Goal: Task Accomplishment & Management: Manage account settings

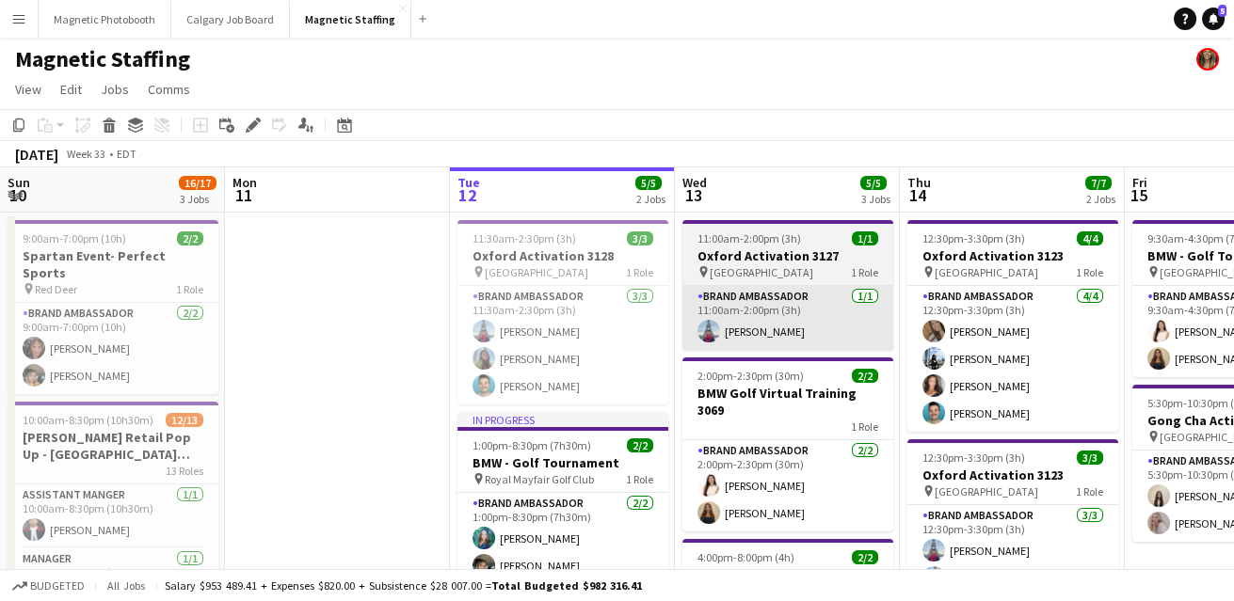
scroll to position [0, 531]
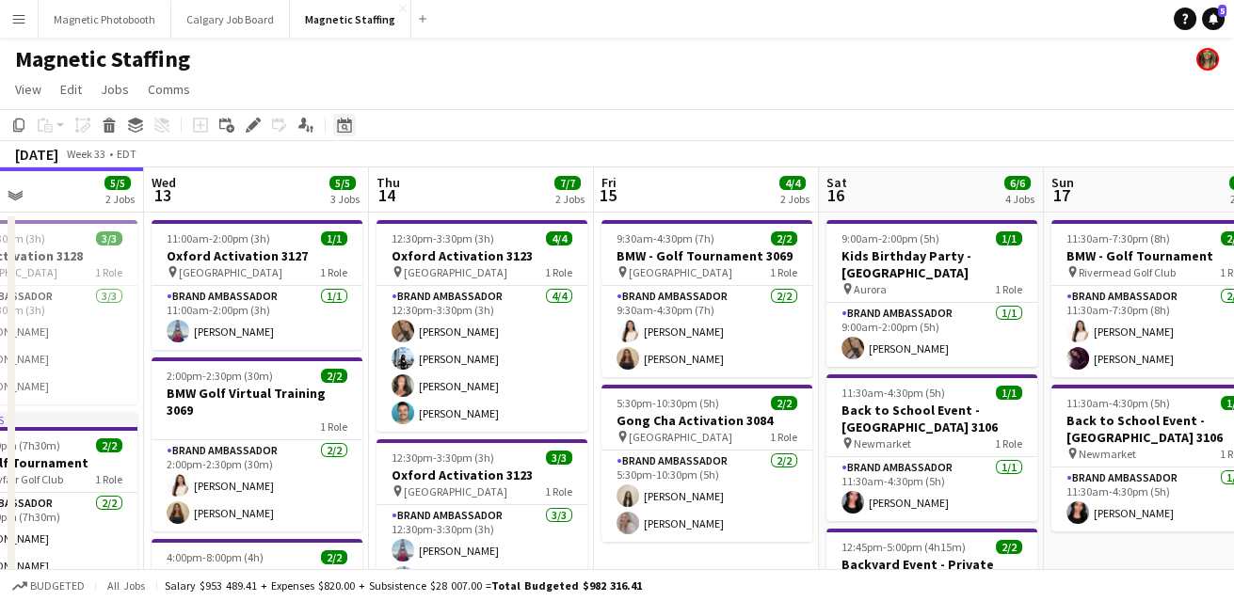
click at [343, 130] on icon "Date picker" at bounding box center [344, 125] width 15 height 15
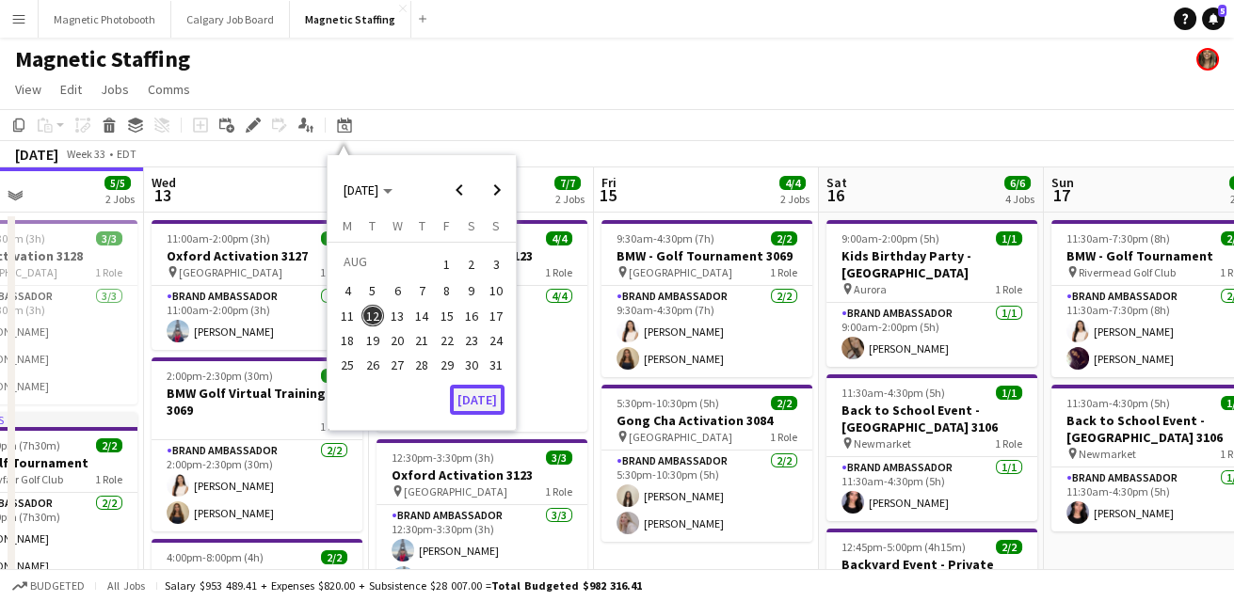
click at [490, 407] on button "[DATE]" at bounding box center [477, 400] width 55 height 30
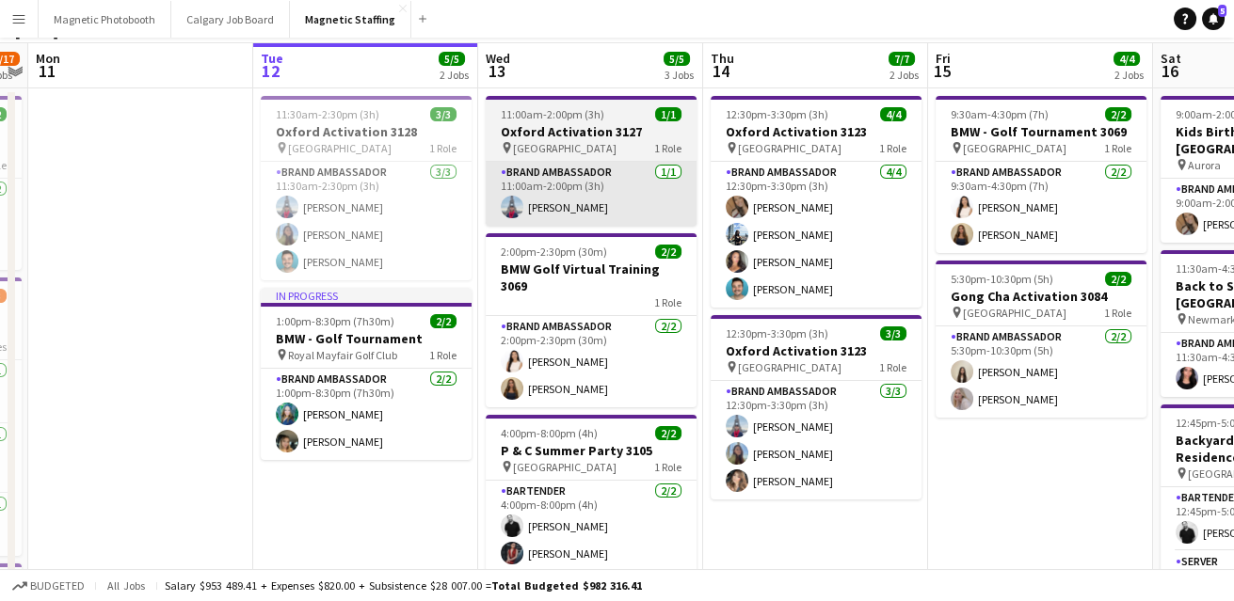
scroll to position [0, 0]
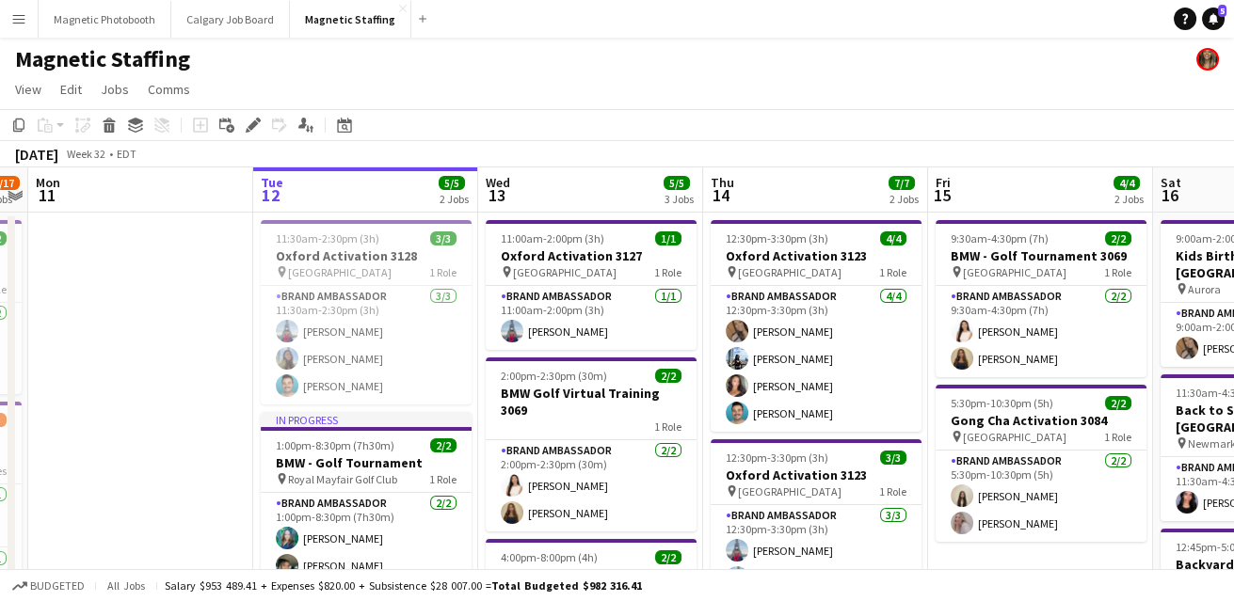
click at [13, 18] on app-icon "Menu" at bounding box center [18, 18] width 15 height 15
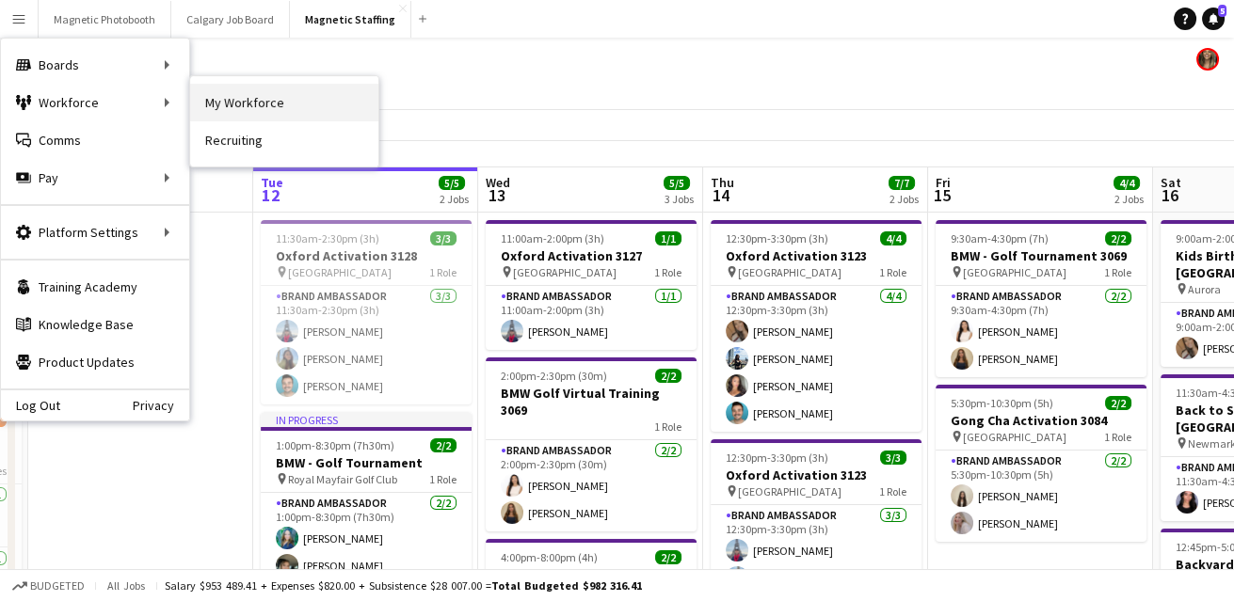
click at [232, 106] on link "My Workforce" at bounding box center [284, 103] width 188 height 38
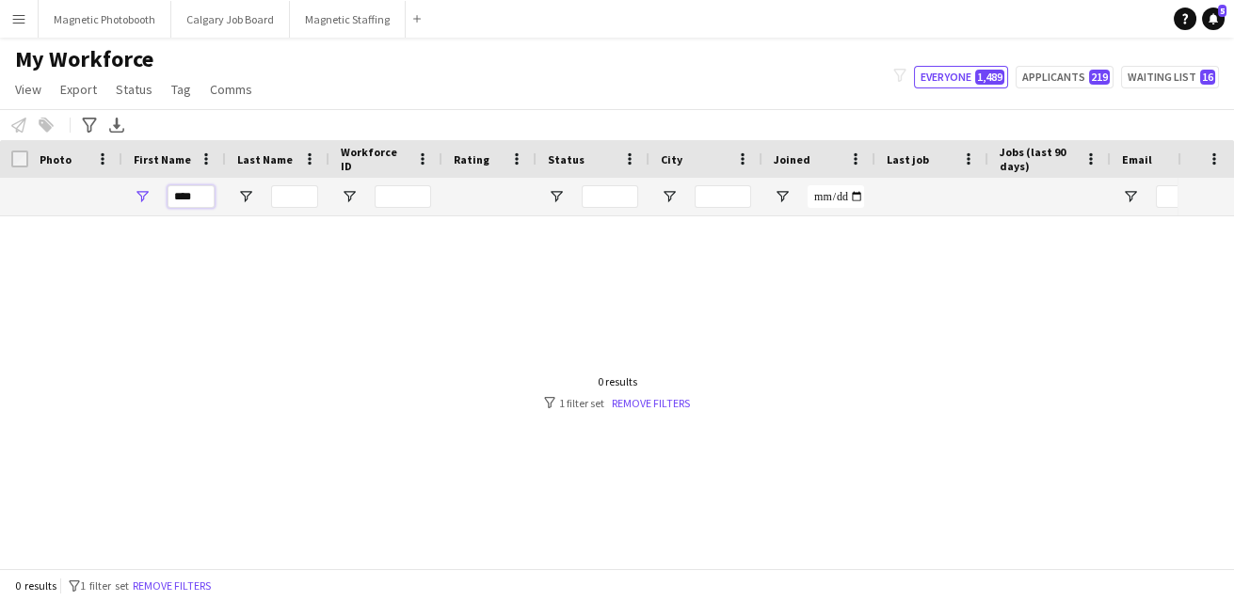
drag, startPoint x: 207, startPoint y: 196, endPoint x: 111, endPoint y: 190, distance: 96.2
click at [126, 195] on div "****" at bounding box center [174, 197] width 104 height 38
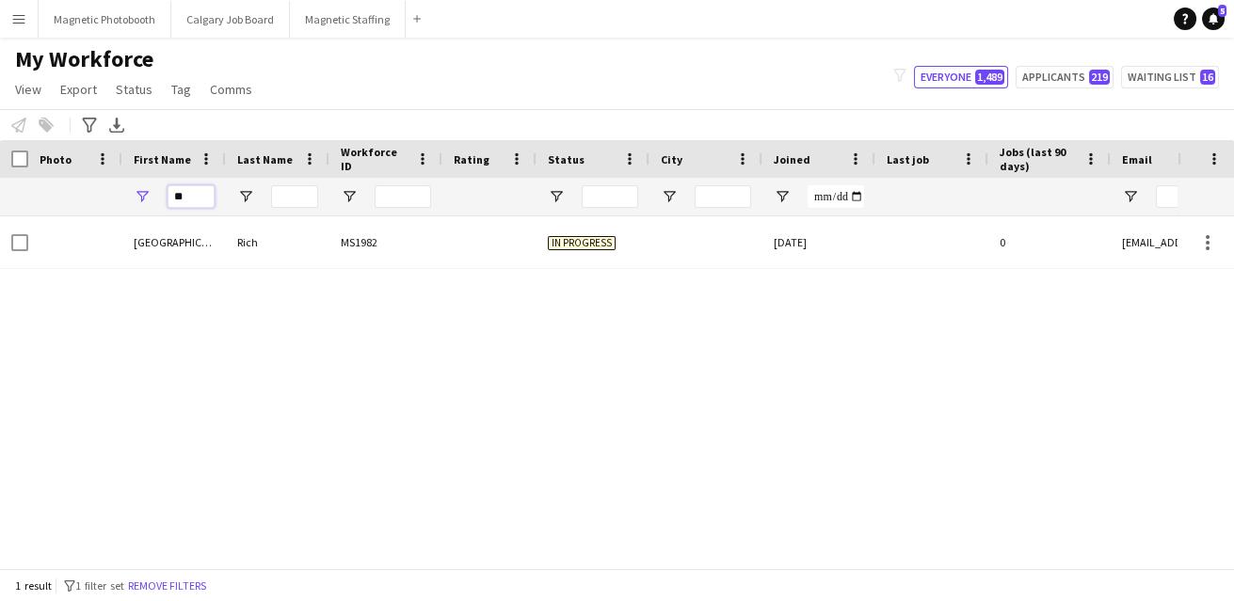
type input "*"
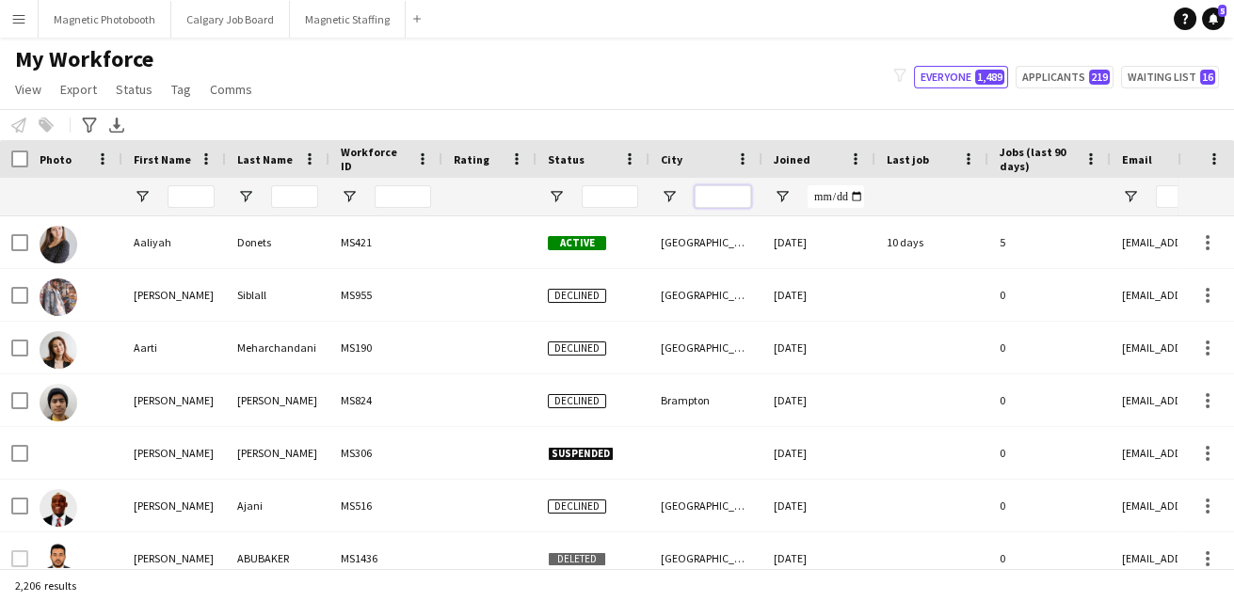
click at [716, 208] on div at bounding box center [723, 197] width 56 height 38
type input "*"
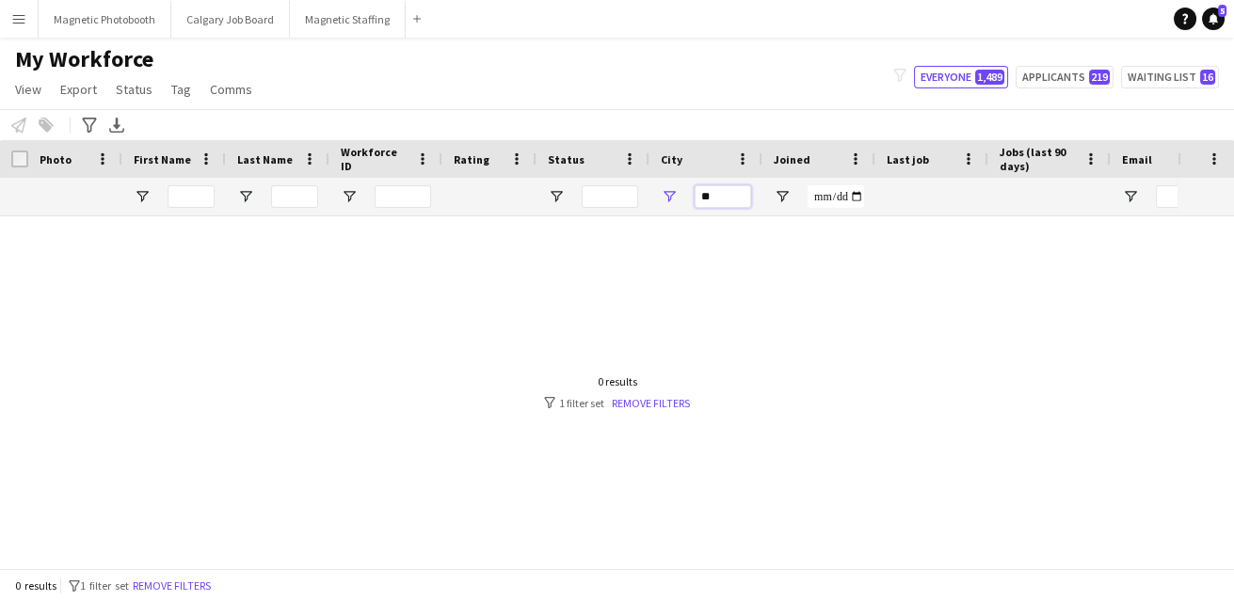
type input "*"
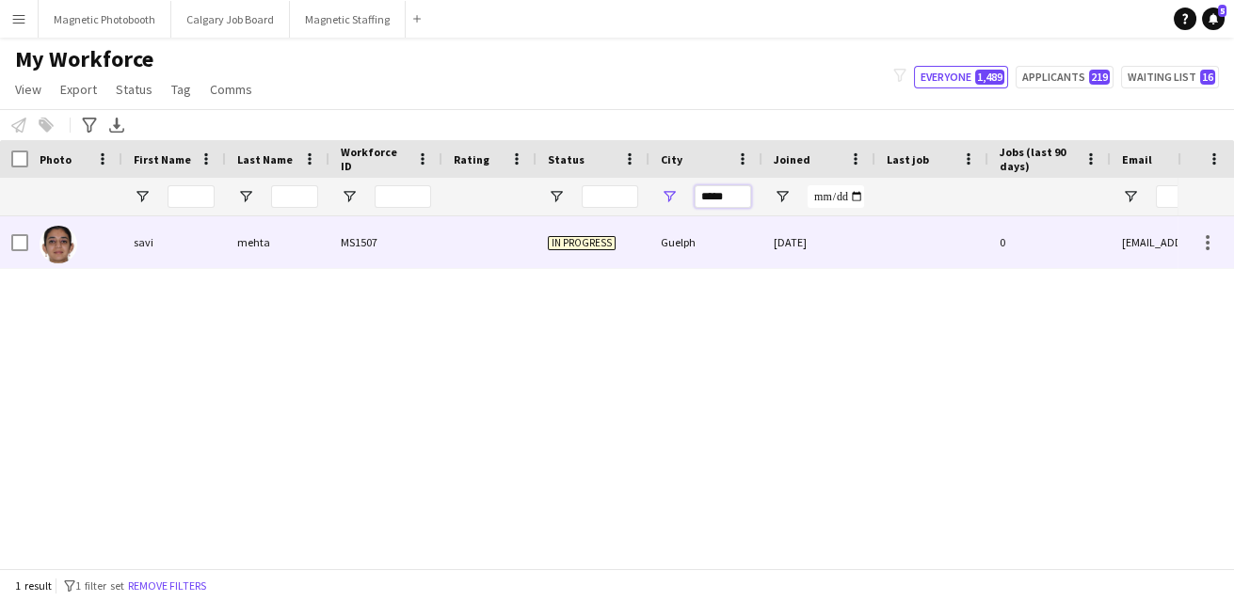
type input "*****"
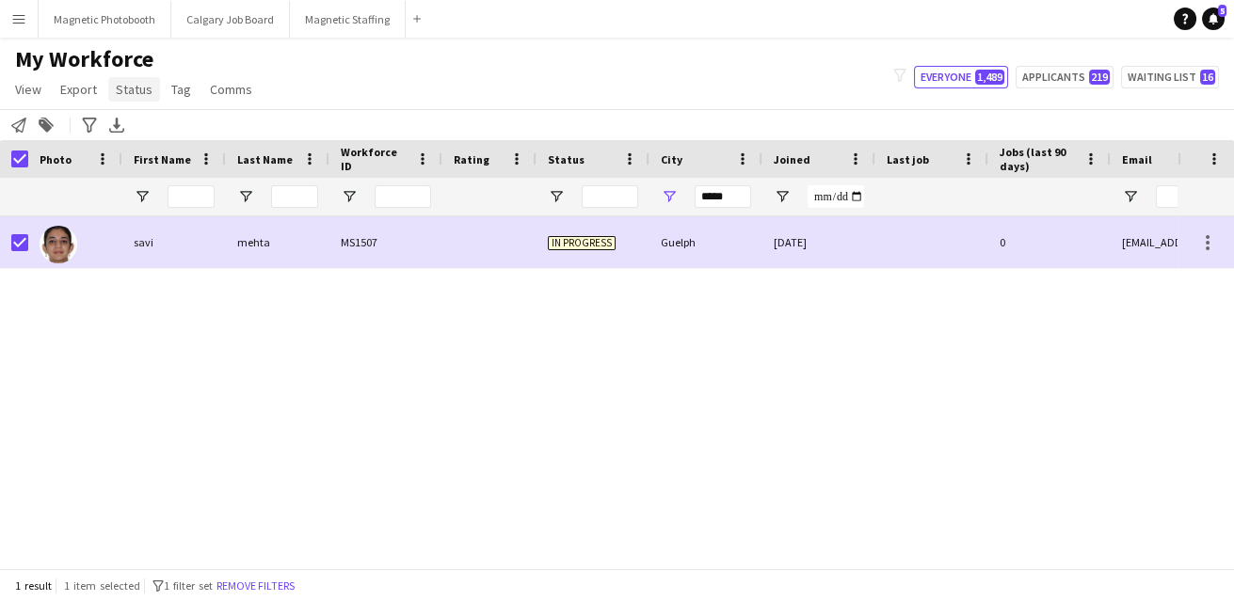
click at [132, 89] on span "Status" at bounding box center [134, 89] width 37 height 17
click at [146, 129] on link "Edit" at bounding box center [174, 130] width 132 height 40
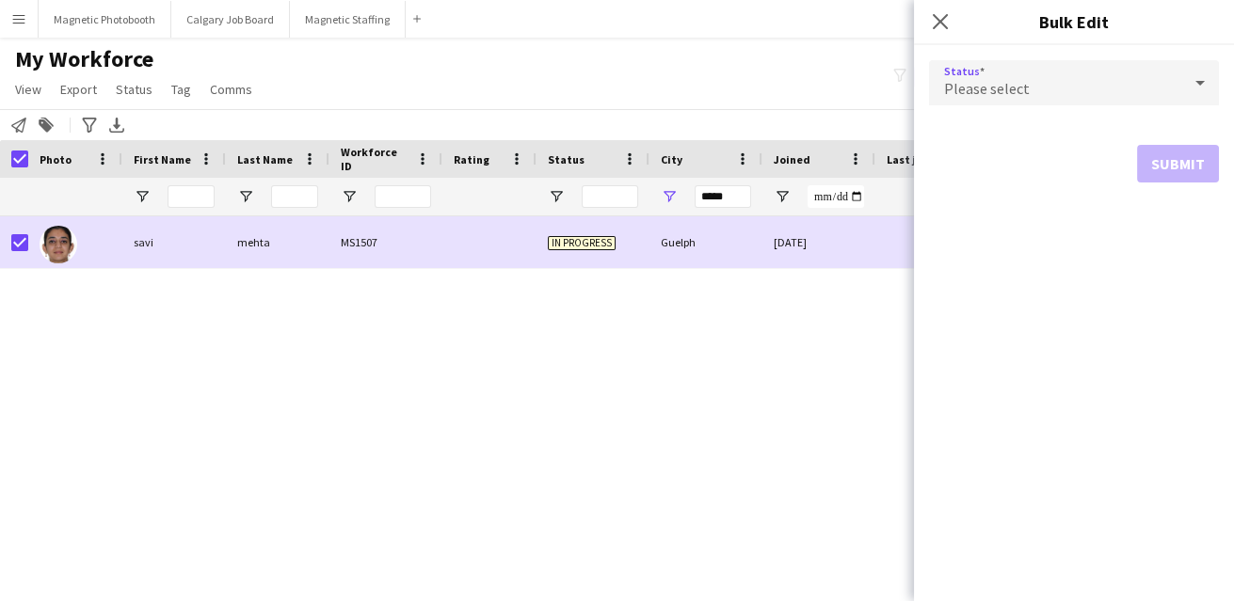
click at [1063, 82] on div "Please select" at bounding box center [1055, 82] width 252 height 45
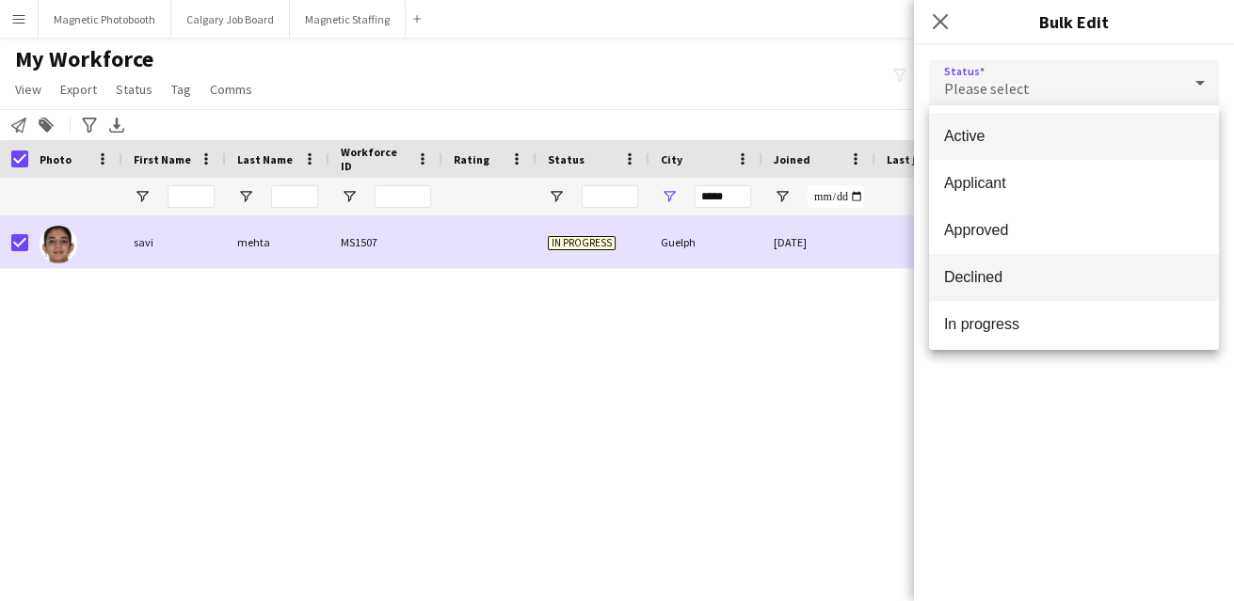
click at [997, 283] on span "Declined" at bounding box center [1074, 277] width 260 height 18
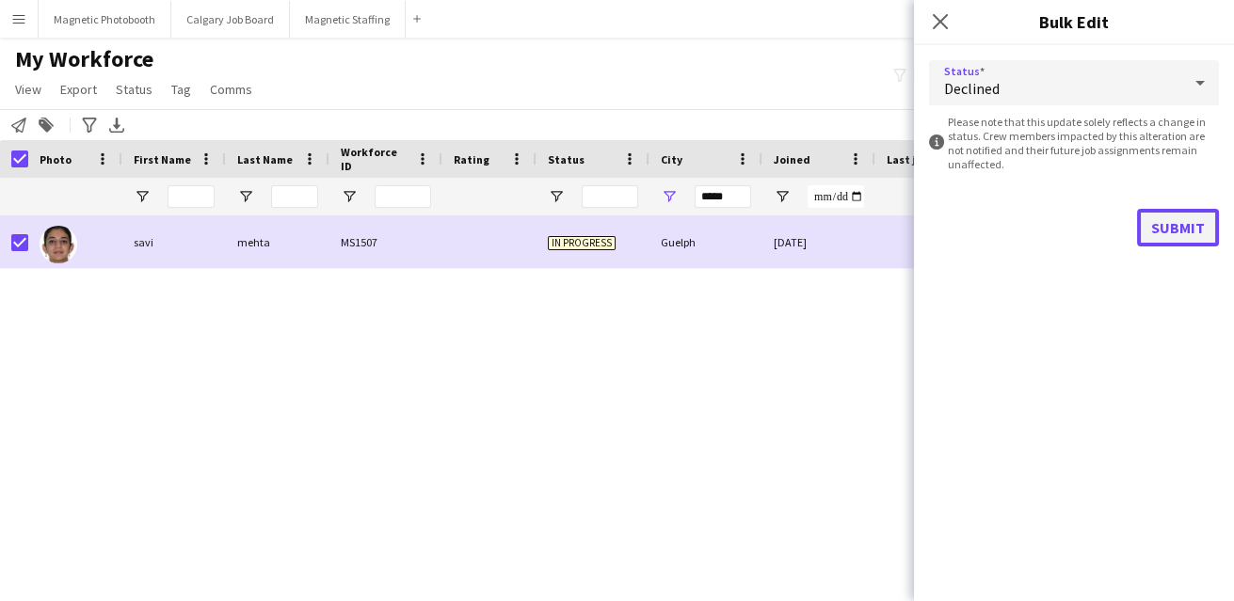
click at [1191, 229] on button "Submit" at bounding box center [1178, 228] width 82 height 38
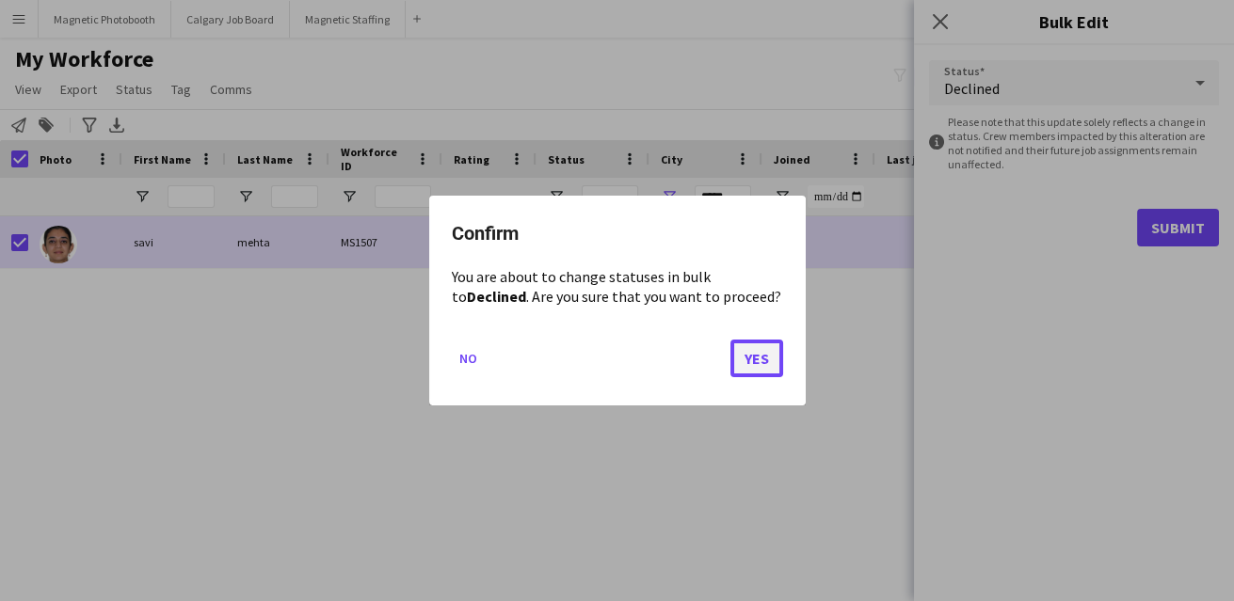
click at [749, 372] on button "Yes" at bounding box center [756, 359] width 53 height 38
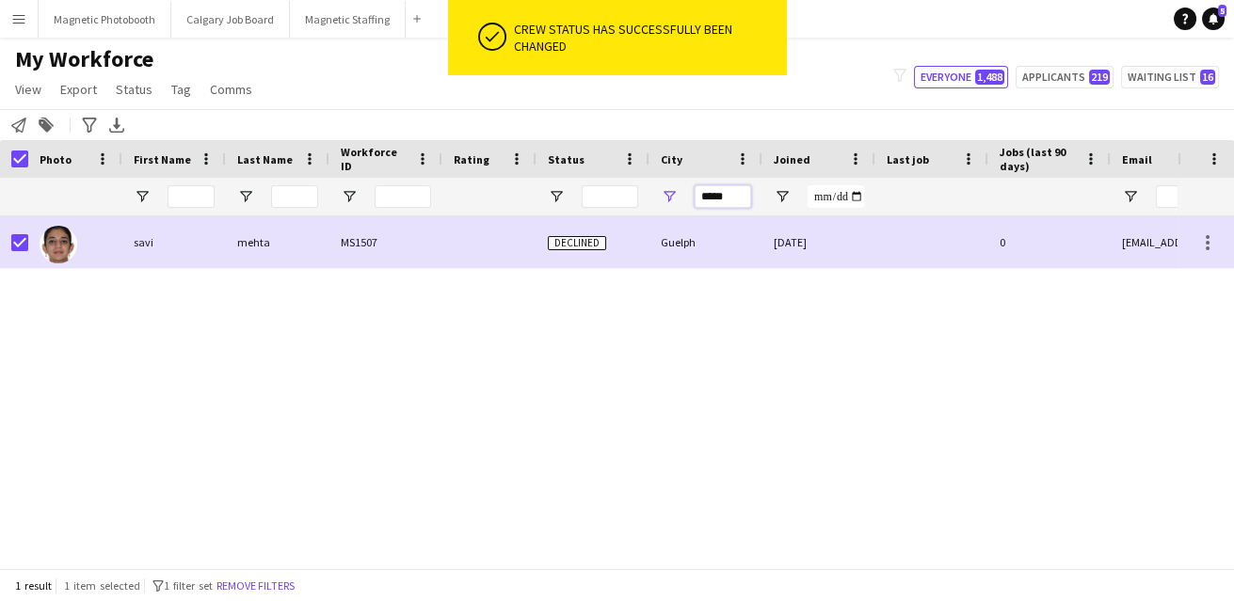
drag, startPoint x: 737, startPoint y: 197, endPoint x: 607, endPoint y: 197, distance: 129.9
click at [607, 197] on div at bounding box center [1020, 197] width 2040 height 38
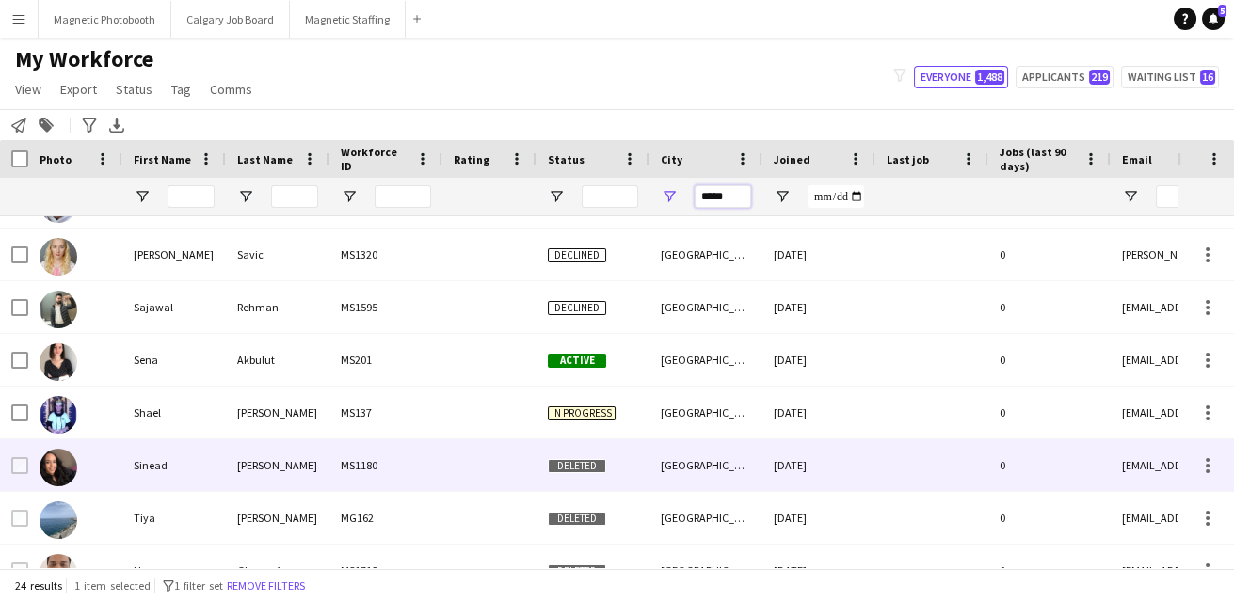
scroll to position [866, 0]
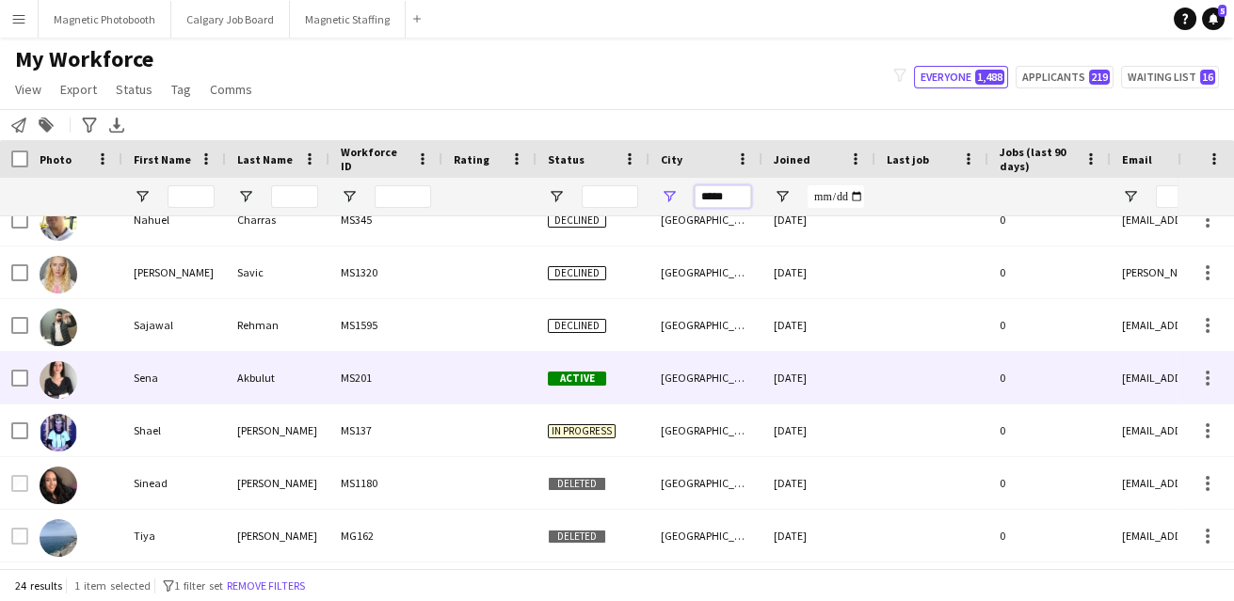
type input "*****"
click at [557, 380] on span "Active" at bounding box center [577, 379] width 58 height 14
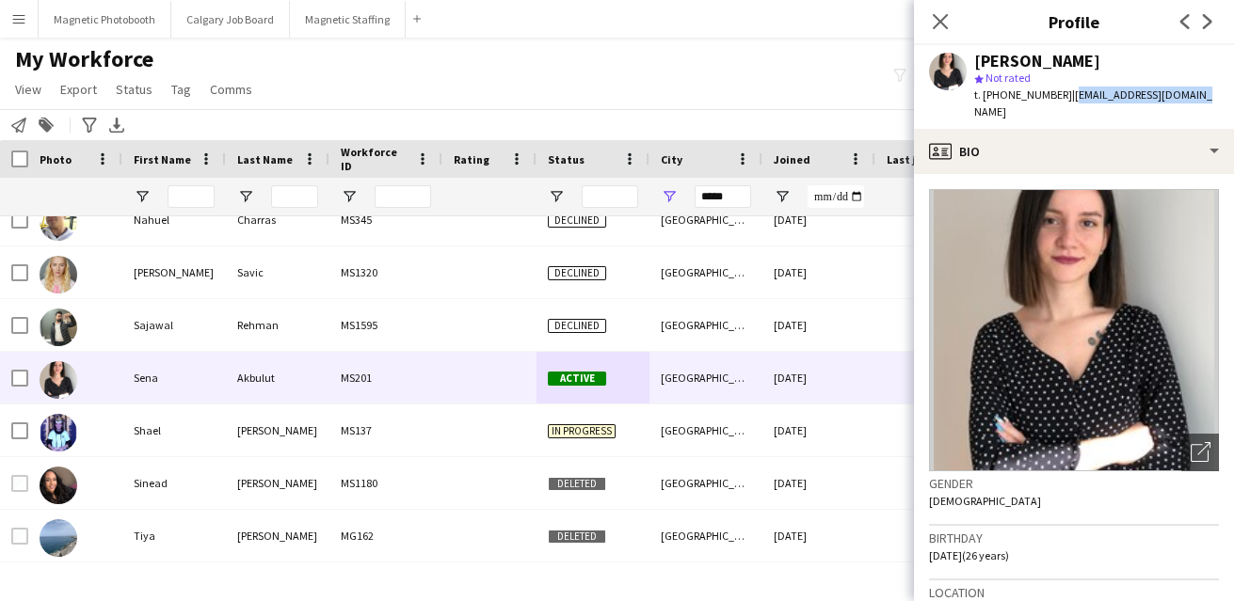
drag, startPoint x: 1064, startPoint y: 94, endPoint x: 1223, endPoint y: 94, distance: 158.1
click at [1223, 94] on app-profile-header "[PERSON_NAME] star Not rated t. [PHONE_NUMBER] | [EMAIL_ADDRESS][DOMAIN_NAME]" at bounding box center [1074, 87] width 320 height 84
copy span "[EMAIL_ADDRESS][DOMAIN_NAME]"
click at [0, 0] on body "Menu Boards Boards Boards All jobs Status Workforce Workforce My Workforce Recr…" at bounding box center [617, 300] width 1234 height 601
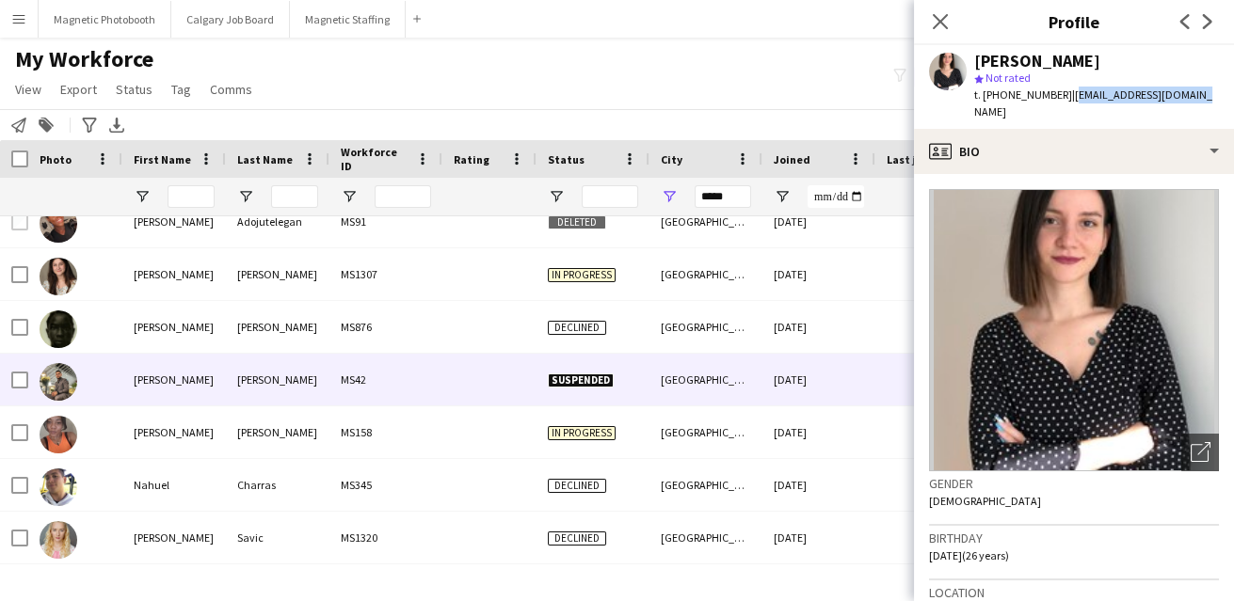
scroll to position [0, 0]
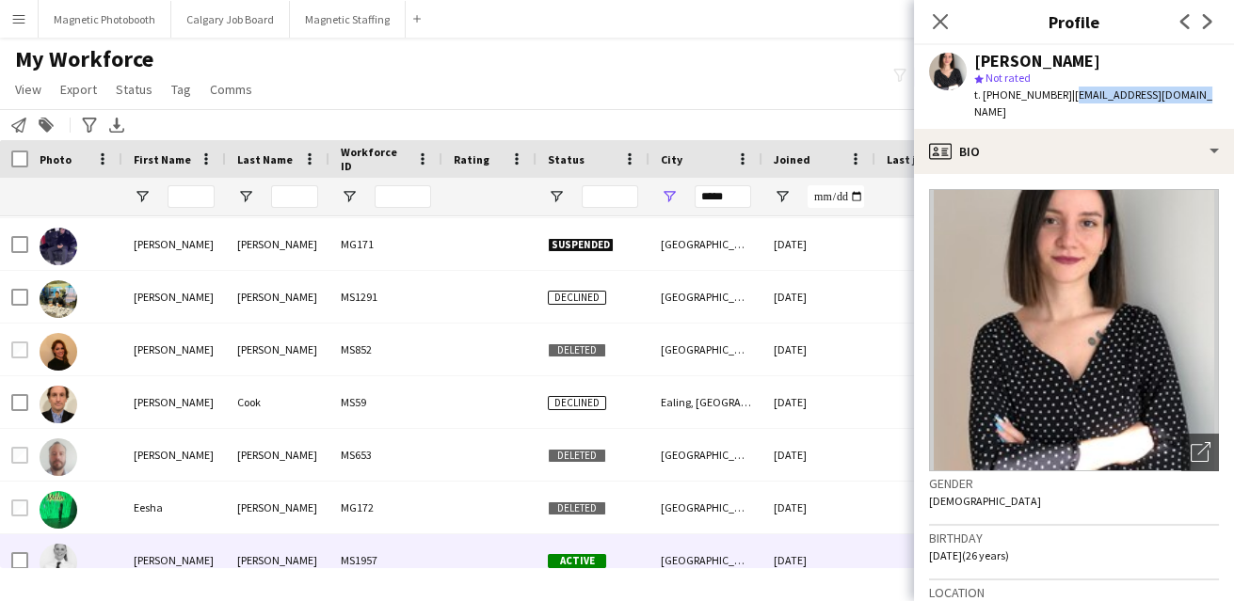
click at [206, 559] on div "[PERSON_NAME]" at bounding box center [174, 561] width 104 height 52
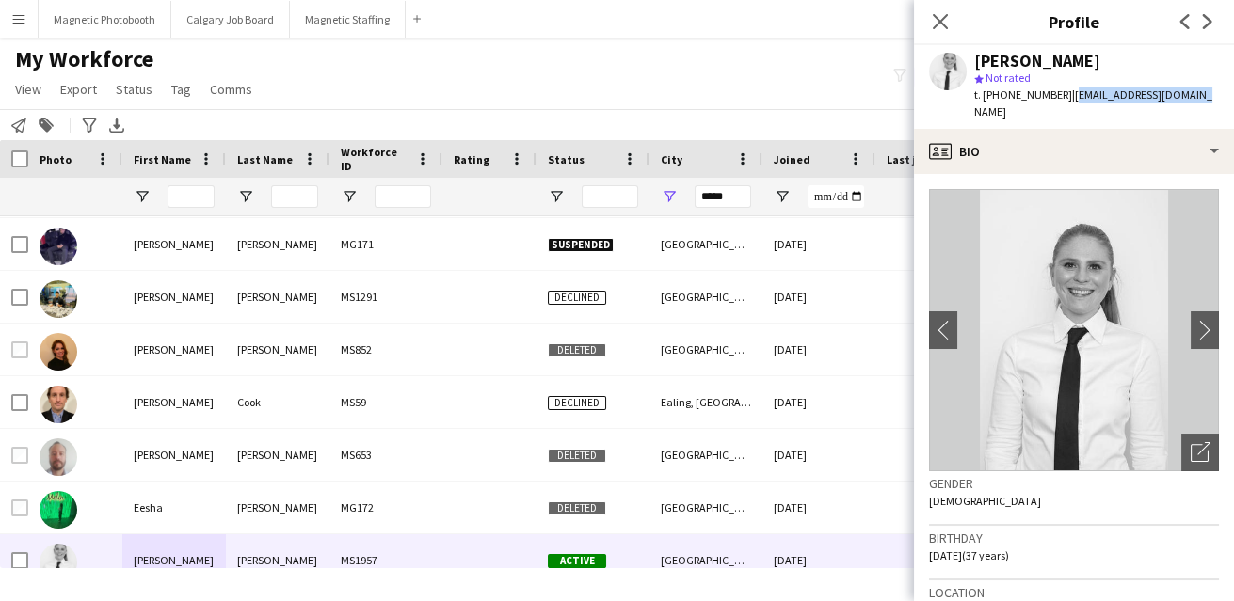
drag, startPoint x: 1063, startPoint y: 95, endPoint x: 1192, endPoint y: 93, distance: 128.9
click at [1193, 94] on div "[PERSON_NAME] star Not rated t. [PHONE_NUMBER] | [EMAIL_ADDRESS][DOMAIN_NAME]" at bounding box center [1074, 87] width 320 height 84
copy span "[EMAIL_ADDRESS][DOMAIN_NAME]"
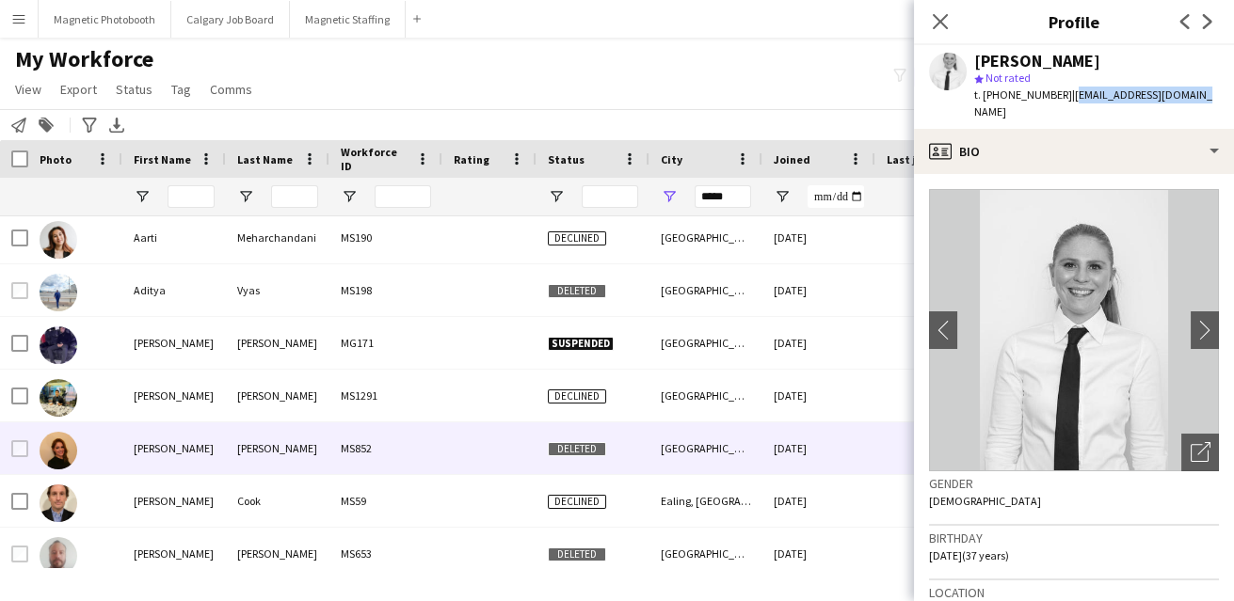
scroll to position [6, 0]
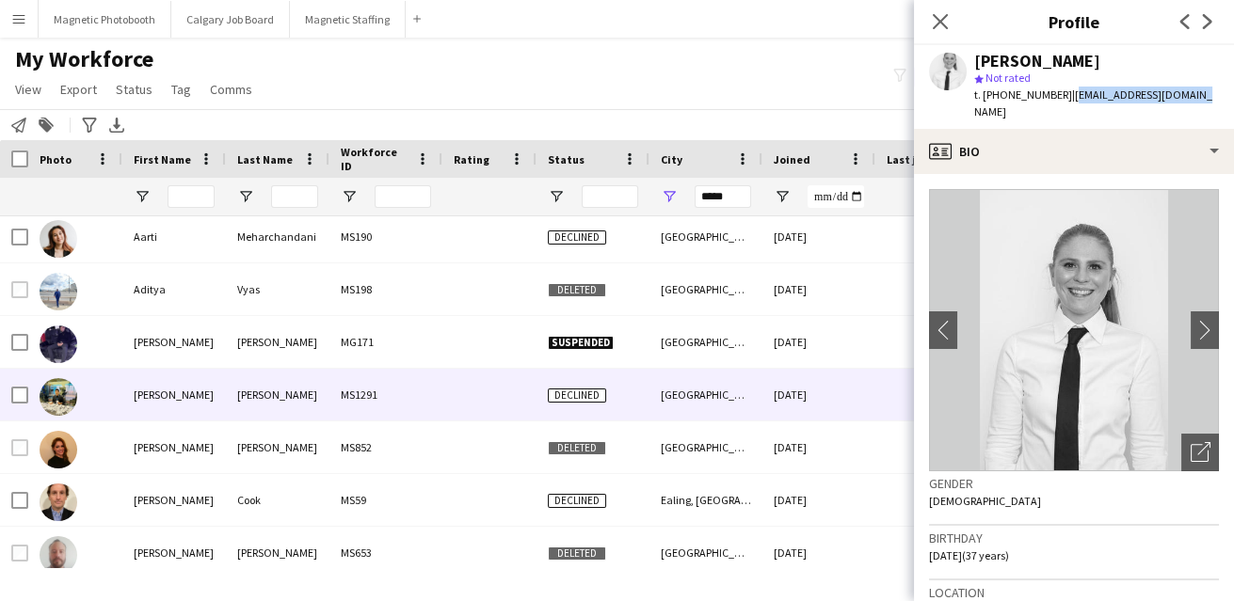
click at [441, 406] on div "[PERSON_NAME] MS1291 Declined [GEOGRAPHIC_DATA] [DATE] 0 [EMAIL_ADDRESS][DOMAIN…" at bounding box center [1020, 395] width 2040 height 53
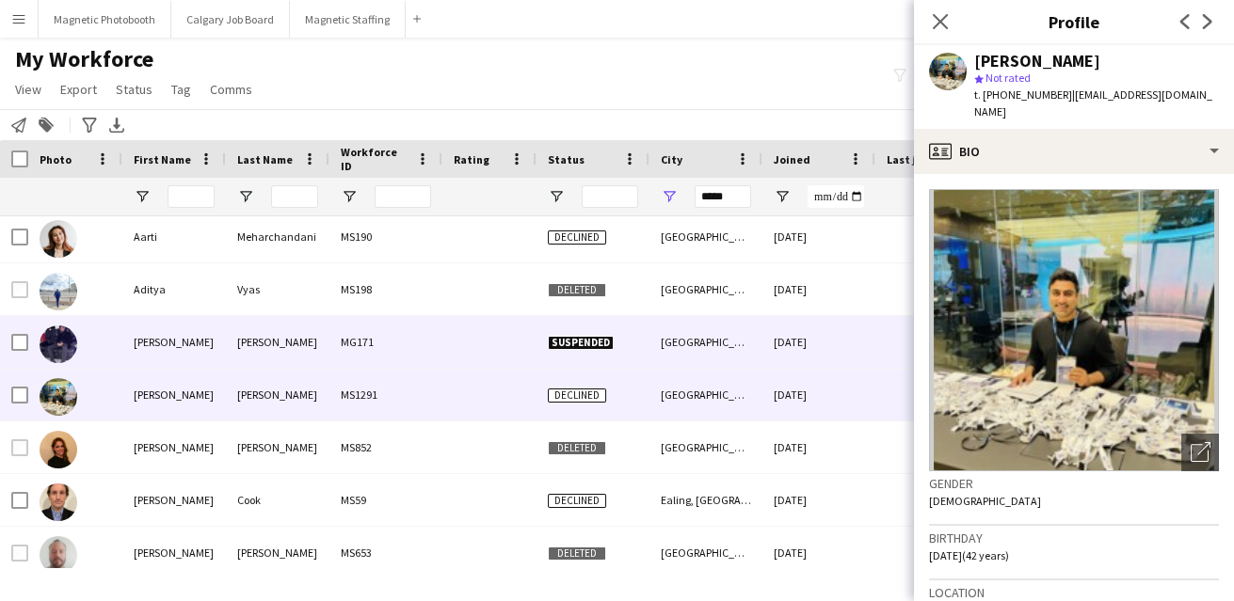
click at [470, 339] on div at bounding box center [489, 342] width 94 height 52
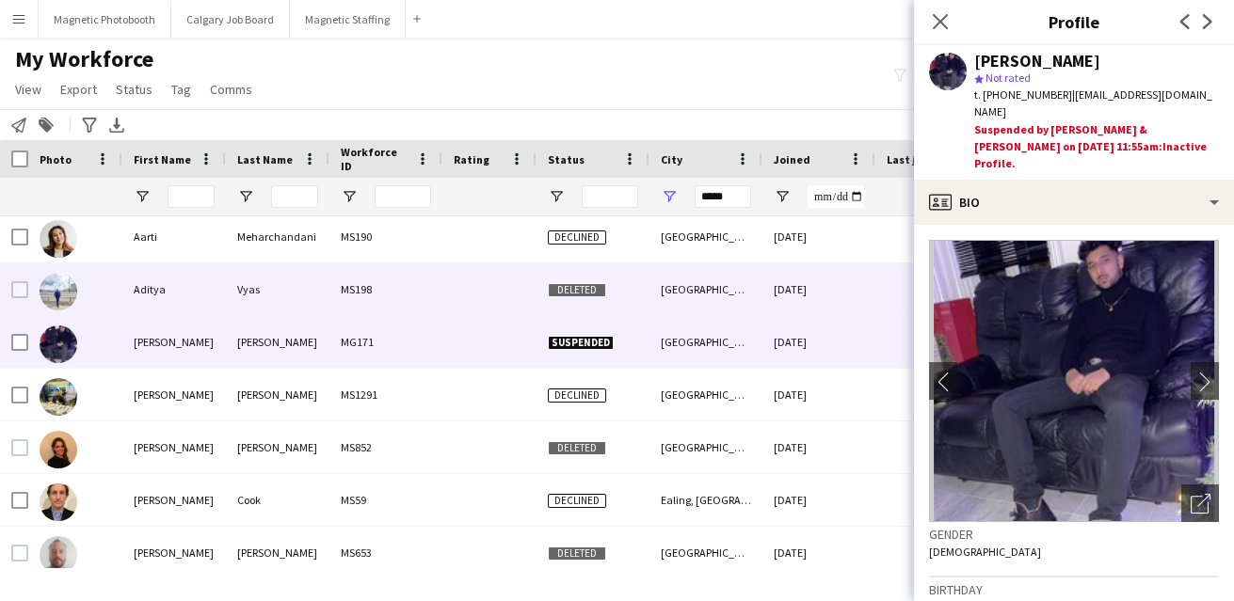
click at [486, 264] on div at bounding box center [489, 290] width 94 height 52
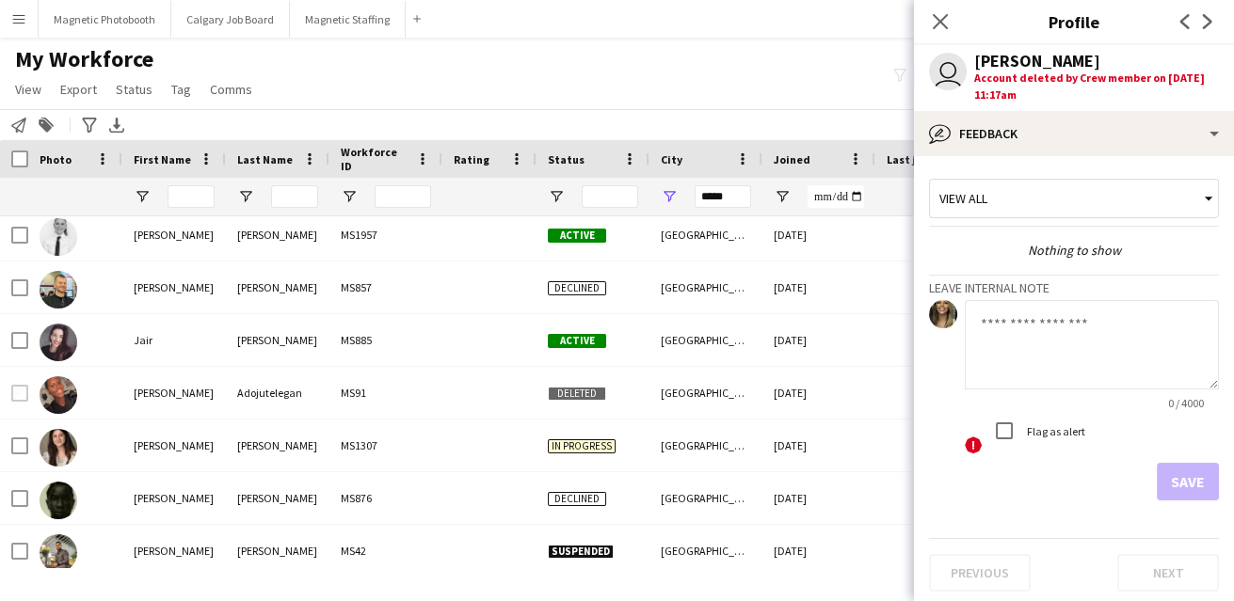
scroll to position [913, 0]
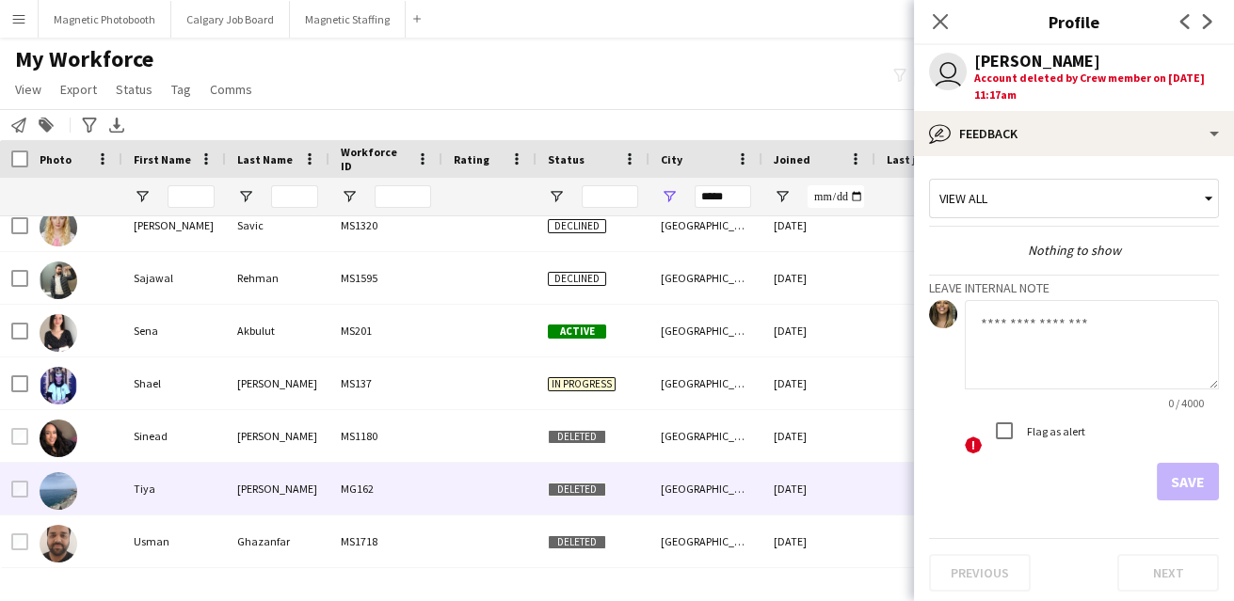
click at [376, 514] on div "MG162" at bounding box center [385, 489] width 113 height 52
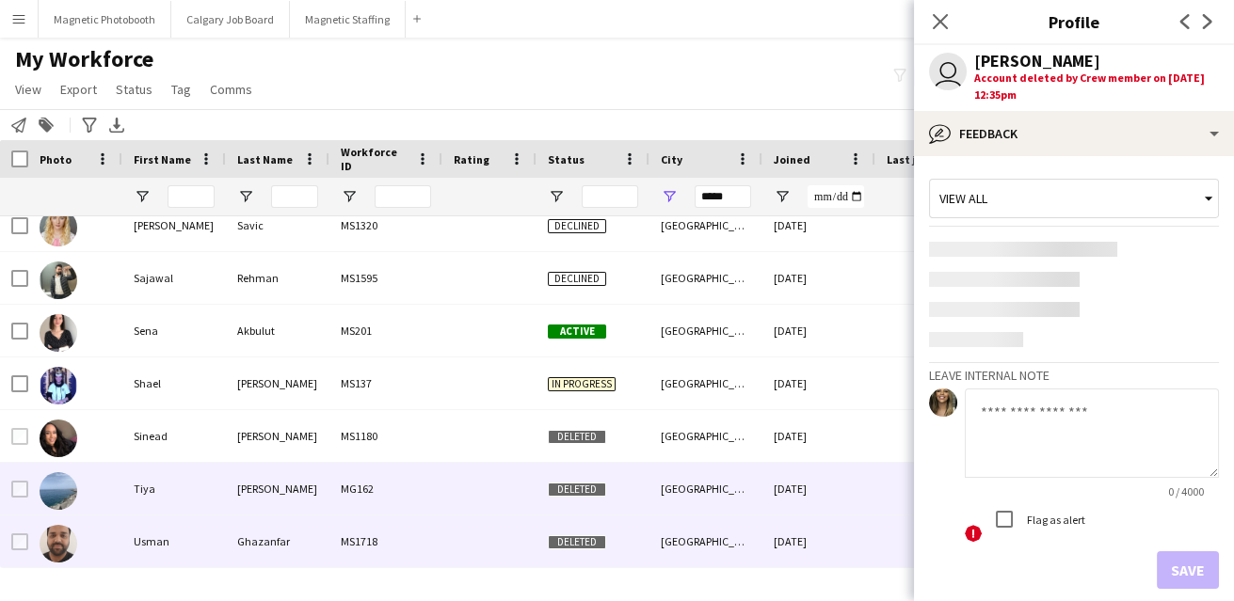
click at [357, 552] on div "MS1718" at bounding box center [385, 542] width 113 height 52
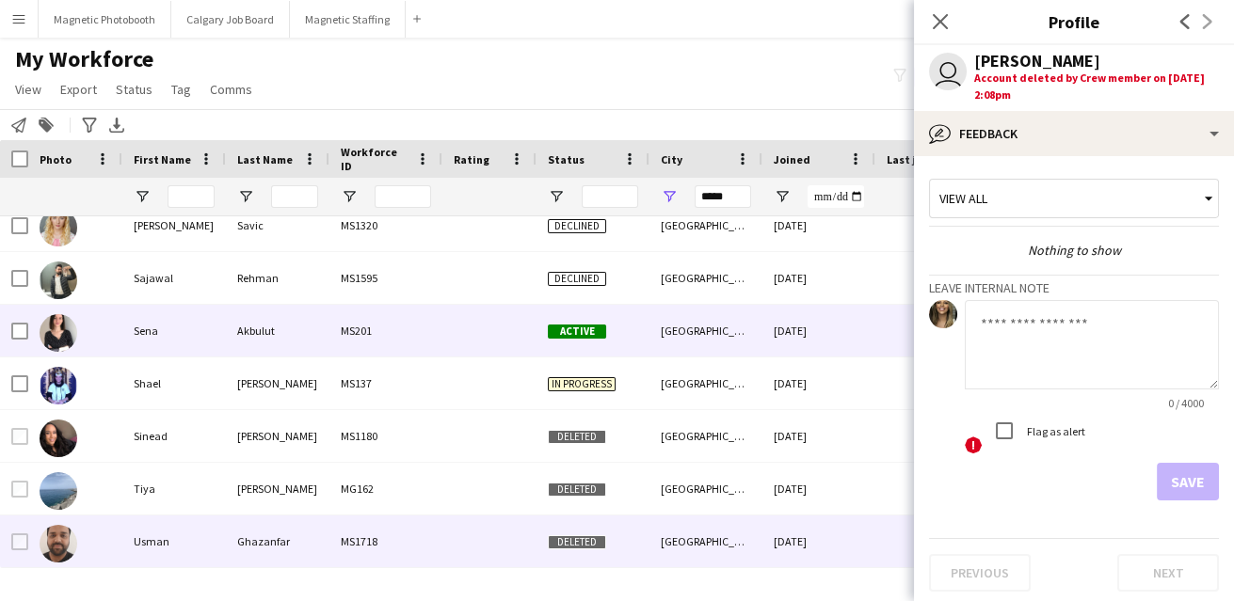
click at [244, 352] on div "Akbulut" at bounding box center [278, 331] width 104 height 52
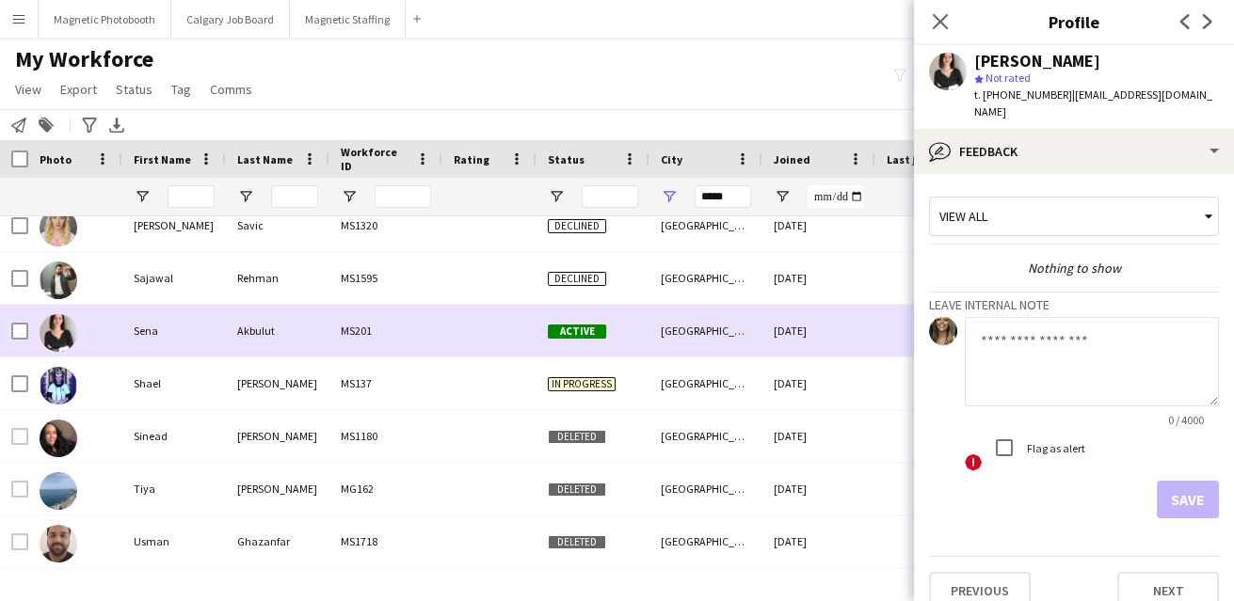
click at [66, 319] on img at bounding box center [59, 333] width 38 height 38
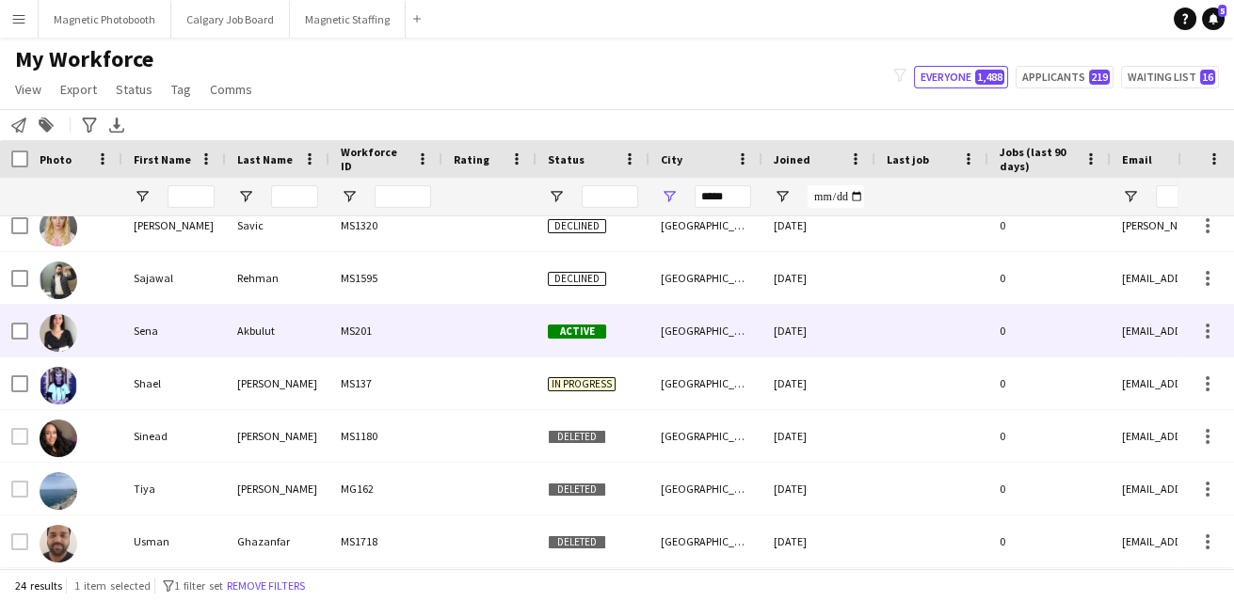
click at [66, 319] on img at bounding box center [59, 333] width 38 height 38
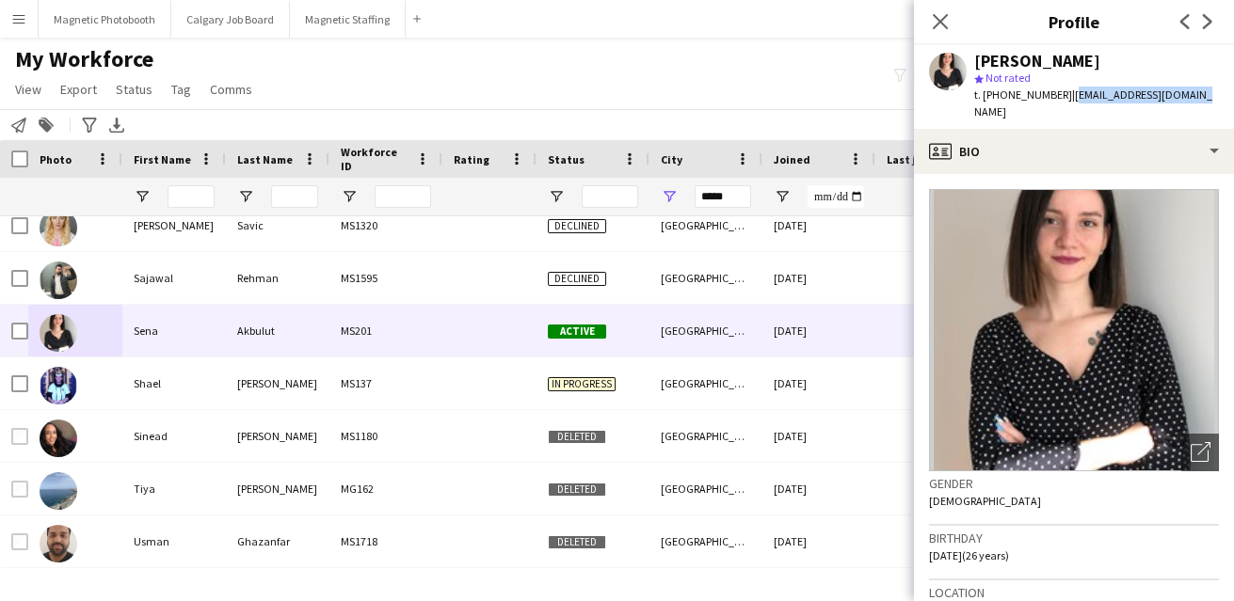
drag, startPoint x: 1064, startPoint y: 95, endPoint x: 1186, endPoint y: 96, distance: 121.4
click at [1186, 96] on div "[PERSON_NAME] star Not rated t. [PHONE_NUMBER] | [EMAIL_ADDRESS][DOMAIN_NAME]" at bounding box center [1074, 87] width 320 height 84
copy span "[EMAIL_ADDRESS][DOMAIN_NAME]"
click at [0, 0] on body "Menu Boards Boards Boards All jobs Status Workforce Workforce My Workforce Recr…" at bounding box center [617, 300] width 1234 height 601
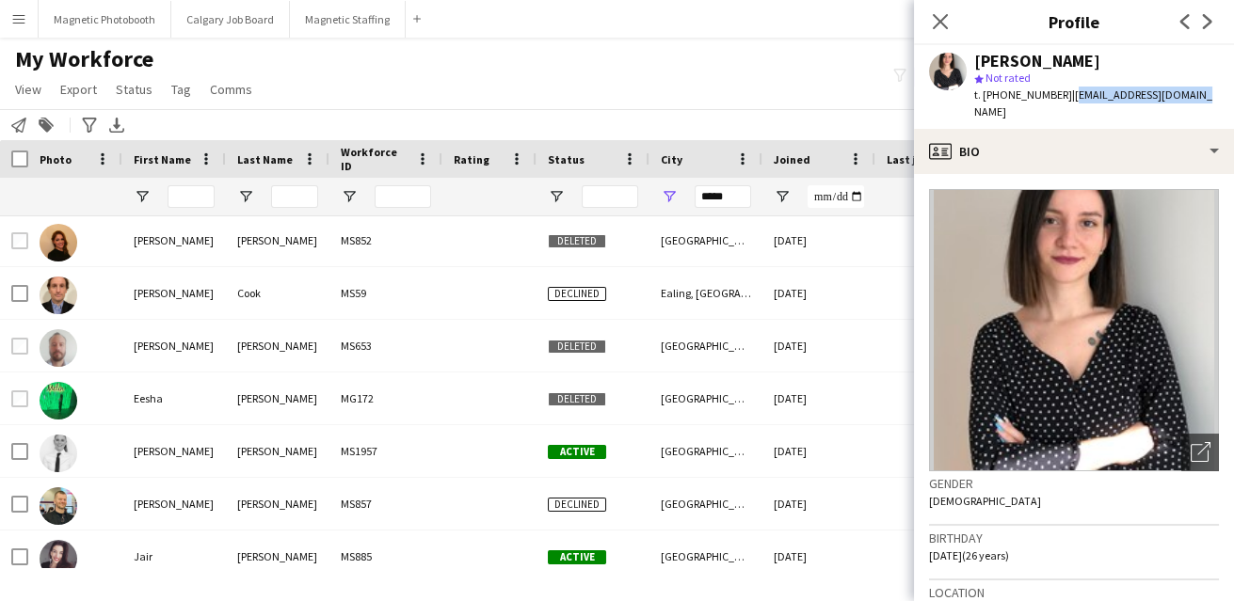
scroll to position [0, 0]
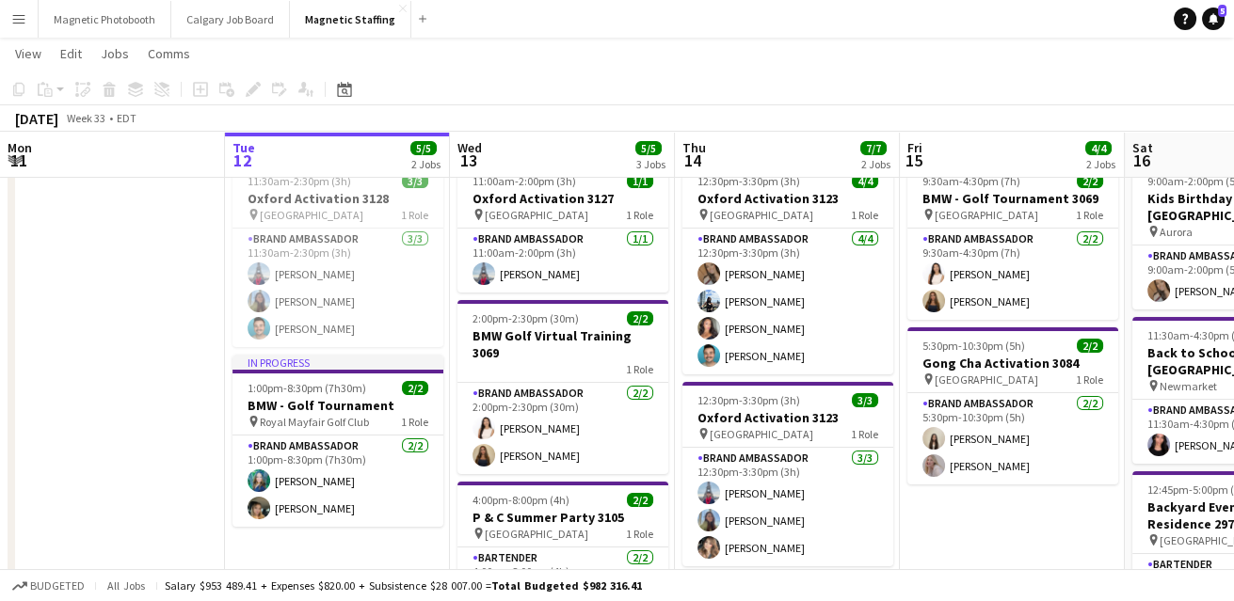
scroll to position [53, 0]
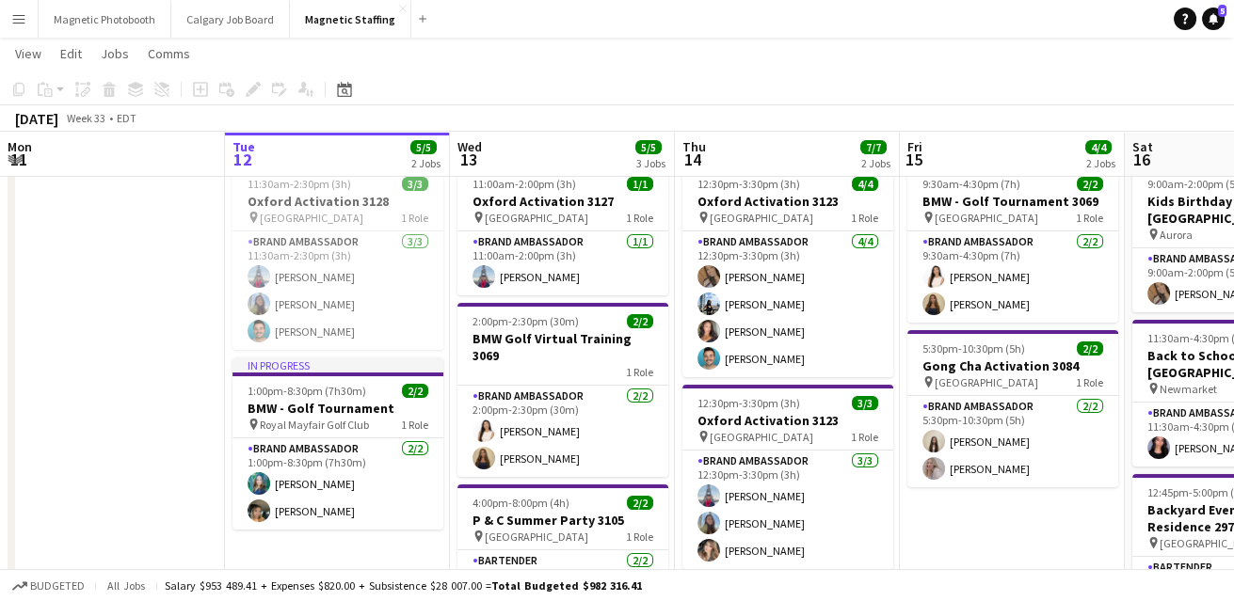
click at [720, 106] on div "August 2025 Week 33 • EDT" at bounding box center [617, 118] width 1234 height 26
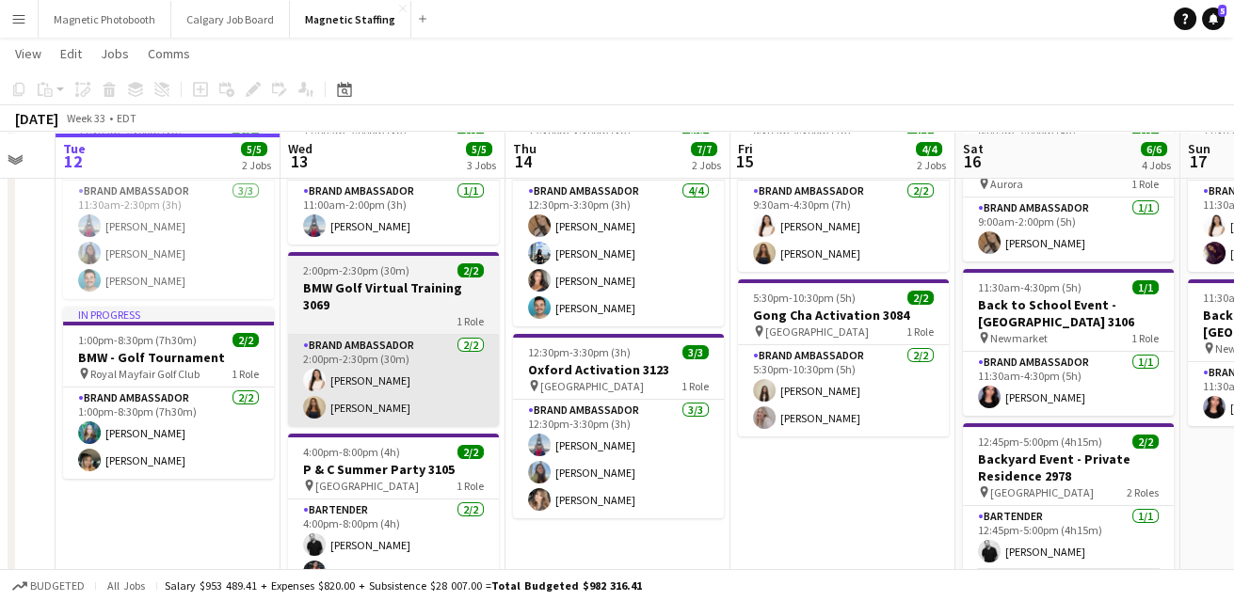
scroll to position [104, 0]
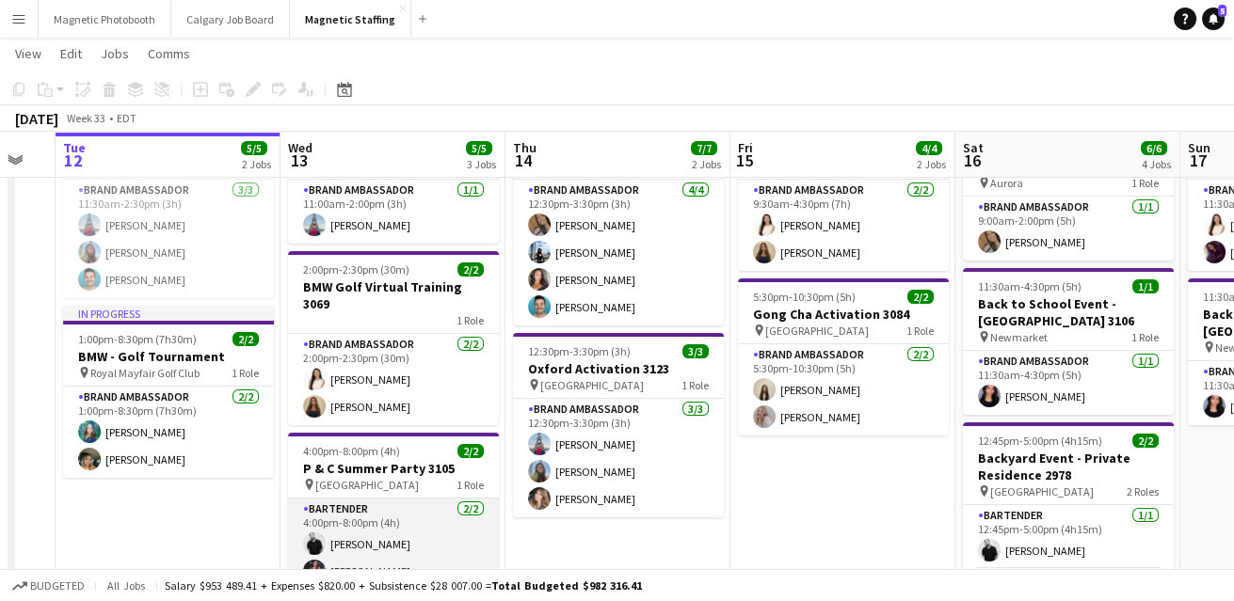
click at [328, 547] on app-card-role "Bartender 2/2 4:00pm-8:00pm (4h) jean-philippe roy Xin Yi Lim" at bounding box center [393, 544] width 211 height 91
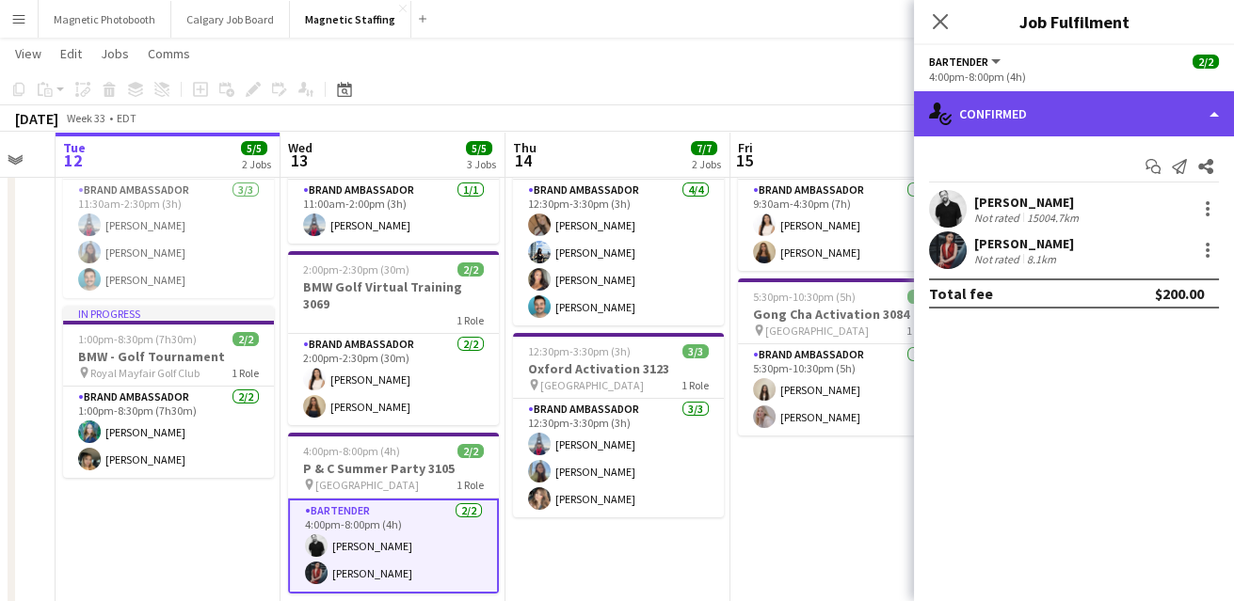
click at [1106, 109] on div "single-neutral-actions-check-2 Confirmed" at bounding box center [1074, 113] width 320 height 45
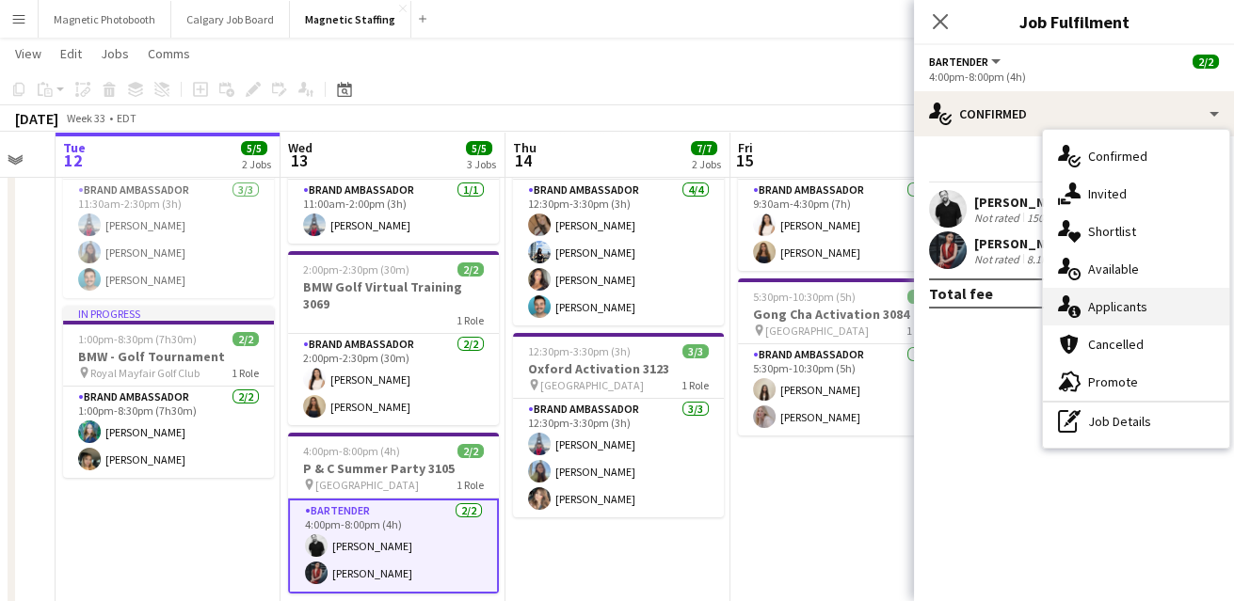
click at [1089, 298] on div "single-neutral-actions-information Applicants" at bounding box center [1136, 307] width 186 height 38
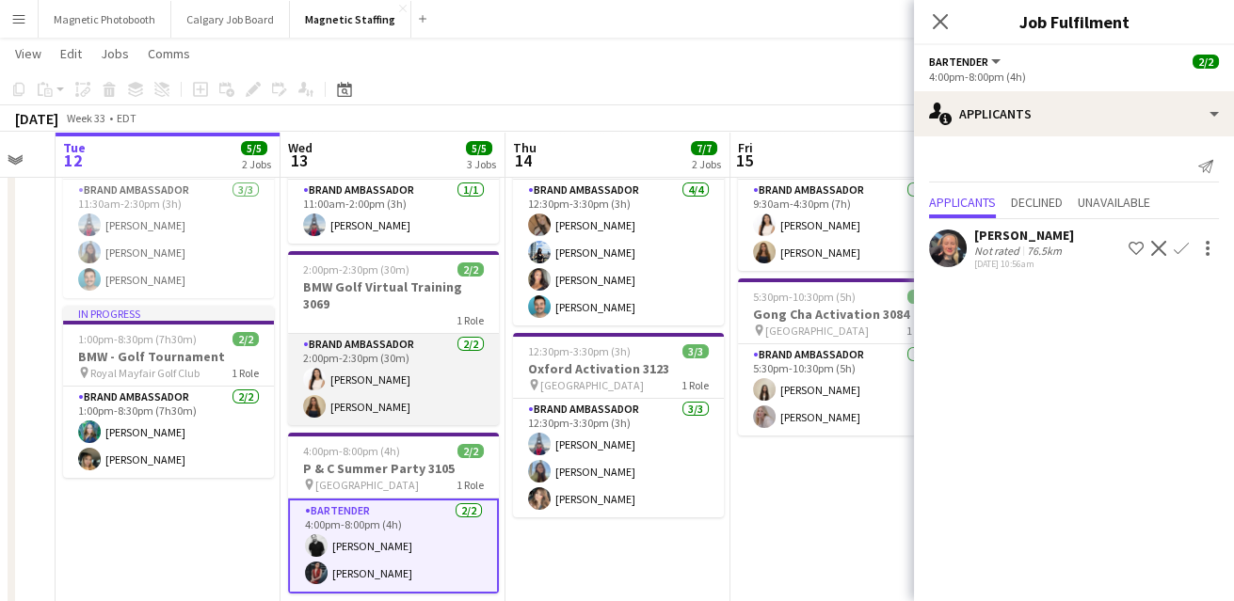
click at [406, 369] on app-card-role "Brand Ambassador 2/2 2:00pm-2:30pm (30m) Lisa Bujold Alexia Kioussis" at bounding box center [393, 379] width 211 height 91
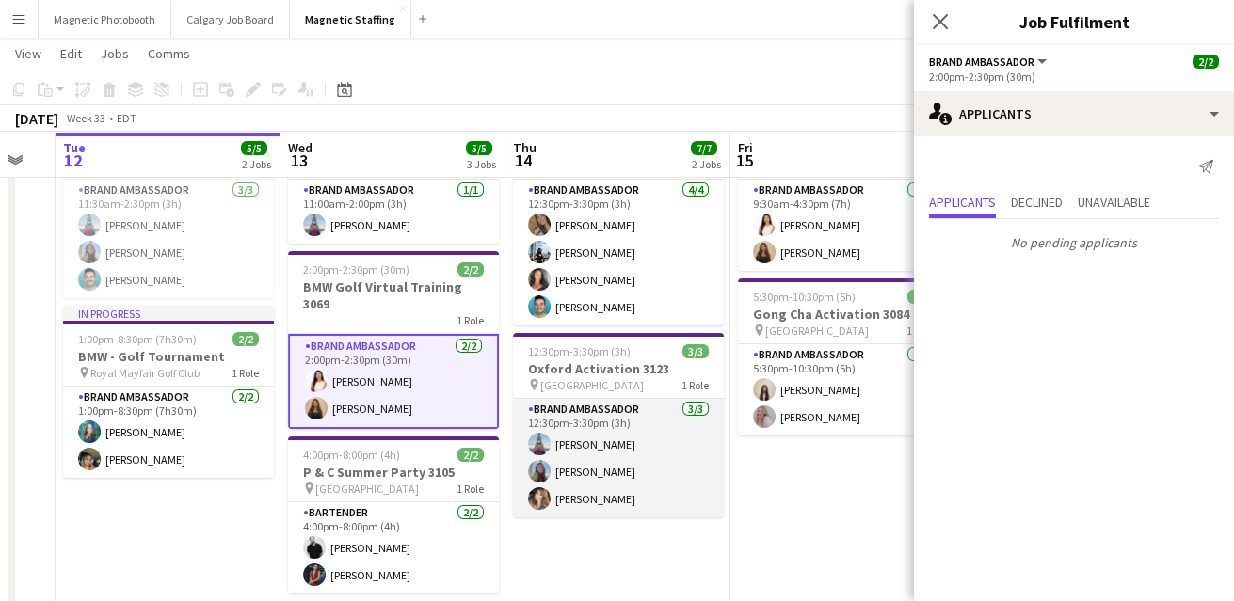
click at [612, 482] on app-card-role "Brand Ambassador 3/3 12:30pm-3:30pm (3h) Luccas Correia Maria Motta Cassie Sanc…" at bounding box center [618, 458] width 211 height 119
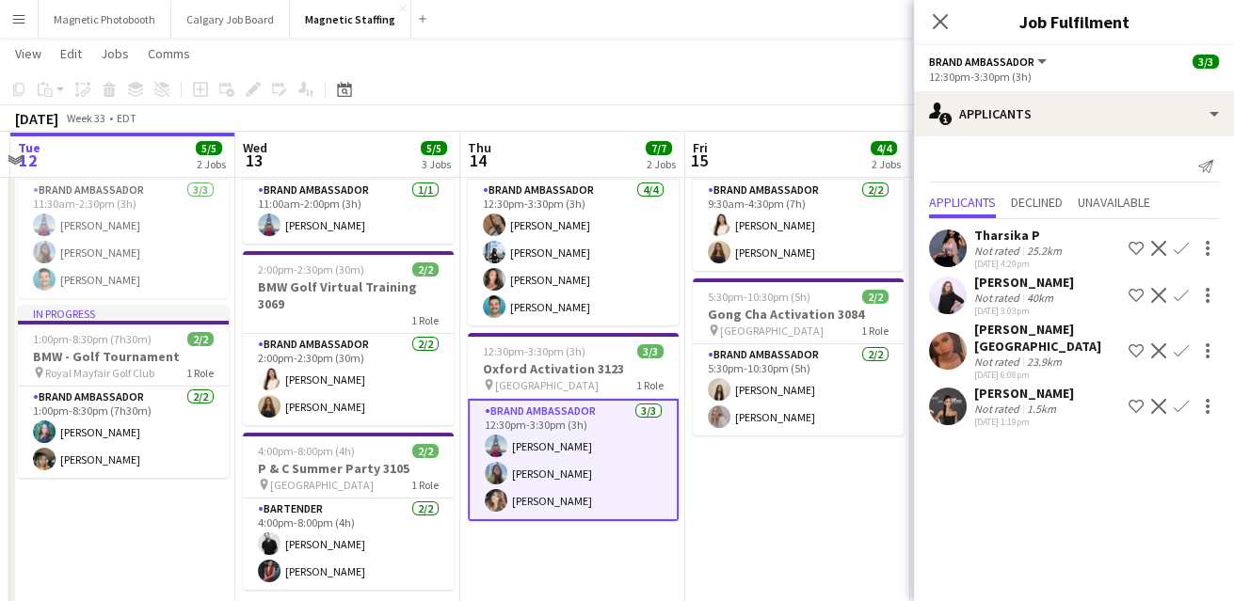
scroll to position [0, 674]
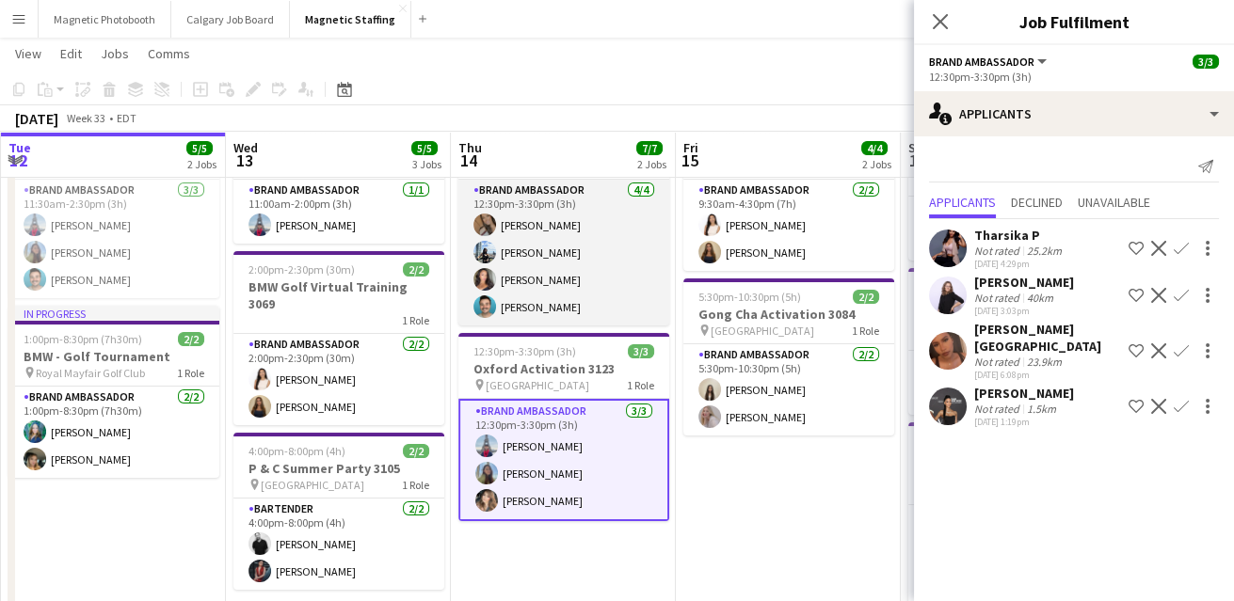
click at [545, 286] on app-card-role "Brand Ambassador 4/4 12:30pm-3:30pm (3h) erica Musso Lena Vu Katelynn Espinosa …" at bounding box center [563, 253] width 211 height 146
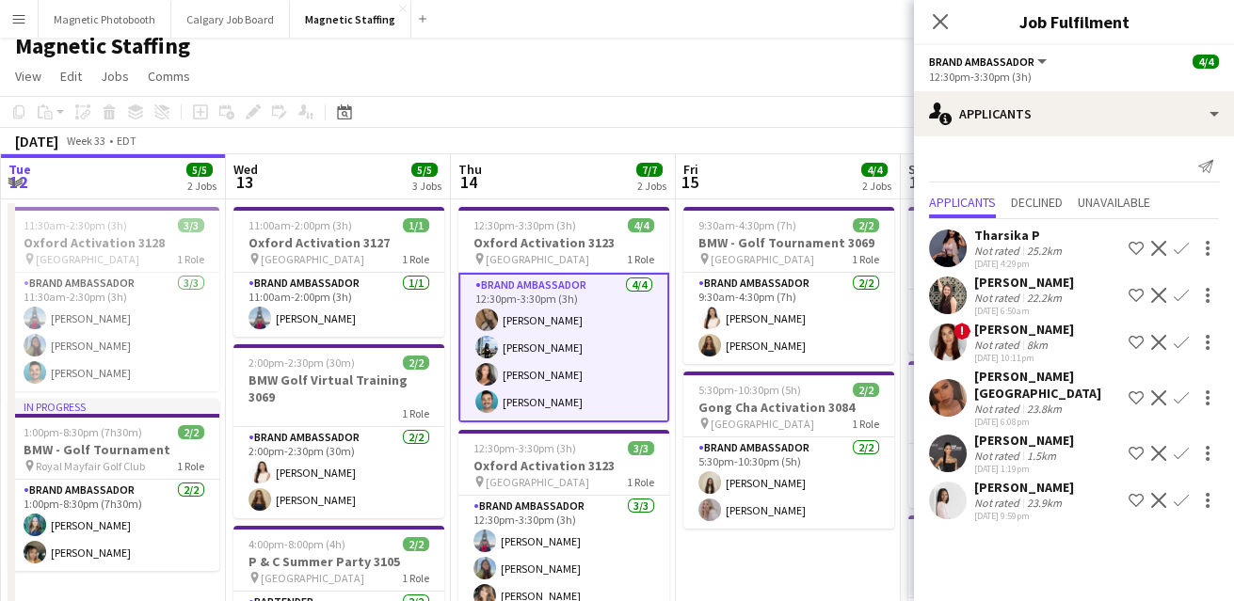
scroll to position [0, 0]
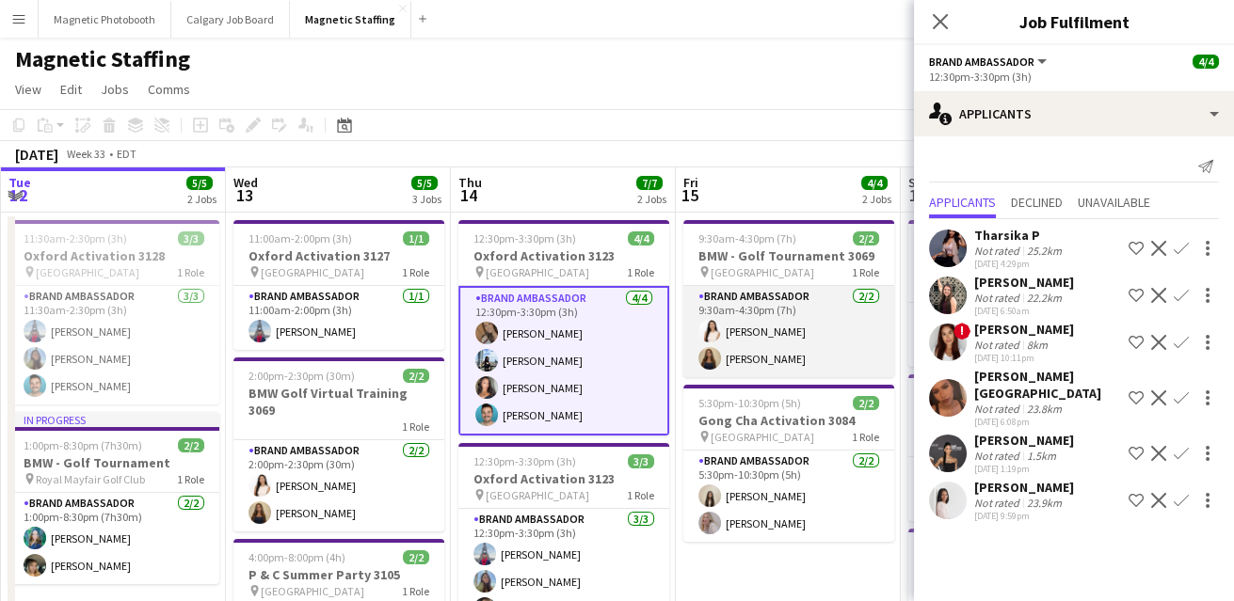
click at [745, 296] on app-card-role "Brand Ambassador 2/2 9:30am-4:30pm (7h) Lisa Bujold Alexia Kioussis" at bounding box center [788, 331] width 211 height 91
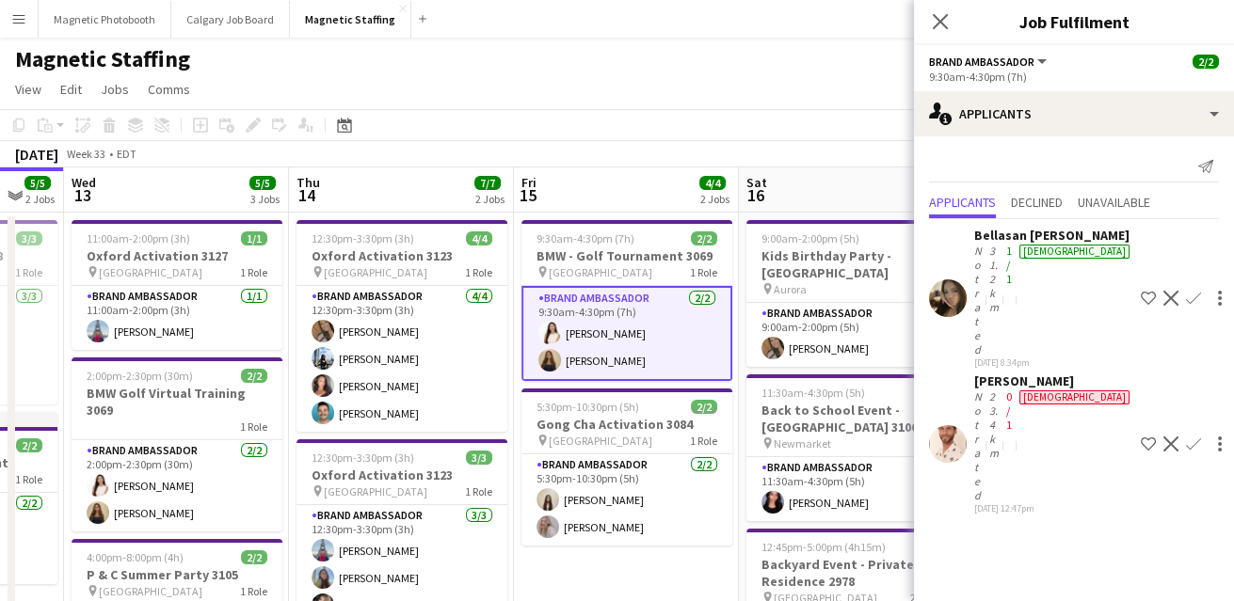
drag, startPoint x: 745, startPoint y: 296, endPoint x: 531, endPoint y: 302, distance: 214.7
click at [534, 302] on app-calendar-viewport "Sat 9 21/21 2 Jobs Sun 10 16/17 3 Jobs Mon 11 Tue 12 5/5 2 Jobs Wed 13 5/5 3 Jo…" at bounding box center [617, 610] width 1234 height 884
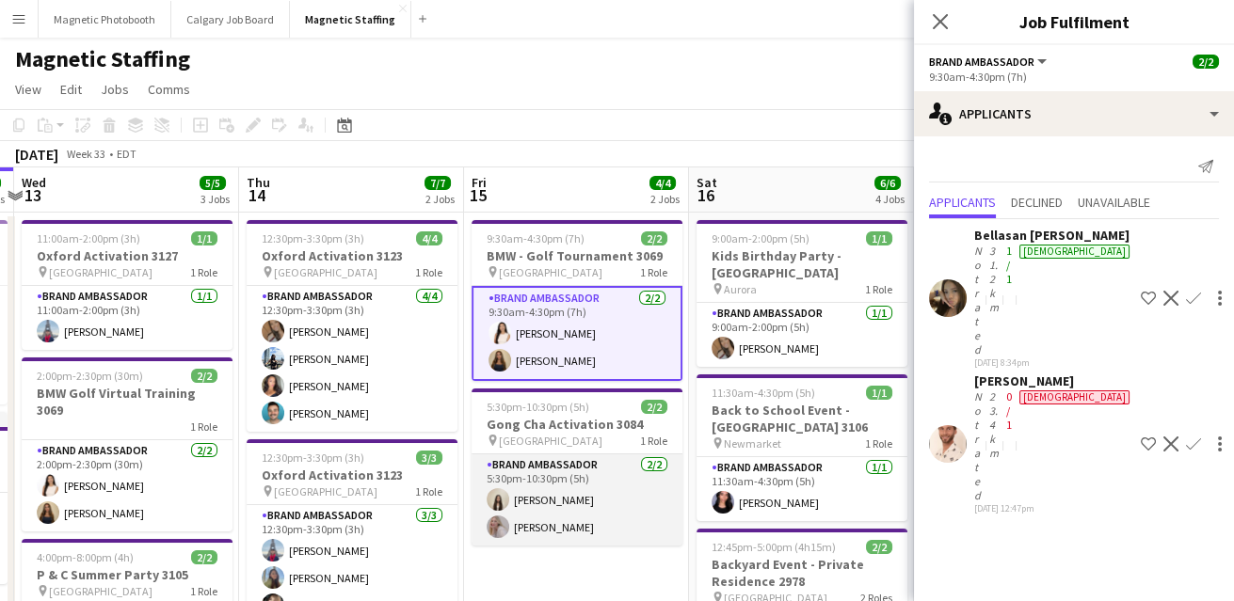
click at [534, 513] on app-card-role "Brand Ambassador 2/2 5:30pm-10:30pm (5h) Geanie Luu Roxanna Cyganek" at bounding box center [577, 500] width 211 height 91
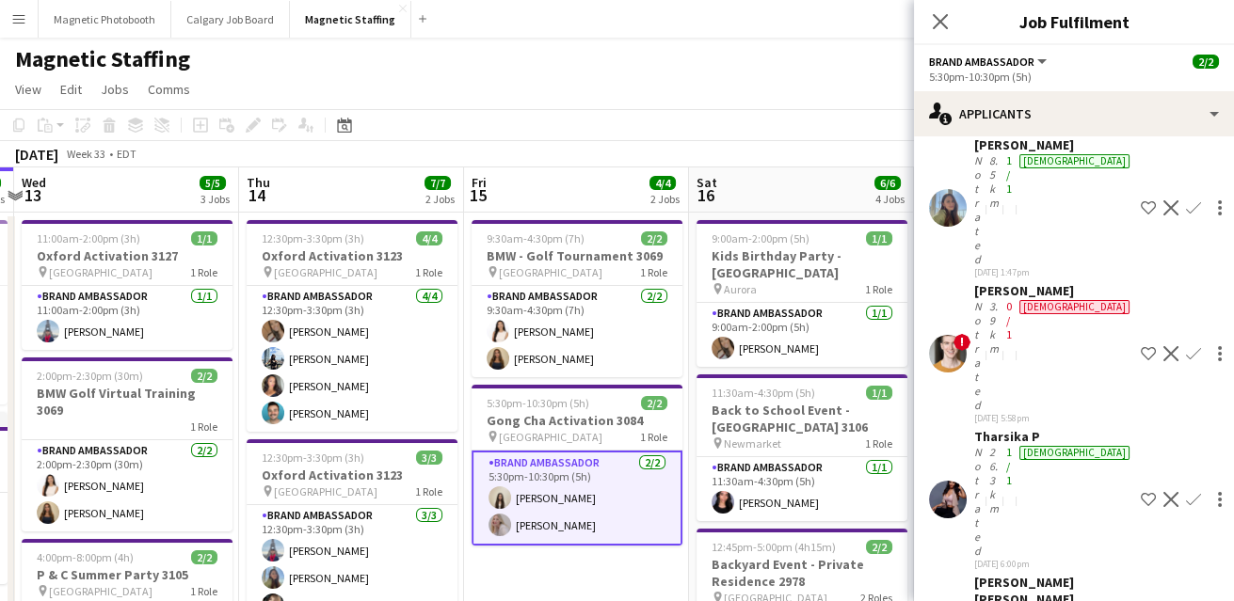
scroll to position [286, 0]
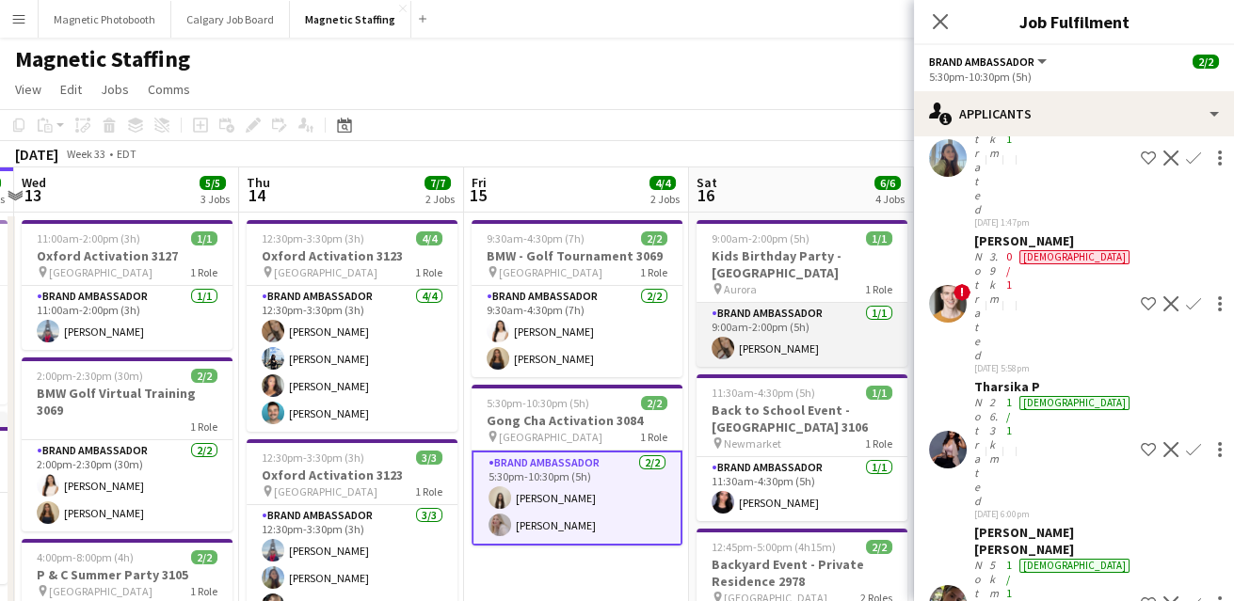
click at [792, 327] on app-card-role "Brand Ambassador 1/1 9:00am-2:00pm (5h) erica Musso" at bounding box center [801, 335] width 211 height 64
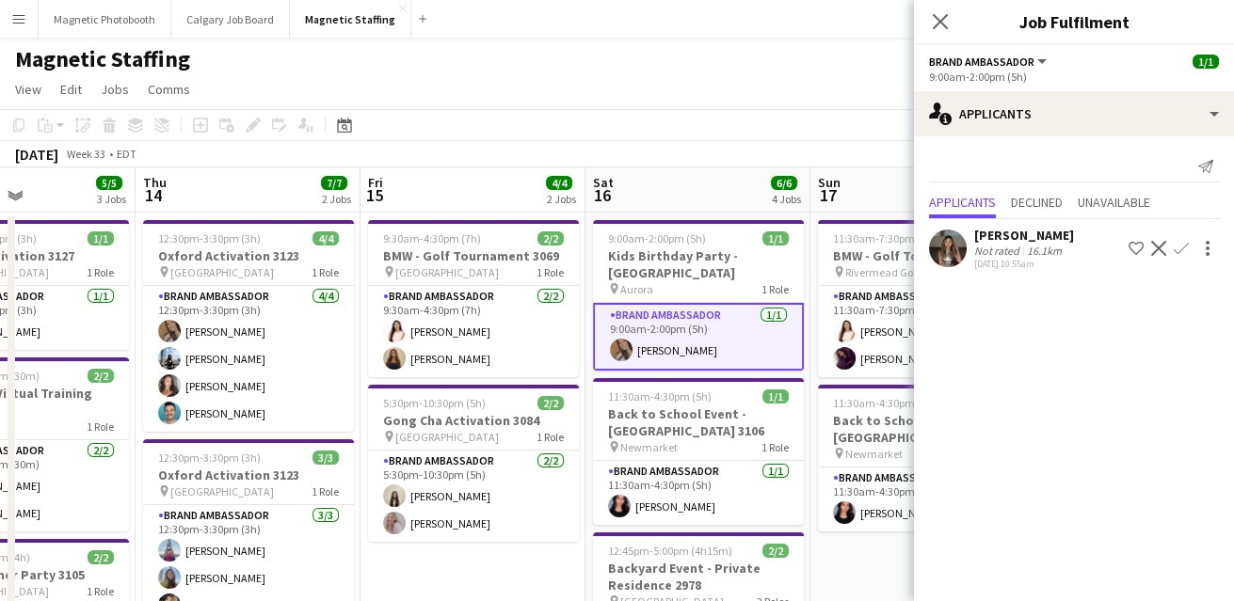
scroll to position [0, 765]
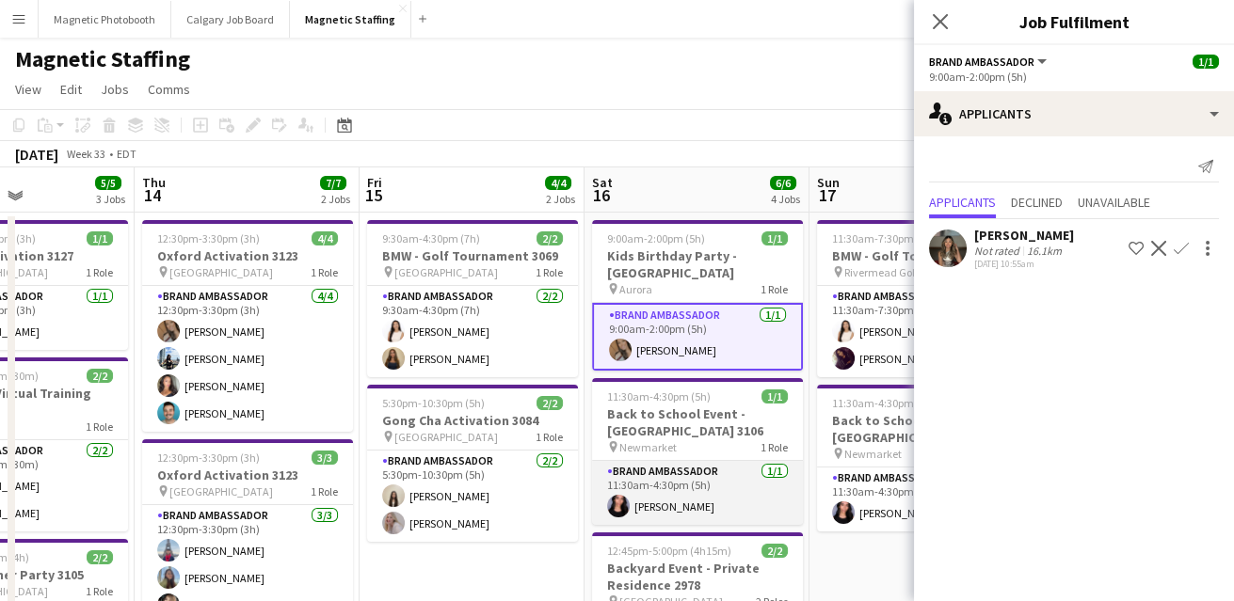
click at [719, 472] on app-card-role "Brand Ambassador 1/1 11:30am-4:30pm (5h) Jennifer Bigirimana" at bounding box center [697, 493] width 211 height 64
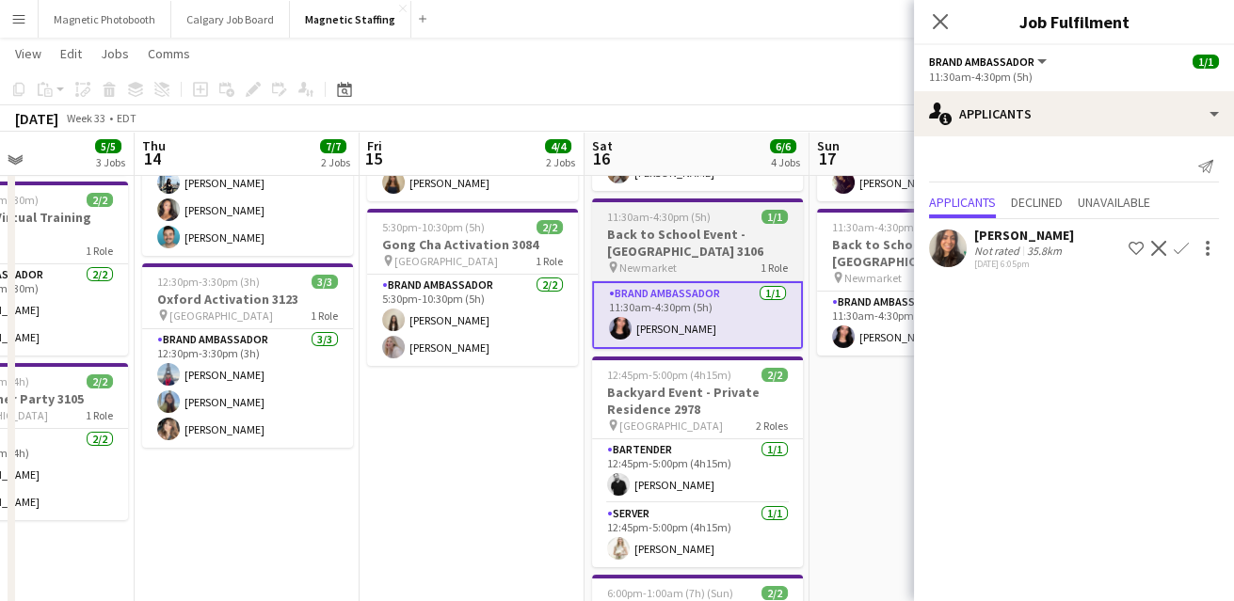
scroll to position [176, 0]
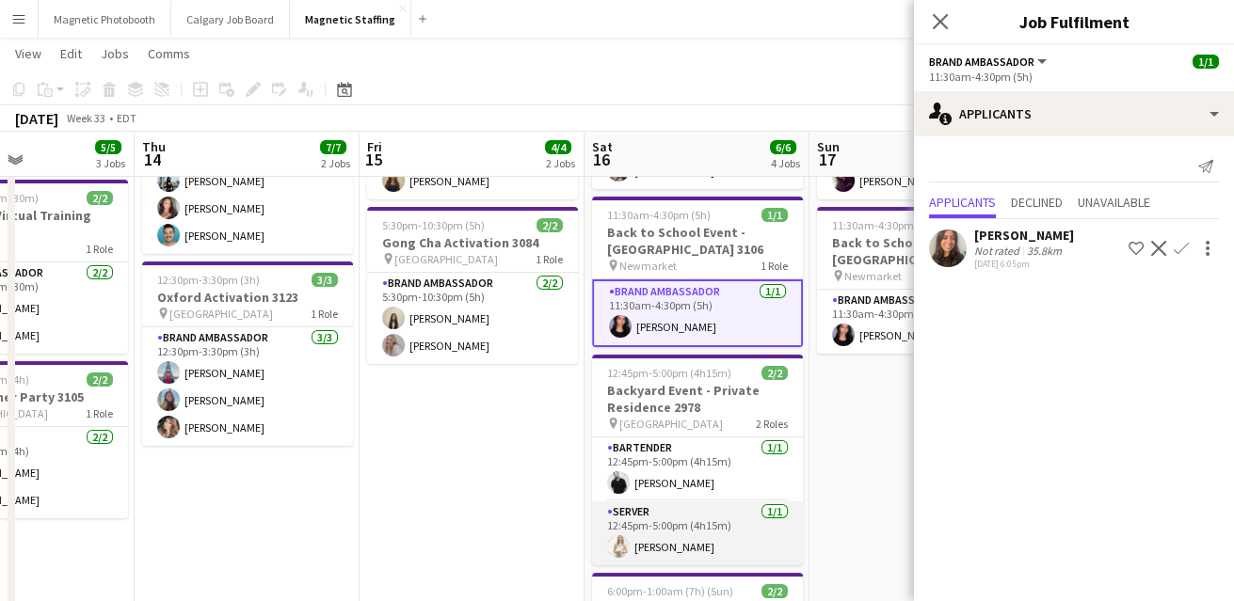
click at [689, 517] on app-card-role "Server 1/1 12:45pm-5:00pm (4h15m) Katryna Klepacki" at bounding box center [697, 534] width 211 height 64
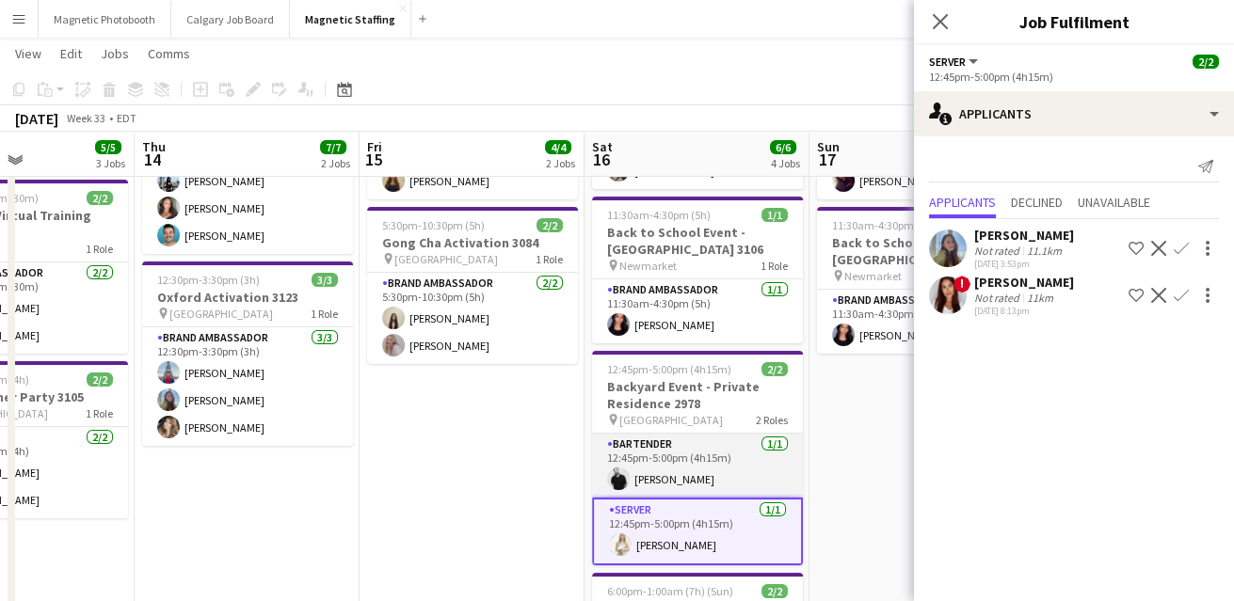
click at [706, 463] on app-card-role "Bartender 1/1 12:45pm-5:00pm (4h15m) jean-philippe roy" at bounding box center [697, 466] width 211 height 64
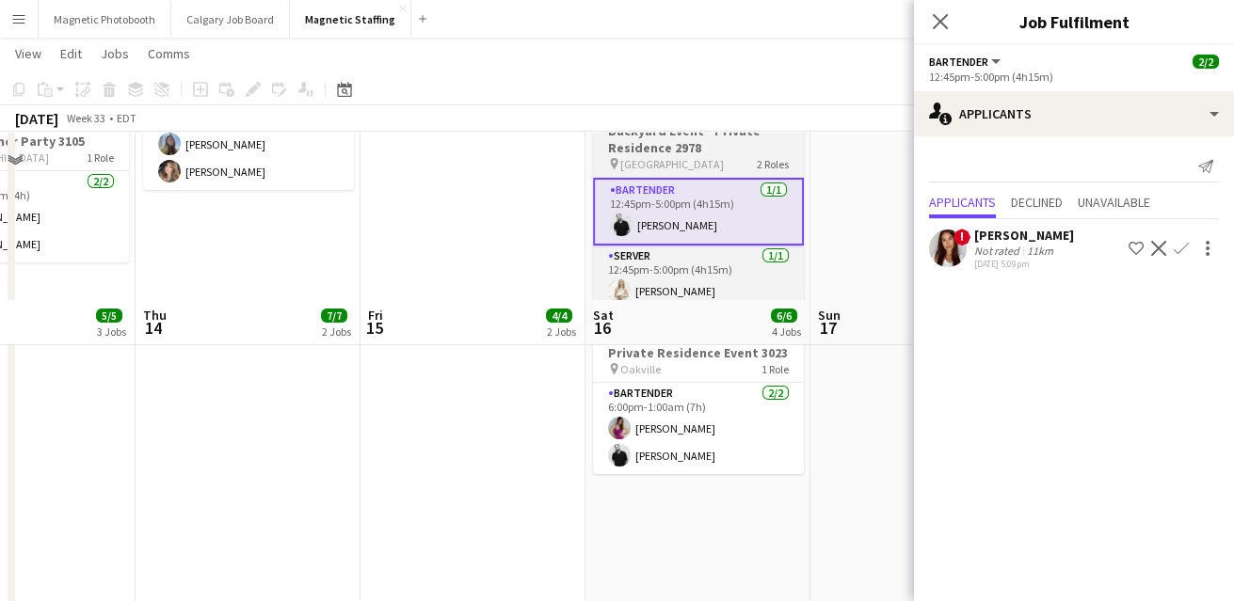
scroll to position [600, 0]
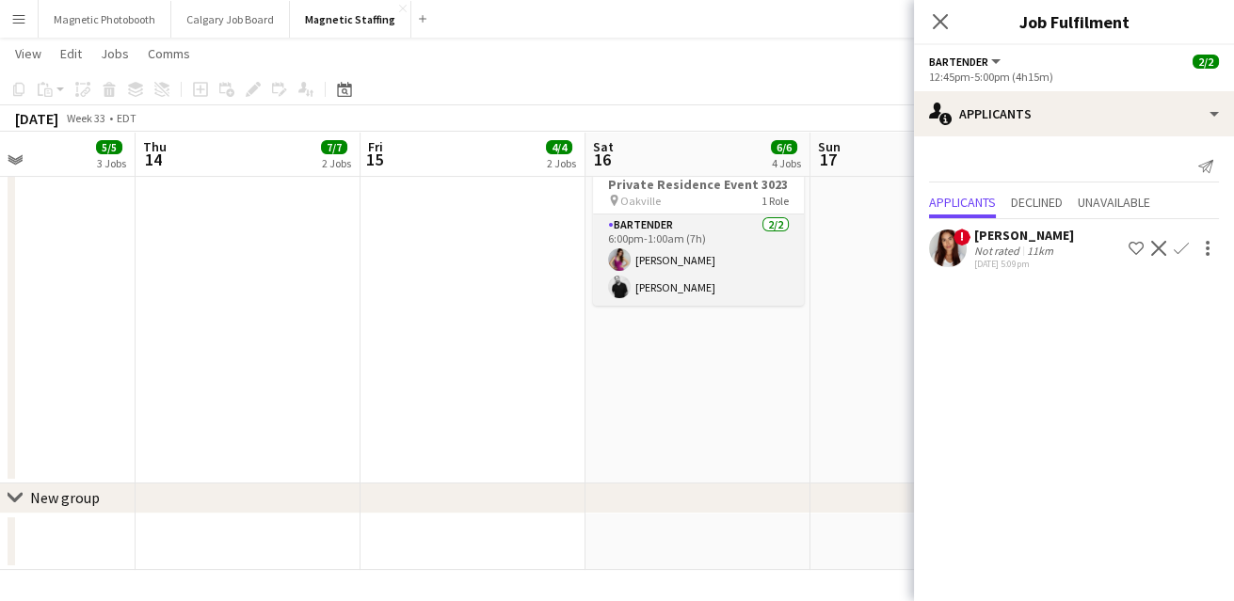
click at [726, 272] on app-card-role "Bartender 2/2 6:00pm-1:00am (7h) Izabella Lima jean-philippe roy" at bounding box center [698, 260] width 211 height 91
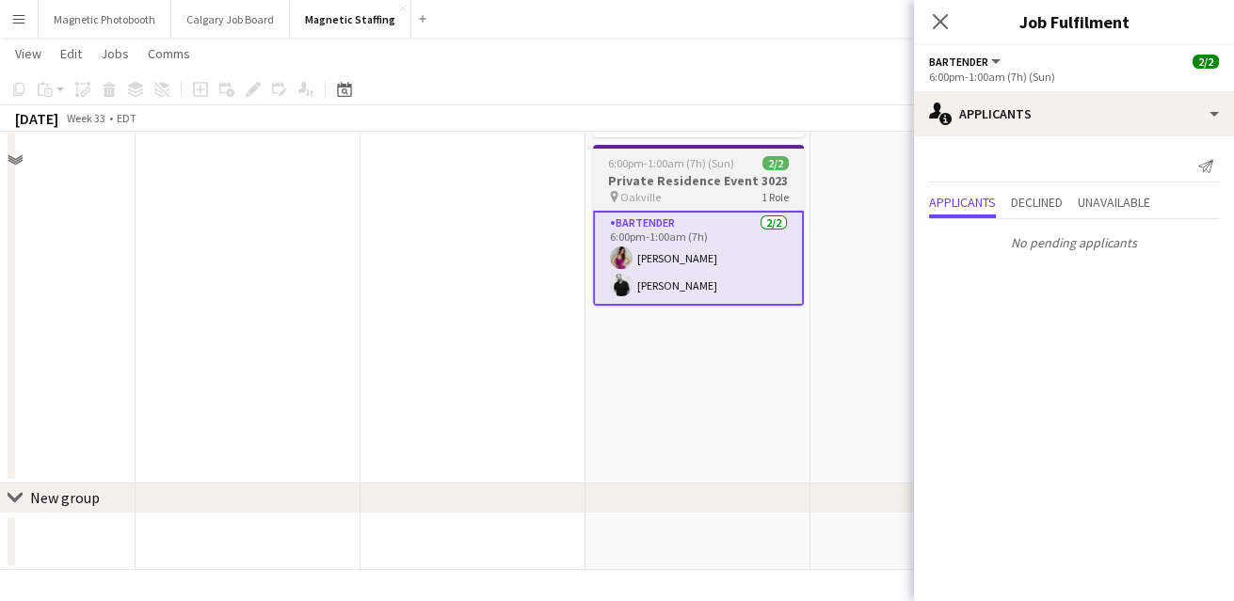
scroll to position [175, 0]
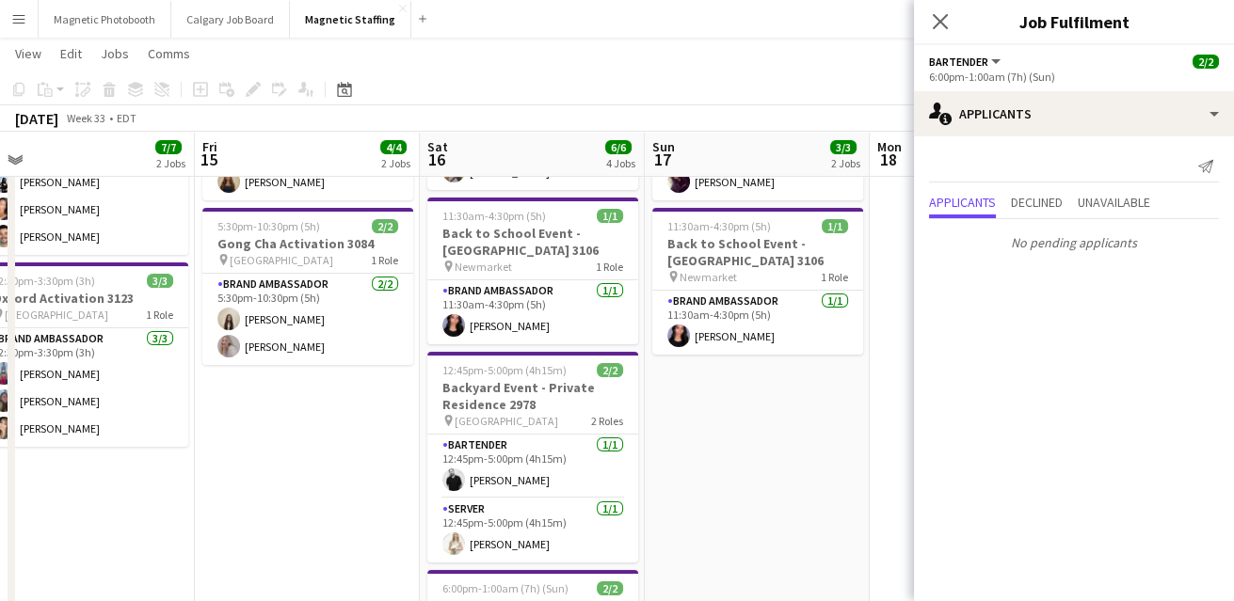
drag, startPoint x: 699, startPoint y: 274, endPoint x: 447, endPoint y: 329, distance: 258.3
click at [456, 328] on app-calendar-viewport "Sun 10 16/17 3 Jobs Mon 11 Tue 12 5/5 2 Jobs Wed 13 5/5 3 Jobs Thu 14 7/7 2 Job…" at bounding box center [617, 446] width 1234 height 1097
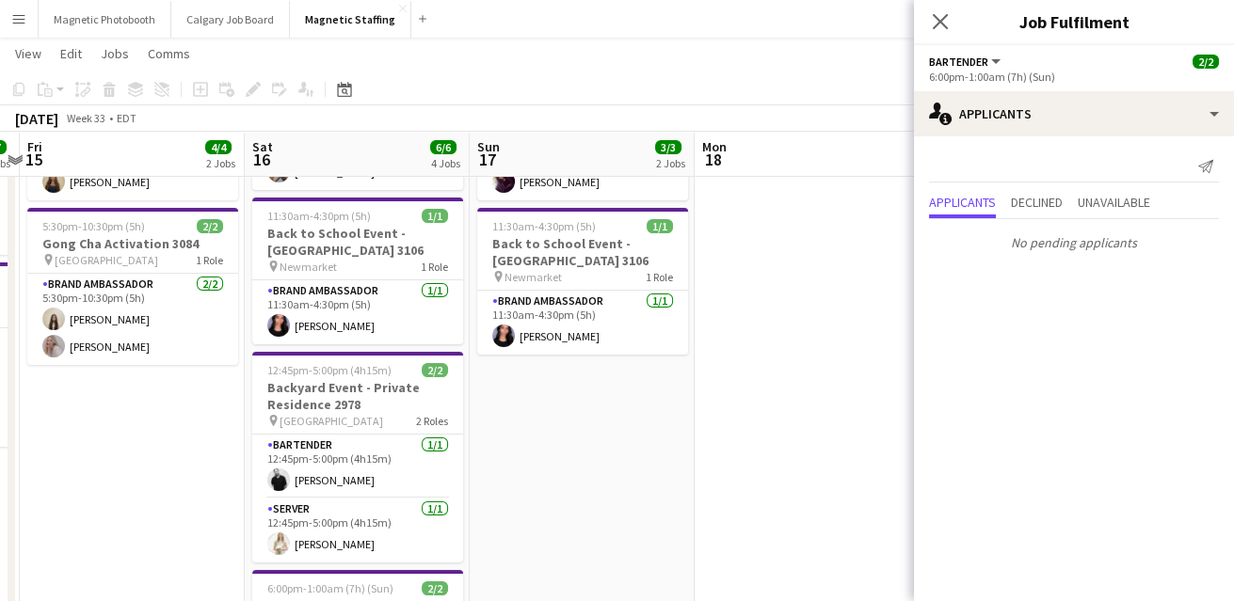
click at [584, 359] on app-date-cell "11:30am-7:30pm (8h) 2/2 BMW - Golf Tournament pin Rivermead Golf Club 1 Role Br…" at bounding box center [582, 472] width 225 height 873
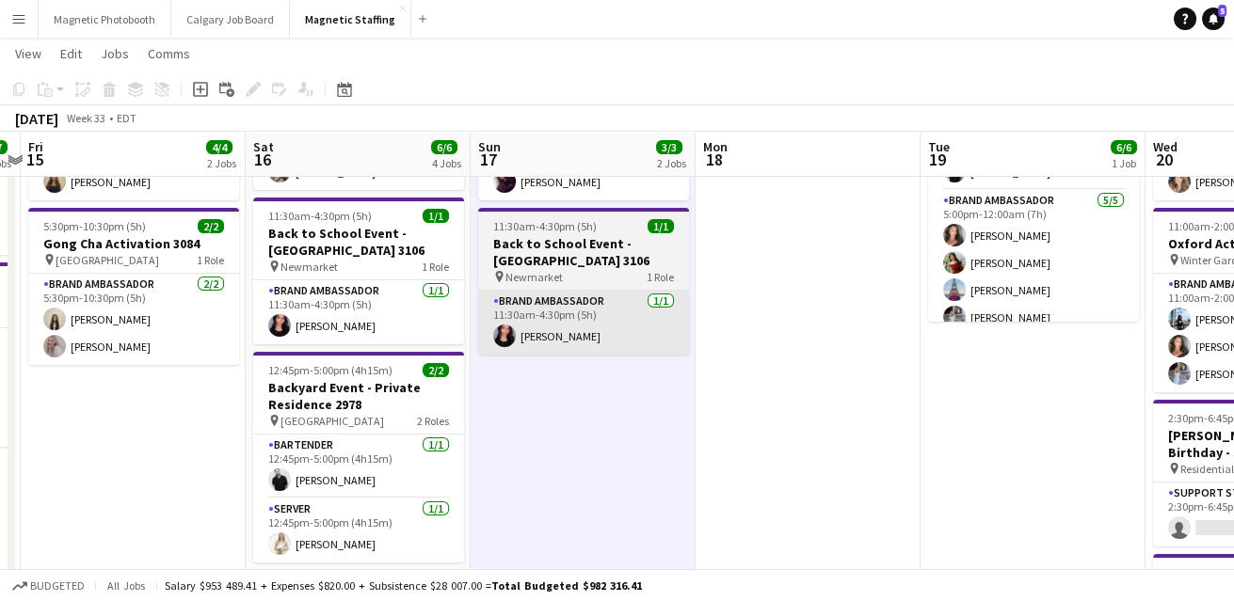
click at [587, 341] on app-card-role "Brand Ambassador 1/1 11:30am-4:30pm (5h) Jennifer Bigirimana" at bounding box center [583, 323] width 211 height 64
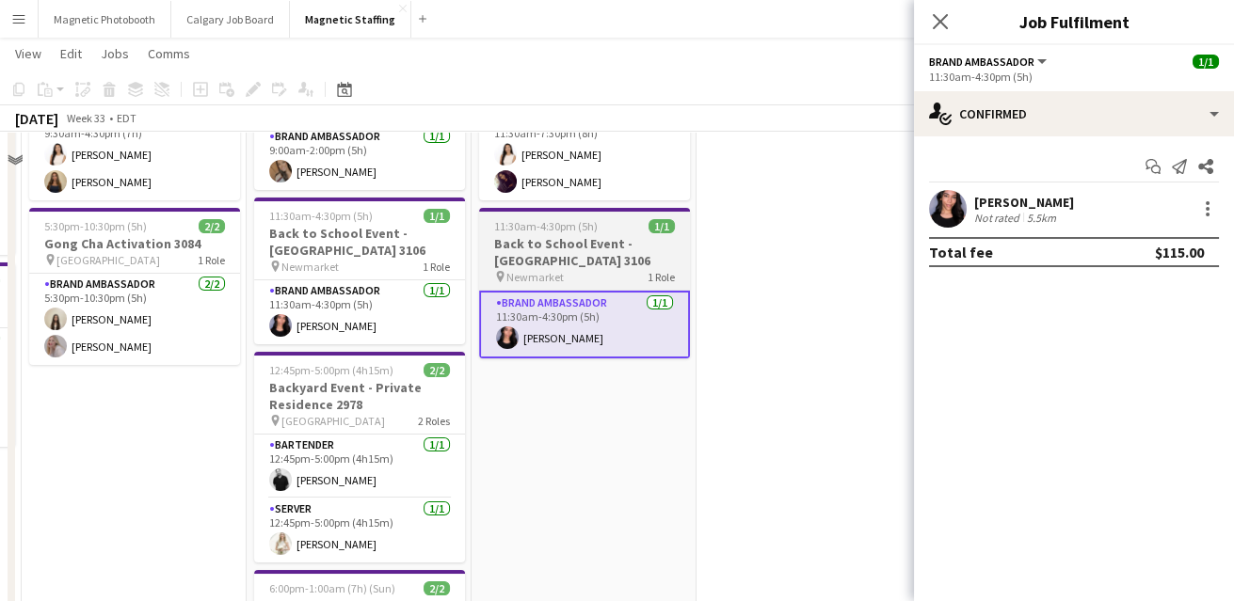
scroll to position [0, 0]
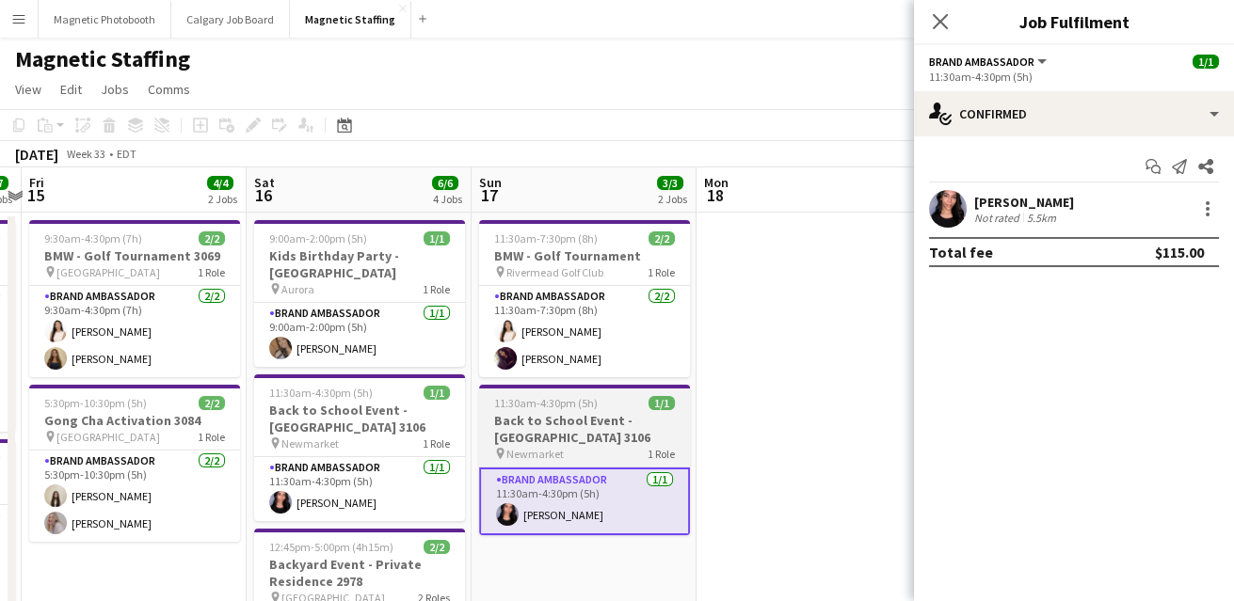
click at [587, 341] on app-card-role "Brand Ambassador 2/2 11:30am-7:30pm (8h) Lisa Bujold Sofia Jouali" at bounding box center [584, 331] width 211 height 91
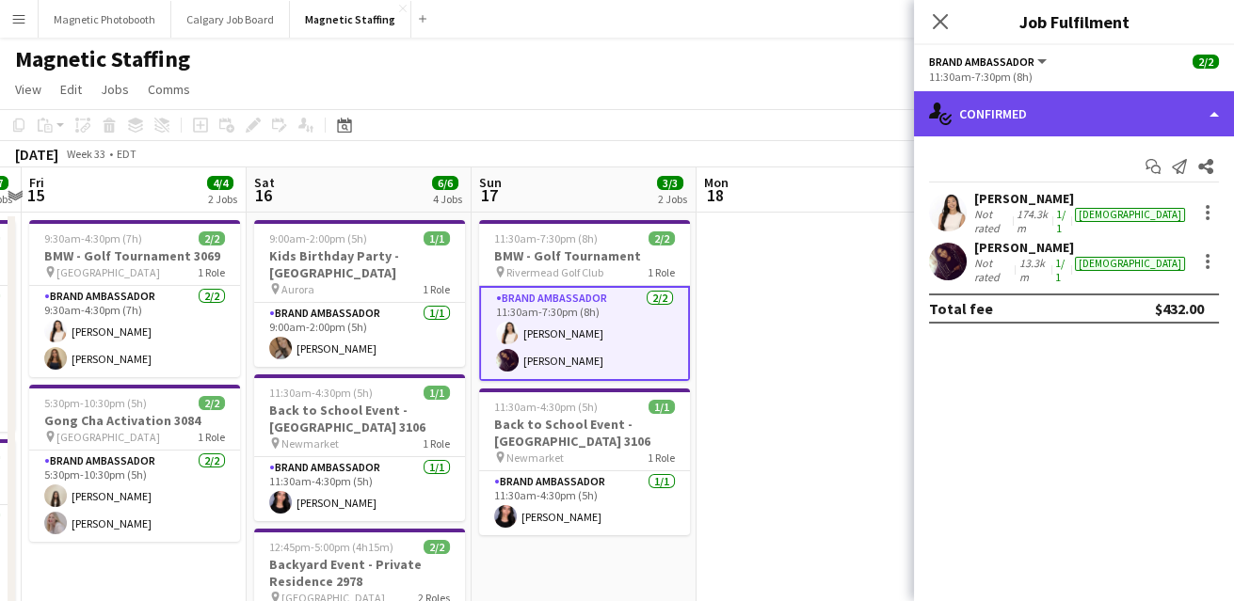
click at [1026, 96] on div "single-neutral-actions-check-2 Confirmed" at bounding box center [1074, 113] width 320 height 45
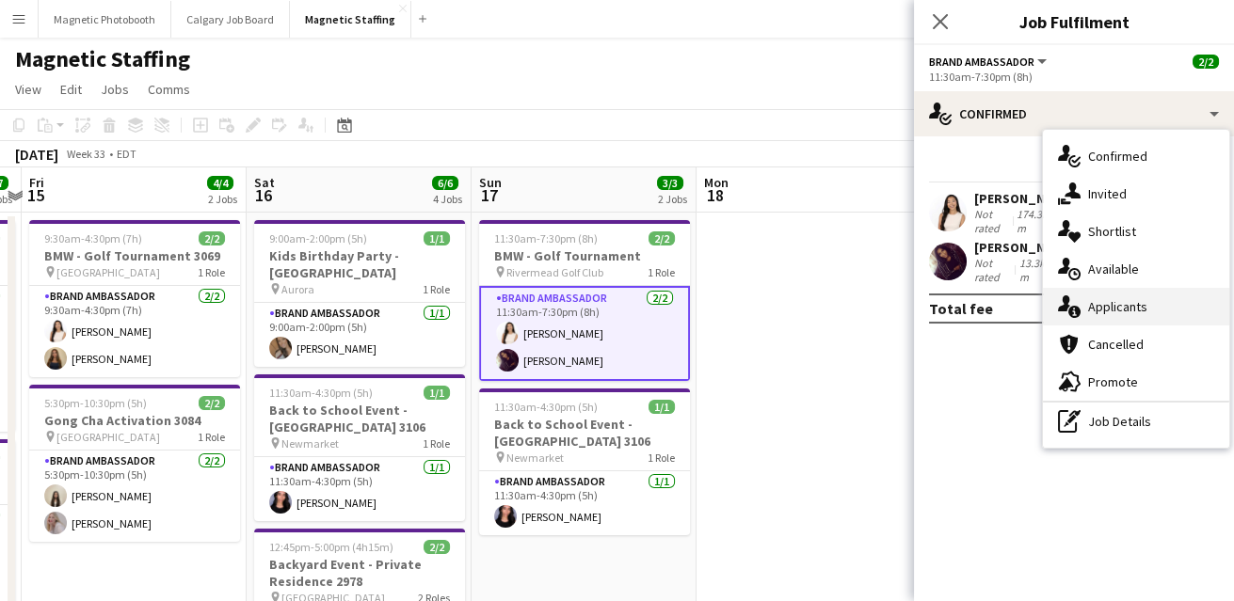
click at [1076, 301] on icon "single-neutral-actions-information" at bounding box center [1069, 307] width 23 height 23
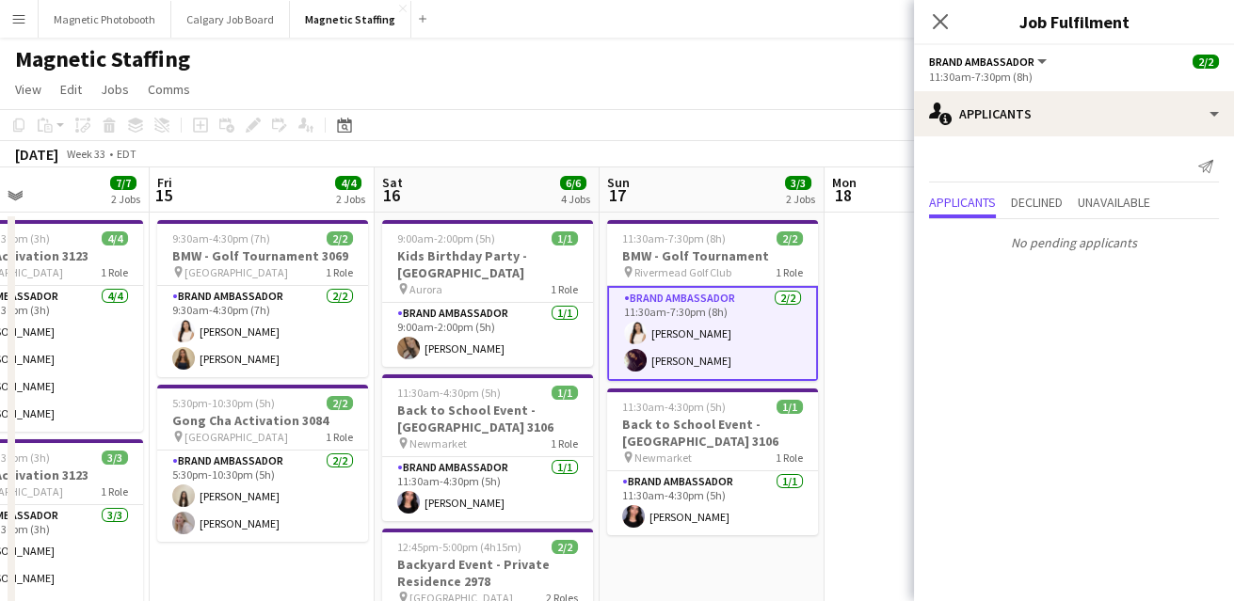
drag, startPoint x: 758, startPoint y: 398, endPoint x: 338, endPoint y: 464, distance: 424.9
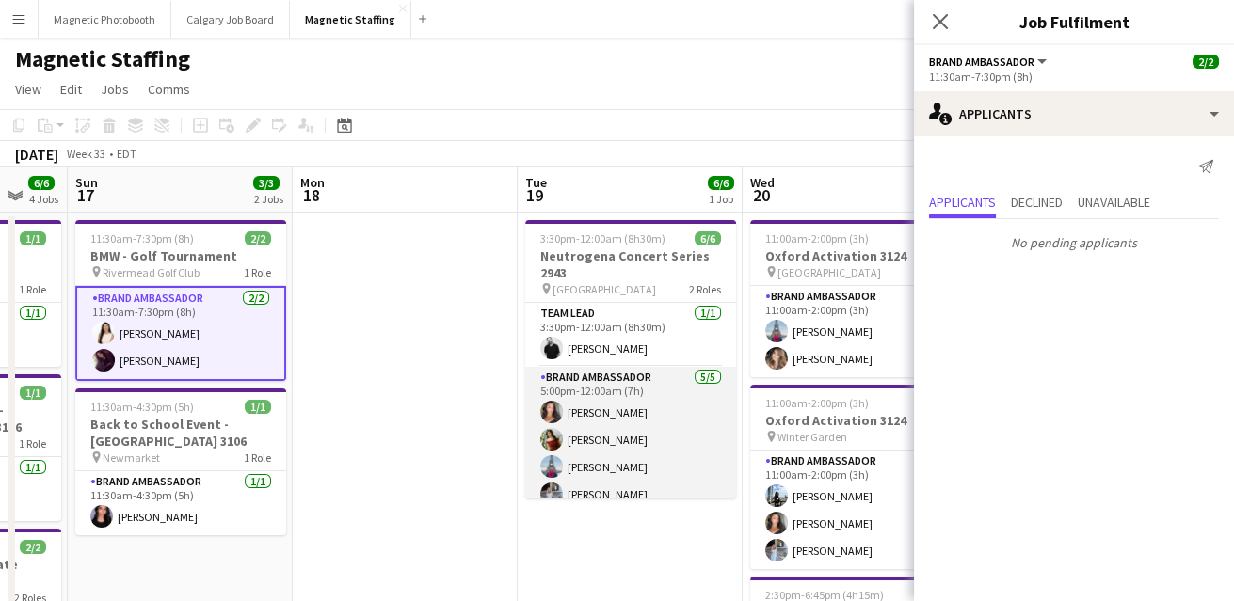
click at [622, 439] on app-card-role "Brand Ambassador 5/5 5:00pm-12:00am (7h) Katelynn Espinosa Mimi Zhang Luccas Co…" at bounding box center [630, 453] width 211 height 173
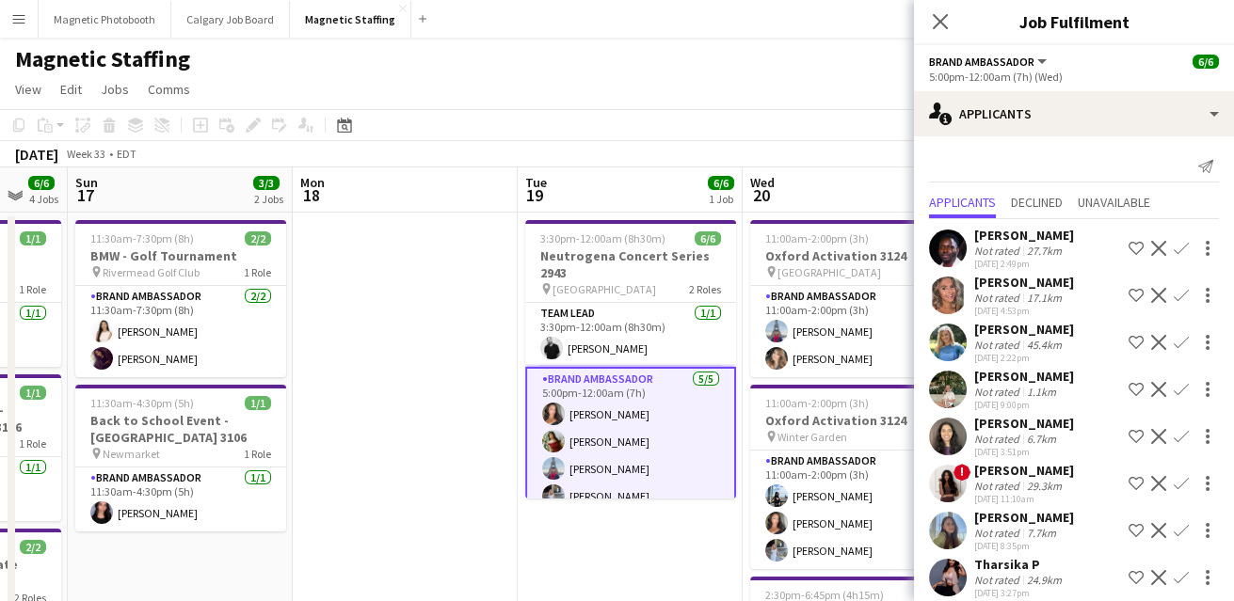
scroll to position [0, 715]
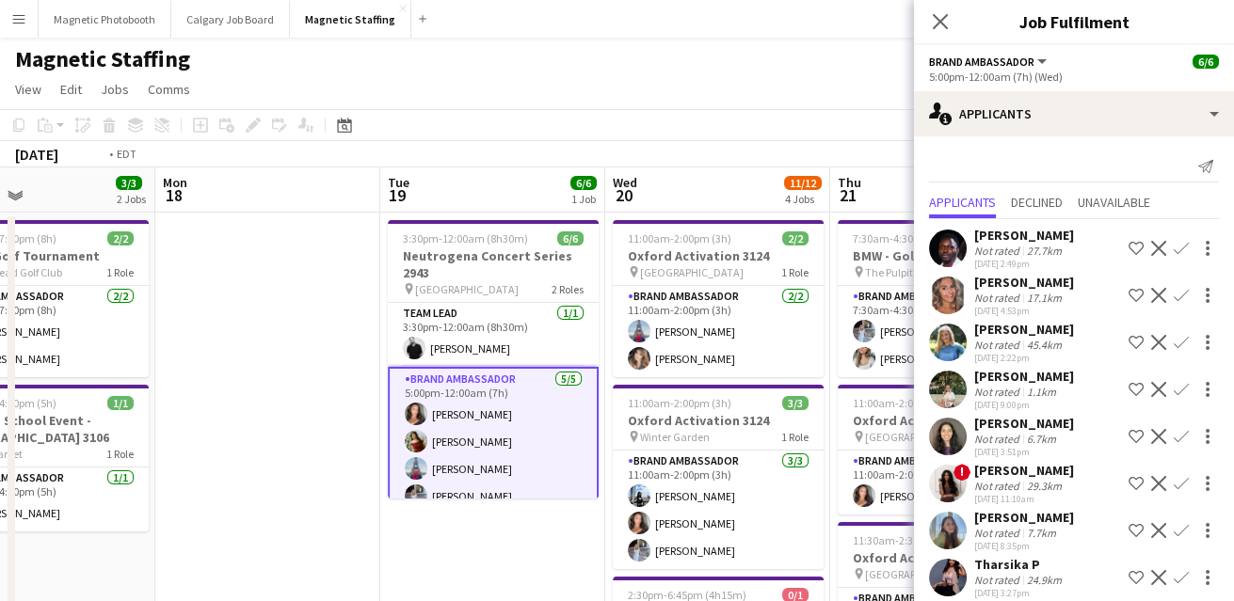
drag, startPoint x: 620, startPoint y: 441, endPoint x: 287, endPoint y: 472, distance: 334.5
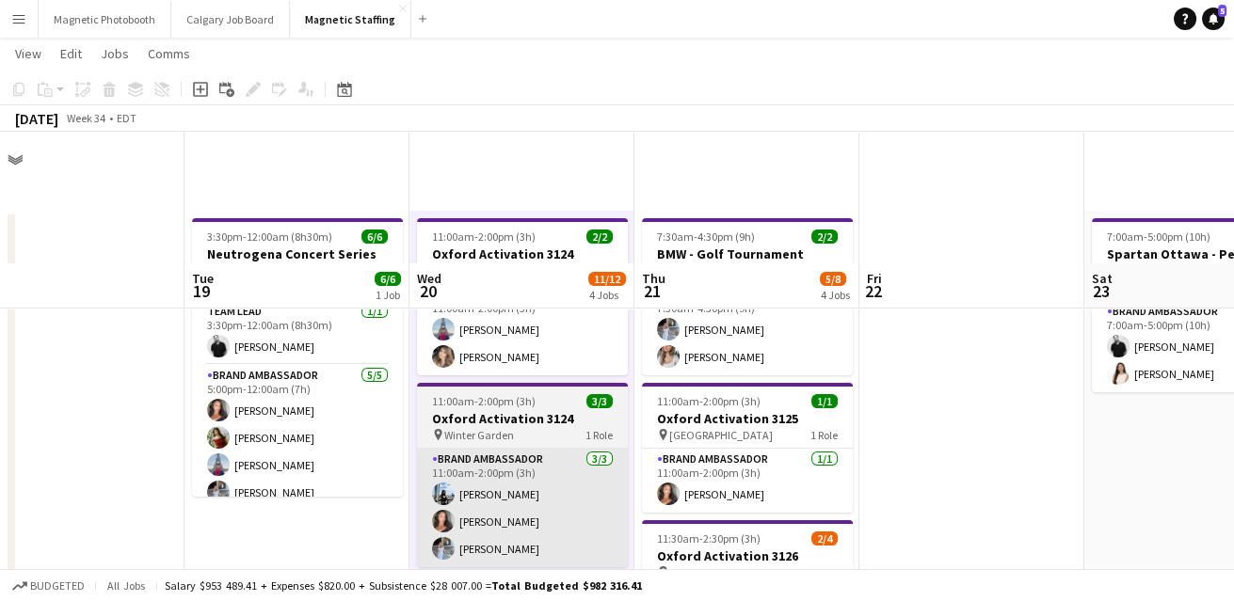
scroll to position [376, 0]
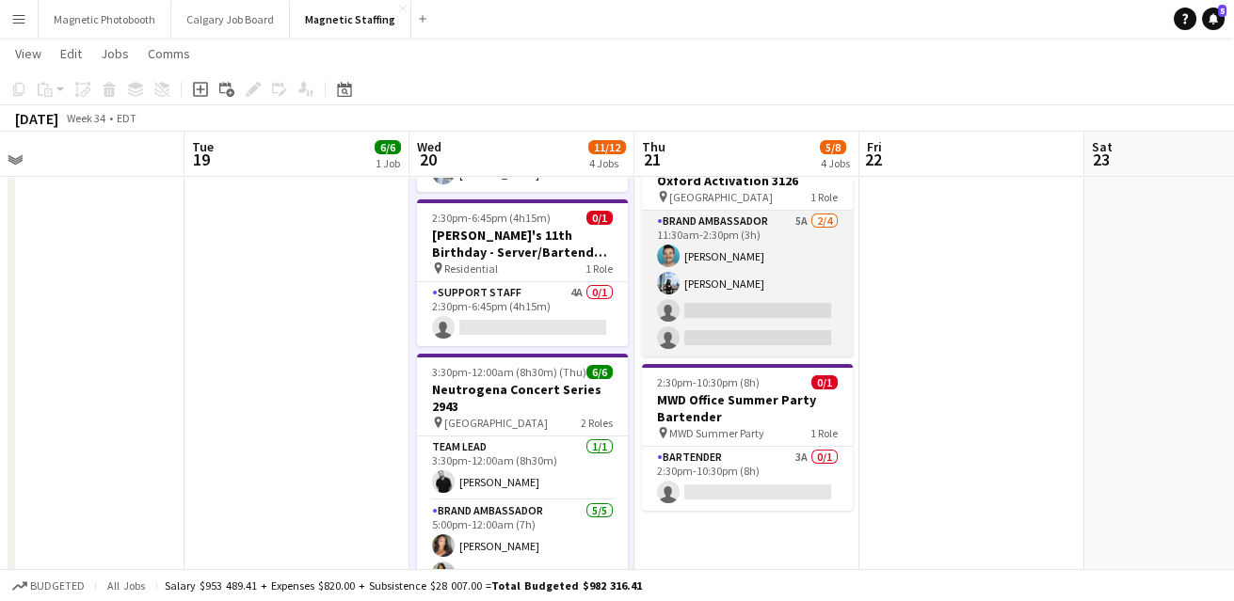
click at [765, 323] on app-card-role "Brand Ambassador 5A 2/4 11:30am-2:30pm (3h) Harrison Smith Lena Vu single-neutr…" at bounding box center [747, 284] width 211 height 146
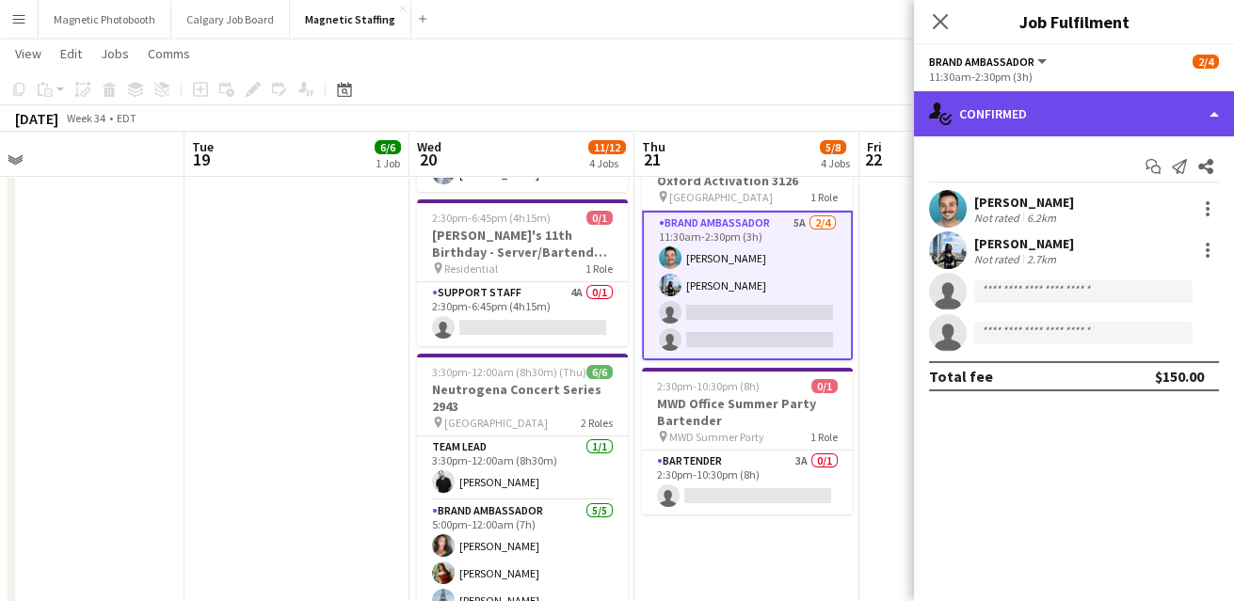
click at [1079, 113] on div "single-neutral-actions-check-2 Confirmed" at bounding box center [1074, 113] width 320 height 45
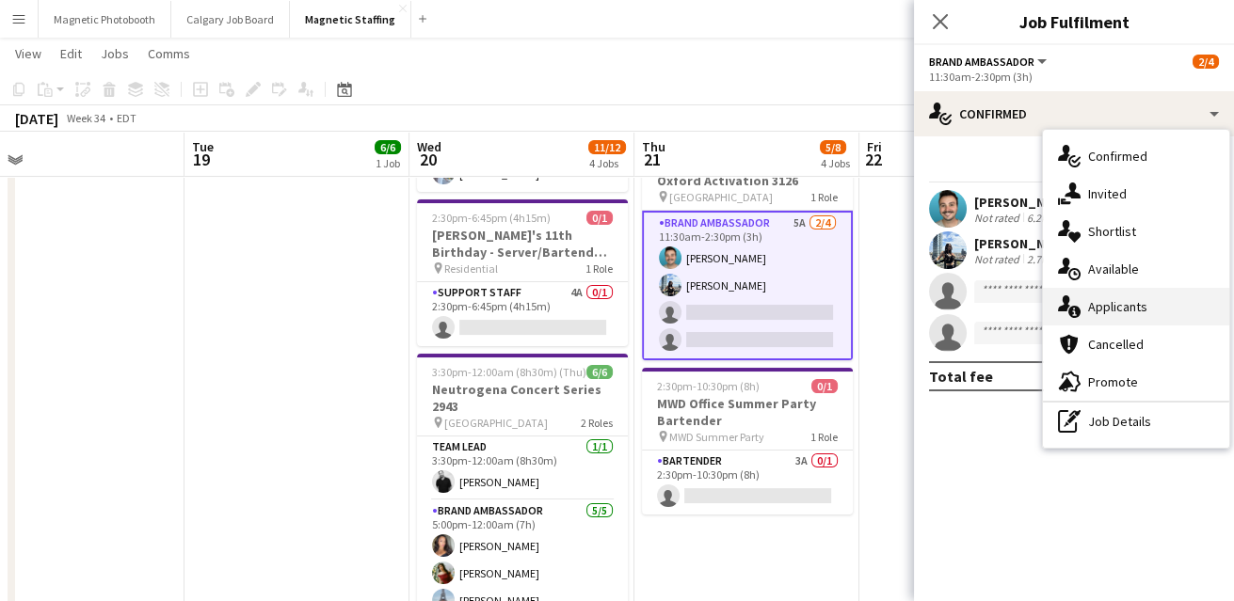
click at [1093, 308] on div "single-neutral-actions-information Applicants" at bounding box center [1136, 307] width 186 height 38
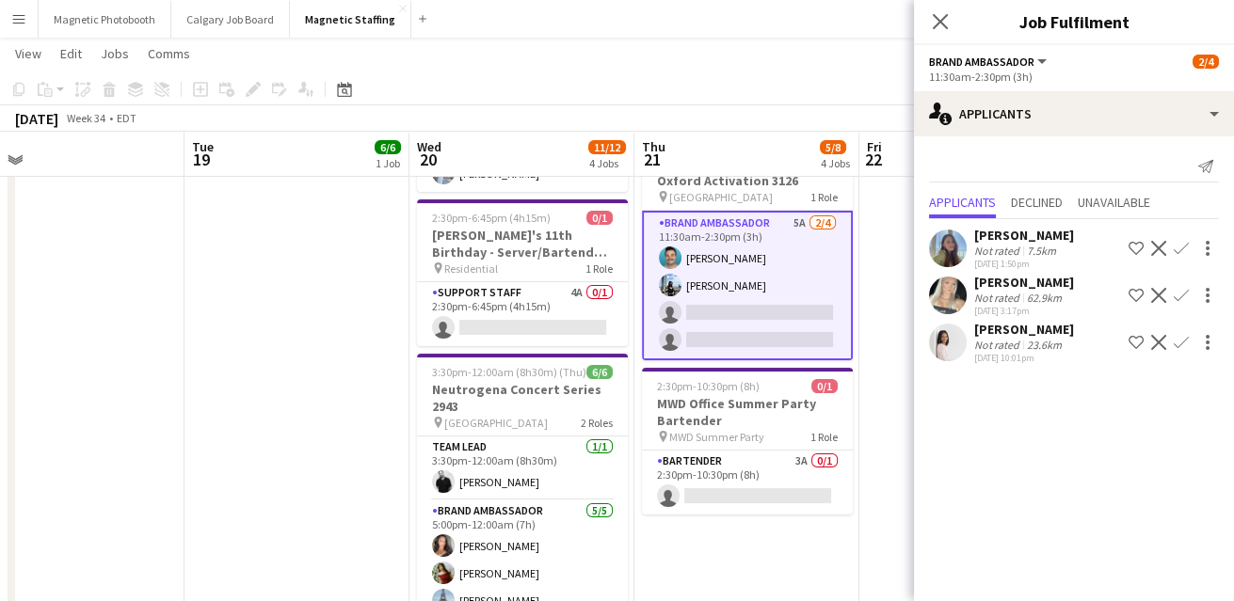
click at [1171, 253] on button "Confirm" at bounding box center [1181, 248] width 23 height 23
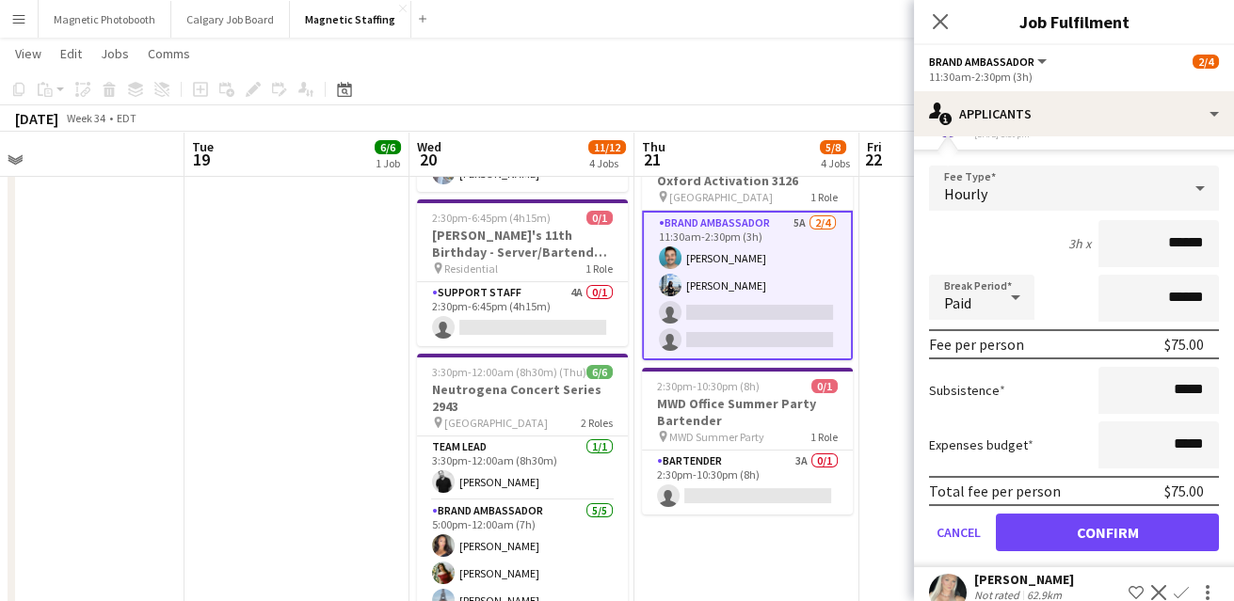
scroll to position [131, 0]
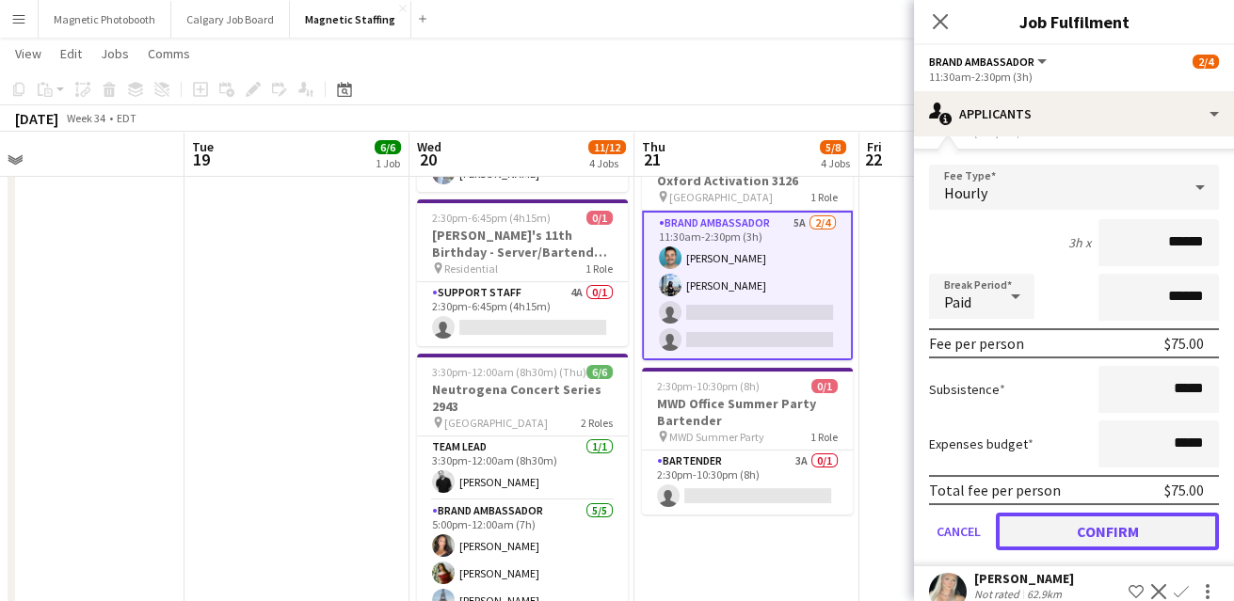
click at [1059, 536] on button "Confirm" at bounding box center [1107, 532] width 223 height 38
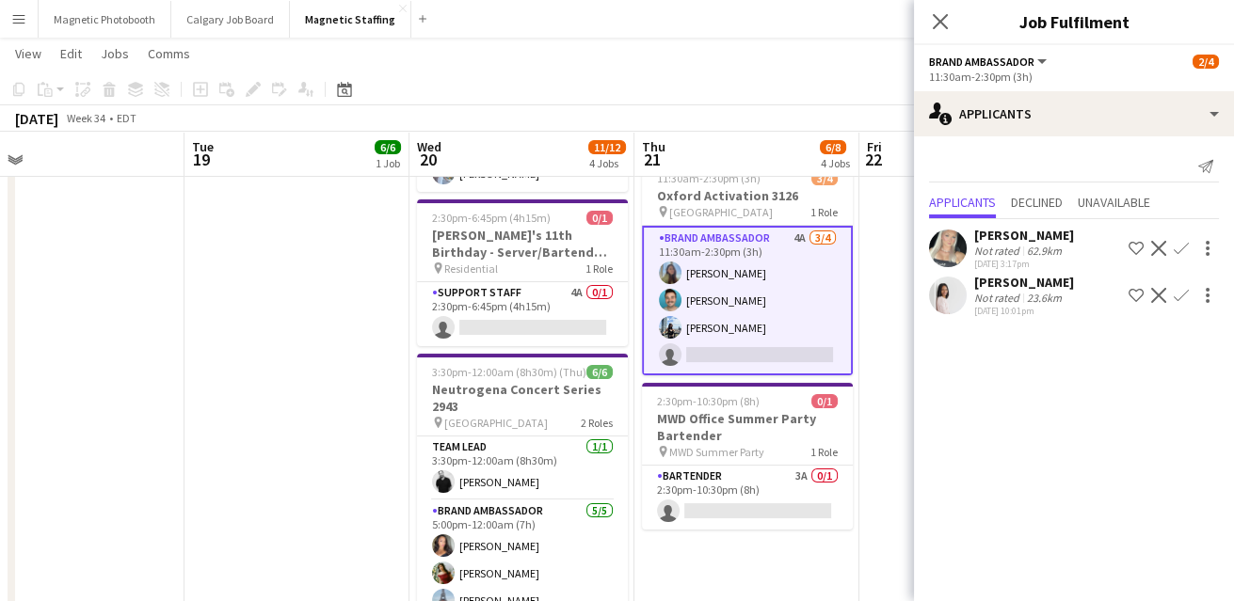
click at [880, 426] on app-date-cell at bounding box center [971, 271] width 225 height 873
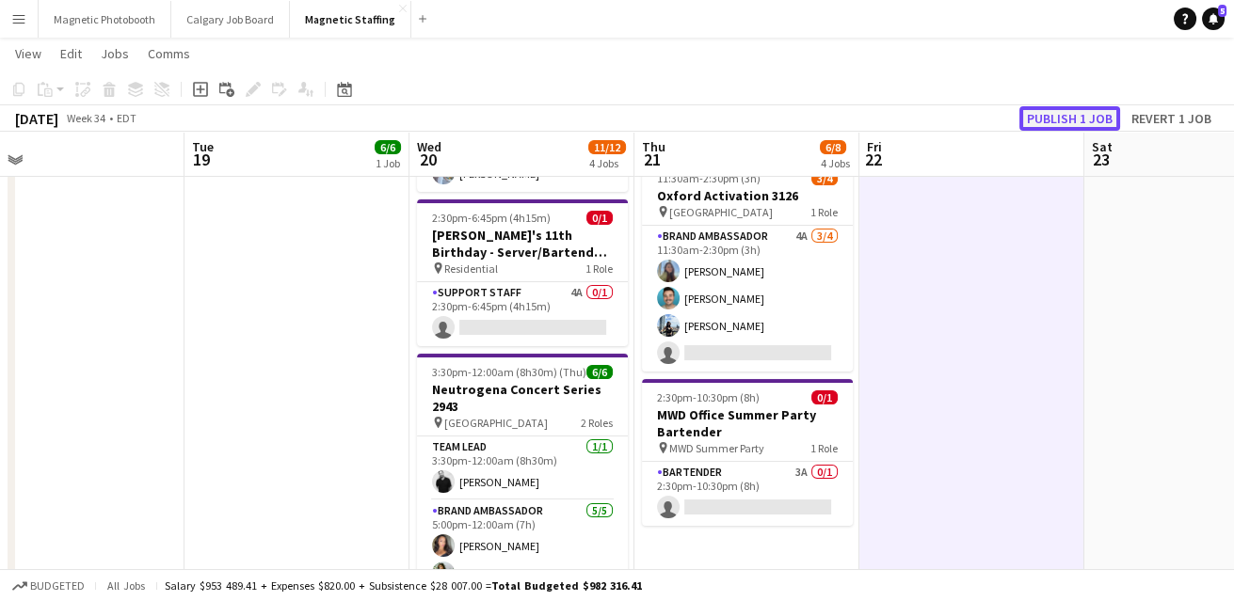
click at [1084, 117] on button "Publish 1 job" at bounding box center [1069, 118] width 101 height 24
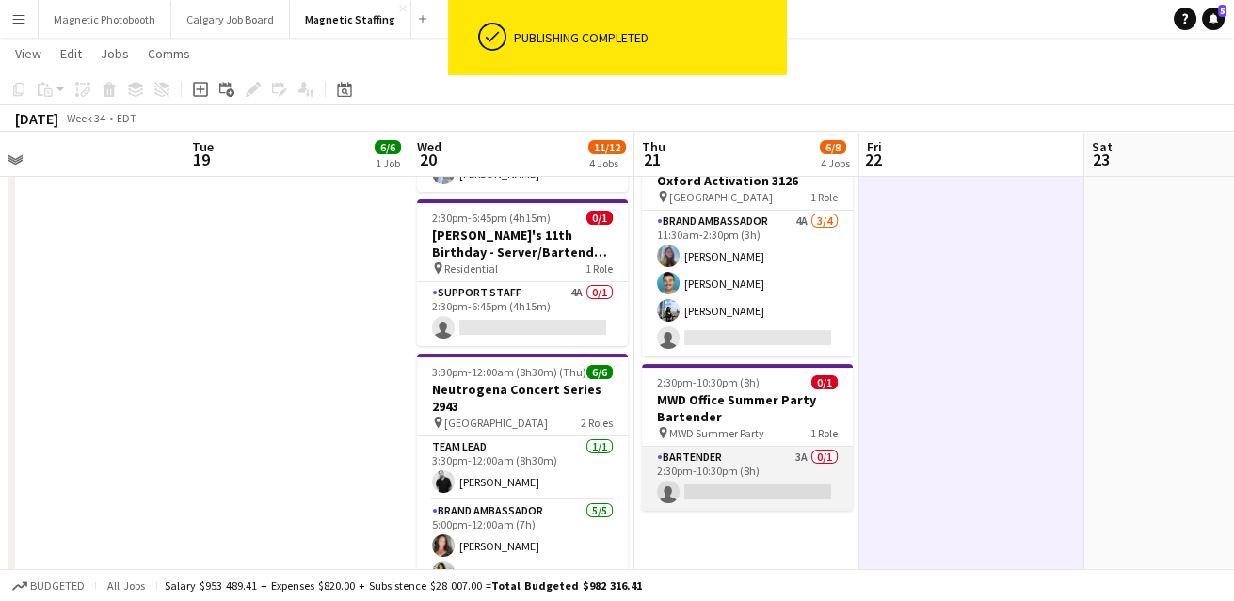
click at [749, 487] on app-card-role "Bartender 3A 0/1 2:30pm-10:30pm (8h) single-neutral-actions" at bounding box center [747, 479] width 211 height 64
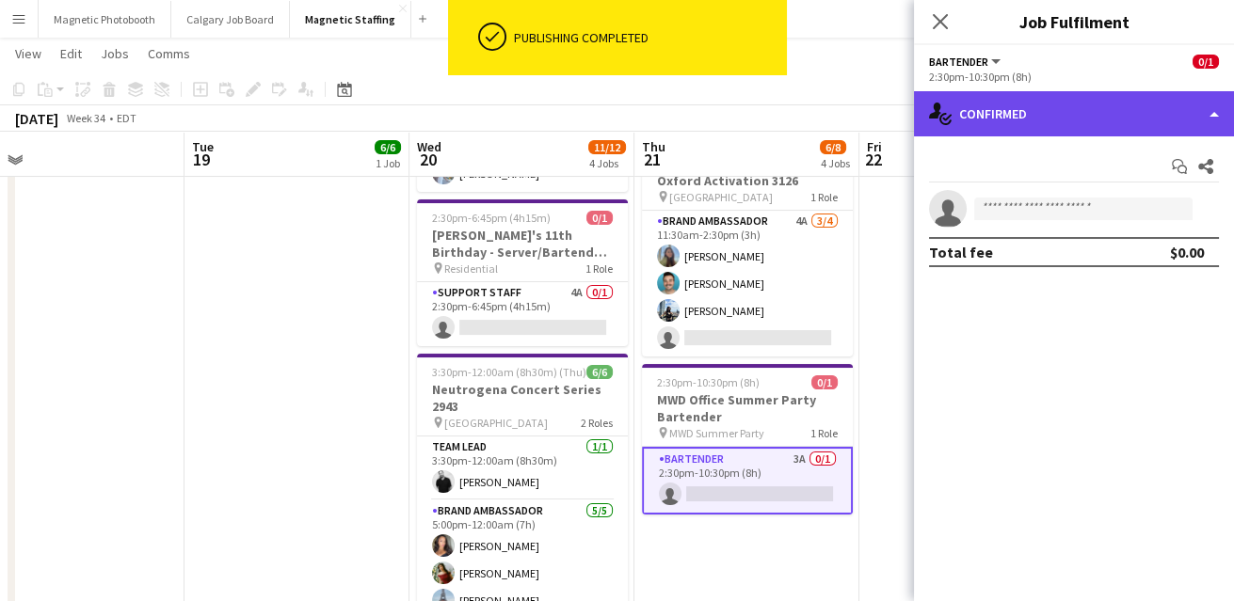
click at [1091, 119] on div "single-neutral-actions-check-2 Confirmed" at bounding box center [1074, 113] width 320 height 45
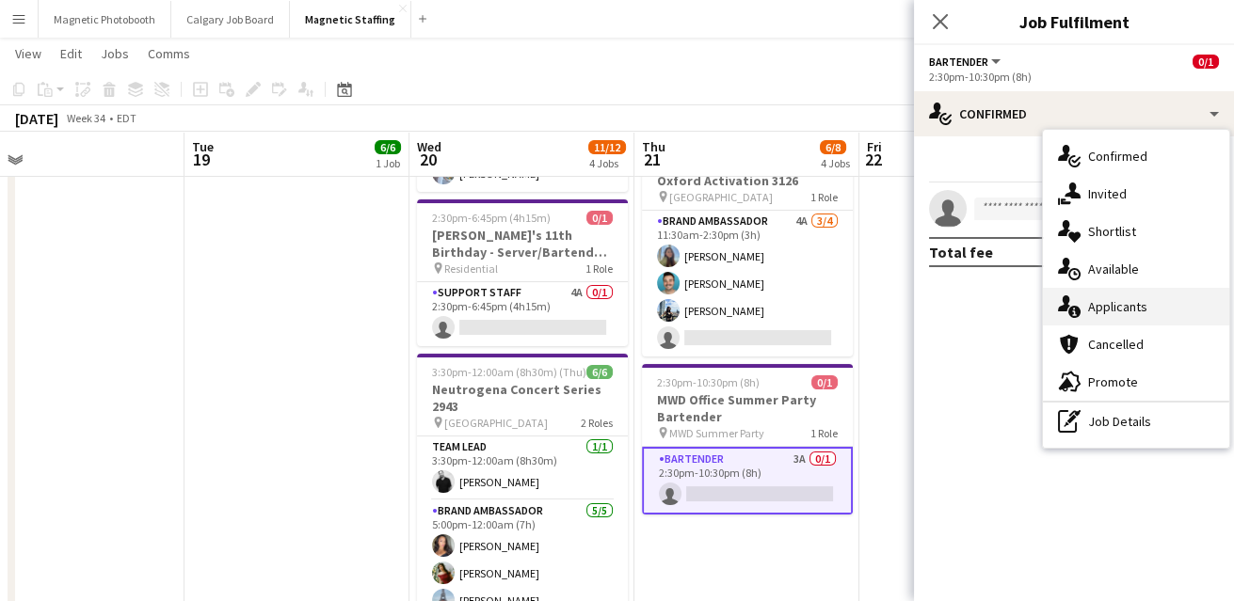
click at [1088, 312] on div "single-neutral-actions-information Applicants" at bounding box center [1136, 307] width 186 height 38
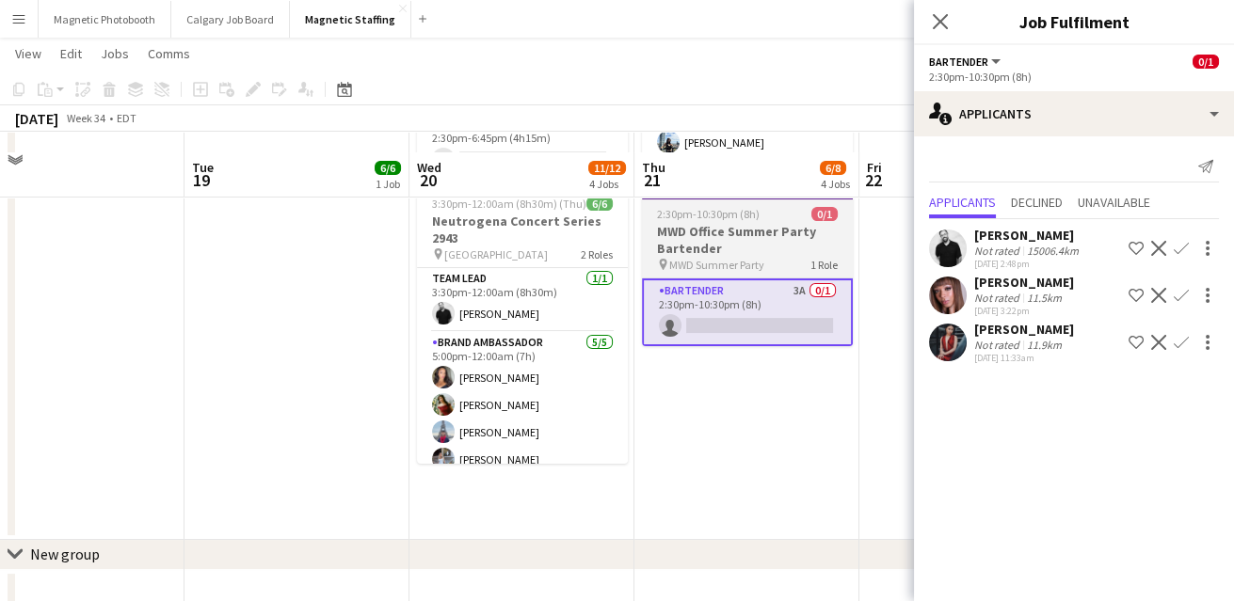
scroll to position [600, 0]
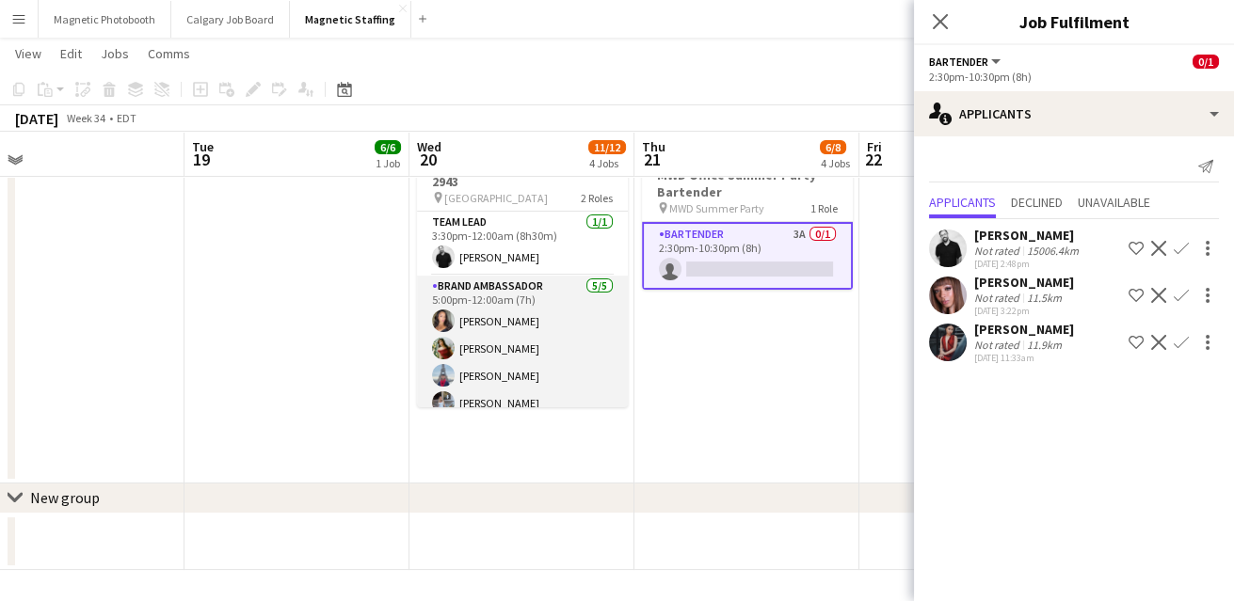
click at [589, 361] on app-card-role "Brand Ambassador 5/5 5:00pm-12:00am (7h) Katelynn Espinosa Mimi Zhang Luccas Co…" at bounding box center [522, 362] width 211 height 173
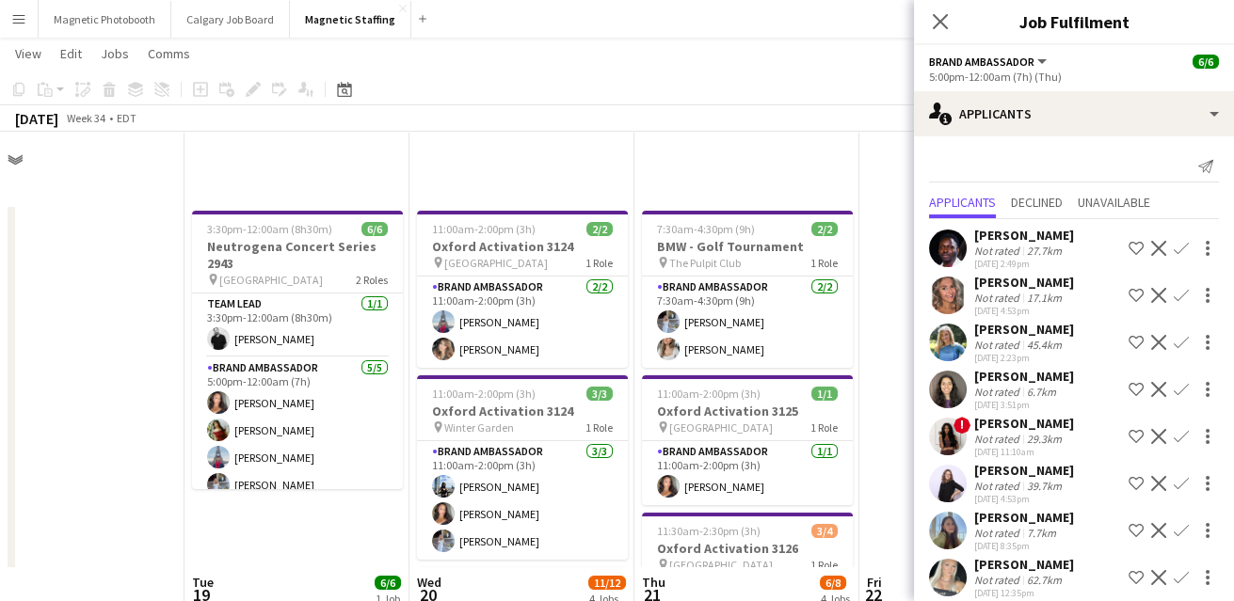
scroll to position [0, 0]
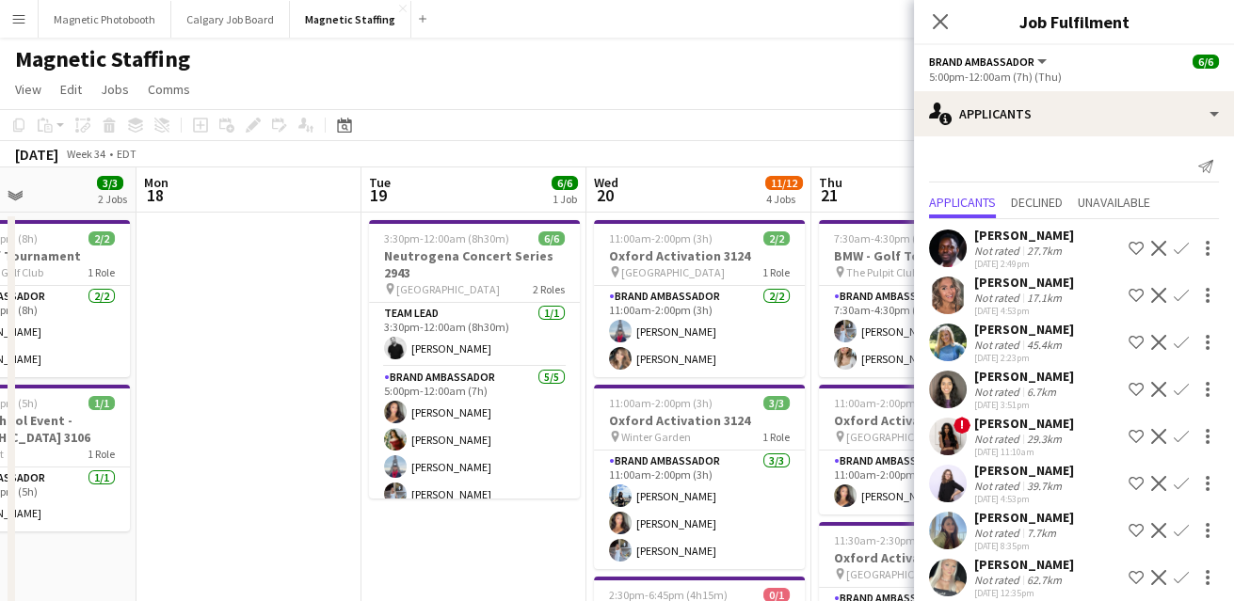
drag, startPoint x: 759, startPoint y: 328, endPoint x: 409, endPoint y: 380, distance: 353.0
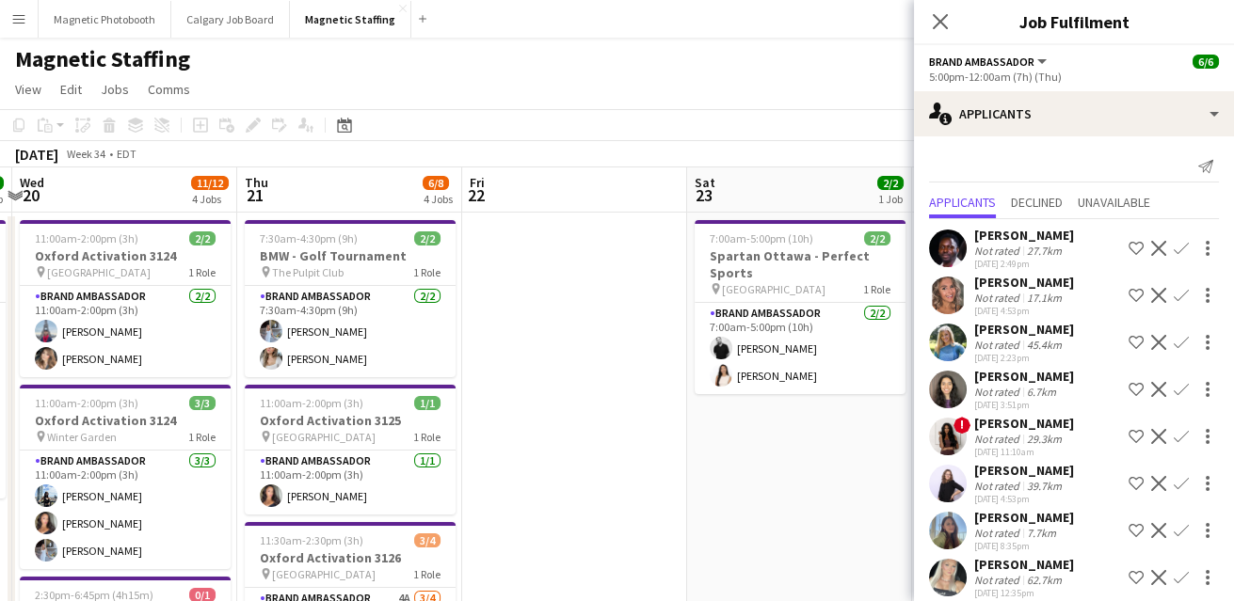
drag, startPoint x: 780, startPoint y: 352, endPoint x: 505, endPoint y: 368, distance: 275.3
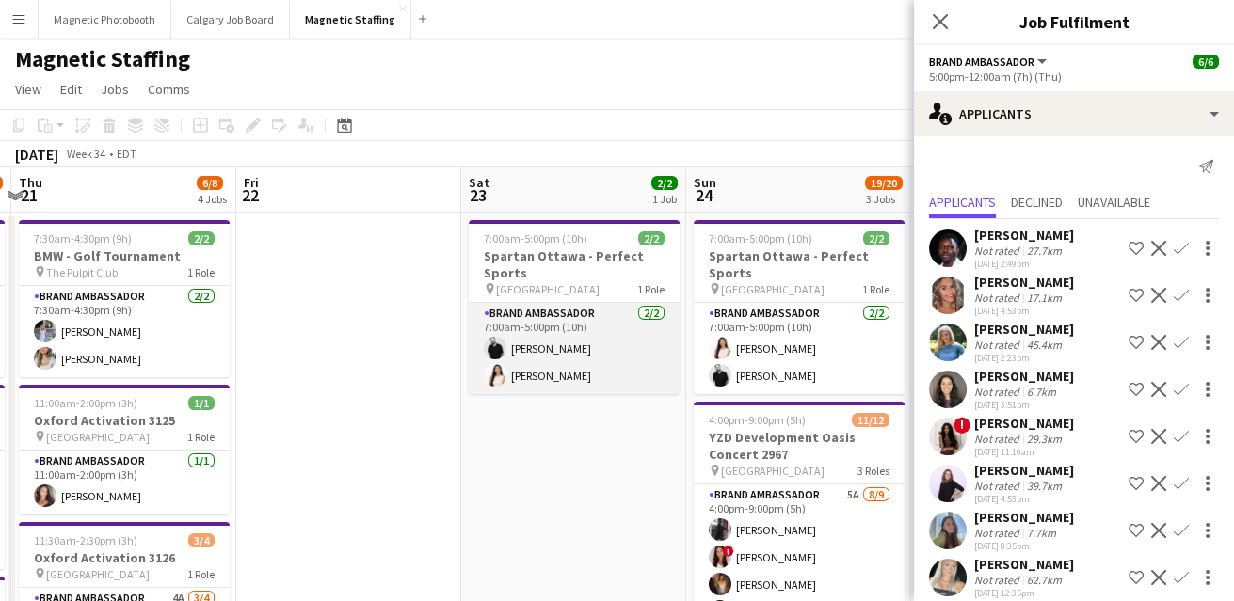
scroll to position [0, 663]
click at [586, 363] on app-card-role "Brand Ambassador 2/2 7:00am-5:00pm (10h) jean-philippe roy Lisa Bujold" at bounding box center [575, 348] width 211 height 91
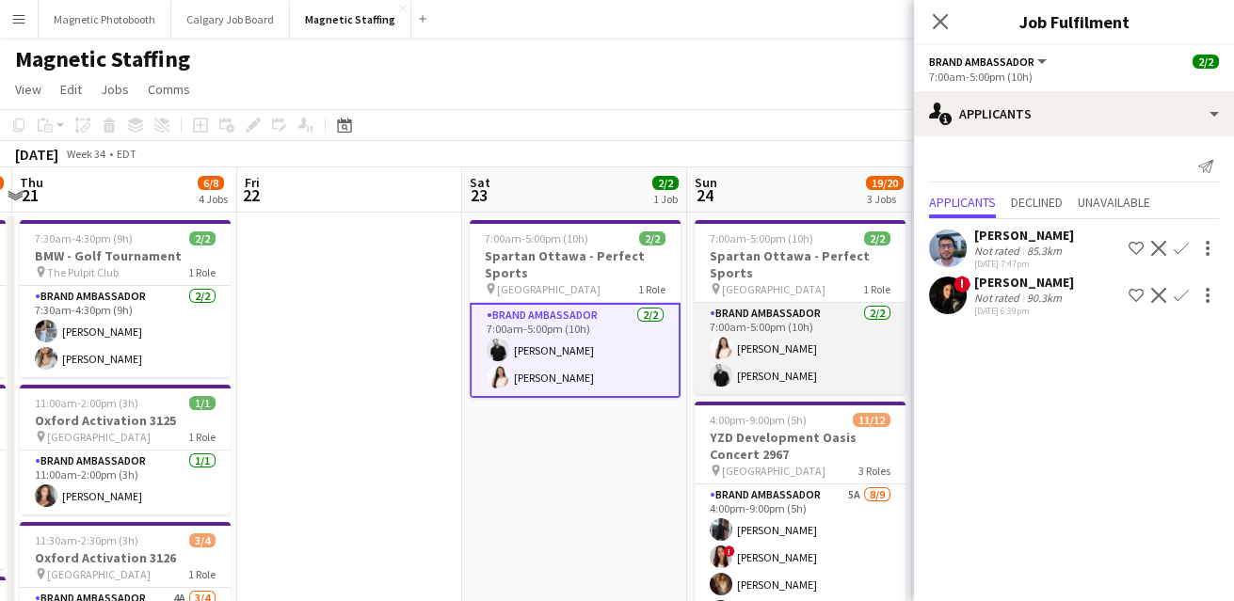
click at [836, 357] on app-card-role "Brand Ambassador 2/2 7:00am-5:00pm (10h) Lisa Bujold jean-philippe roy" at bounding box center [800, 348] width 211 height 91
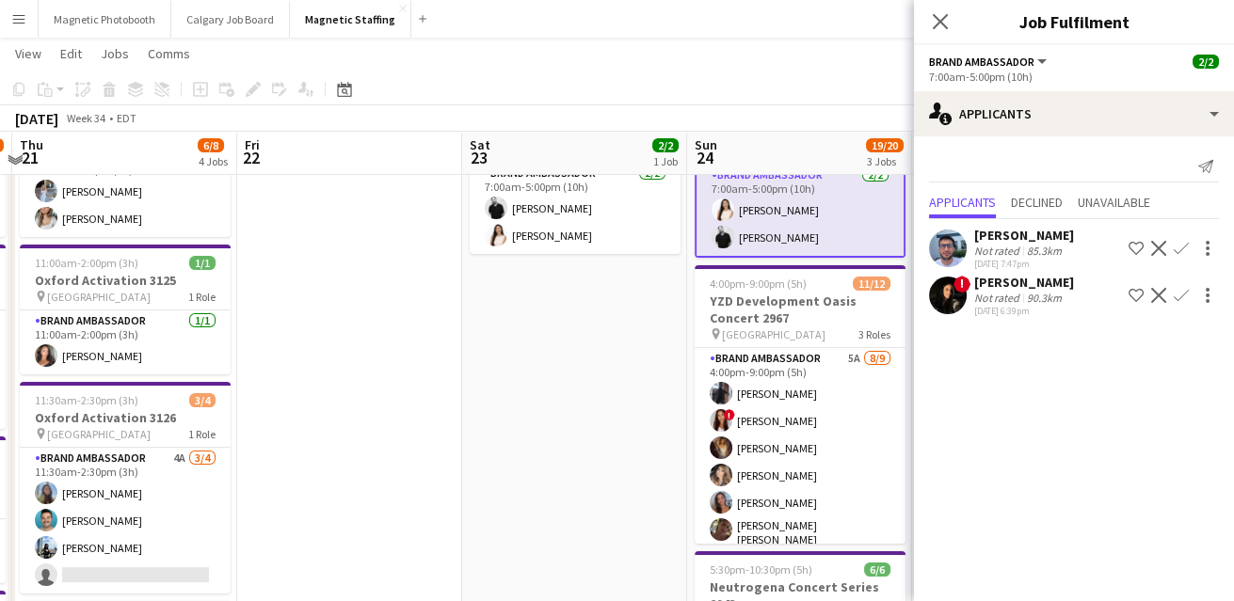
scroll to position [141, 0]
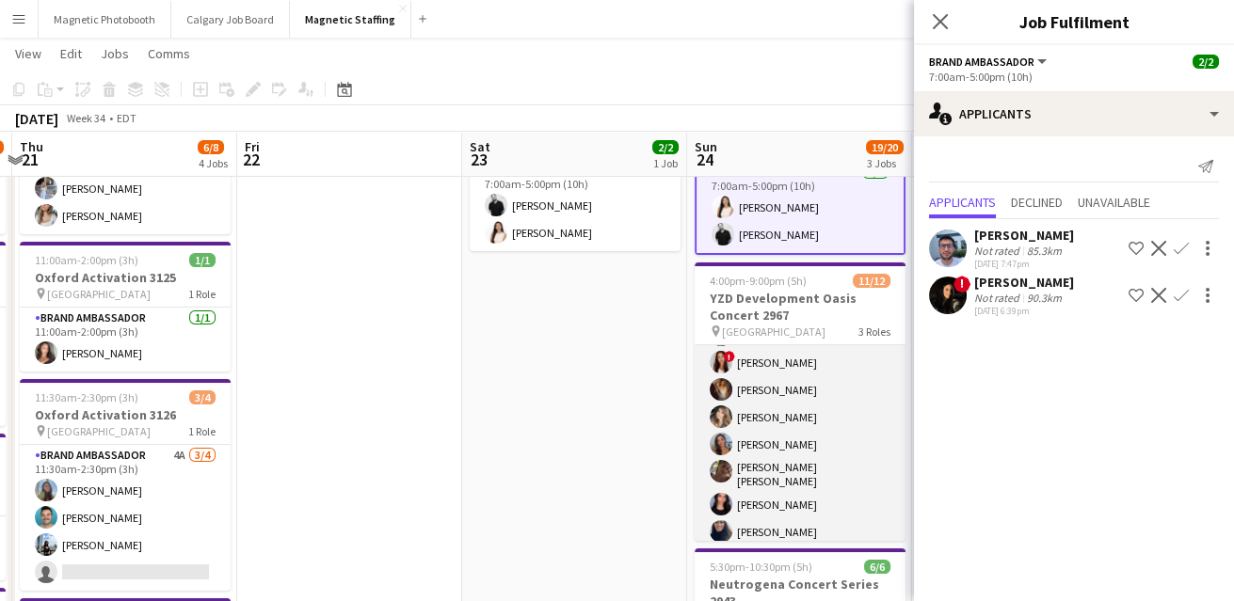
click at [804, 420] on app-card-role "Brand Ambassador 5A 8/9 4:00pm-9:00pm (5h) Cameron Rodgers ! Luana Cima Bharvji…" at bounding box center [800, 434] width 211 height 288
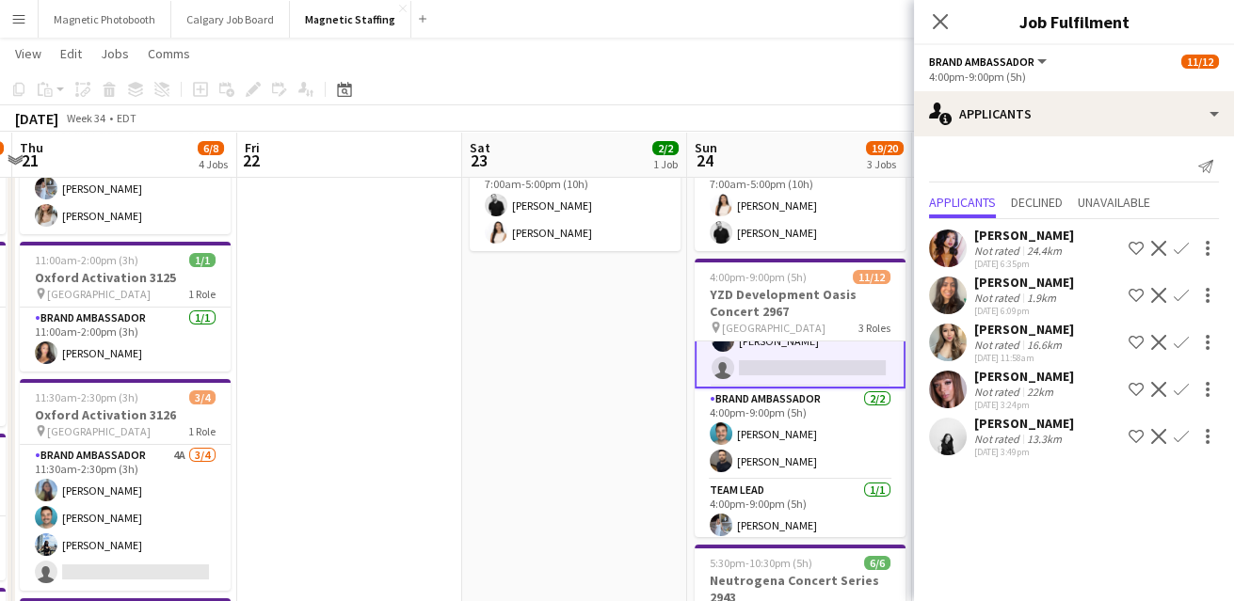
click at [1180, 438] on app-icon "Confirm" at bounding box center [1181, 436] width 15 height 15
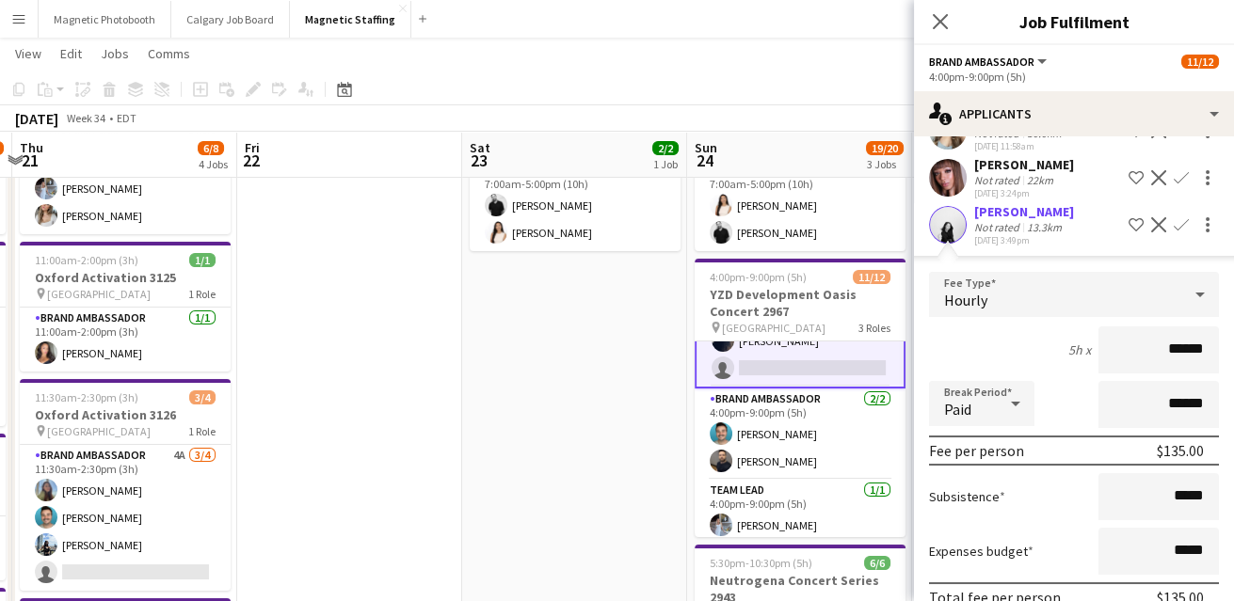
scroll to position [300, 0]
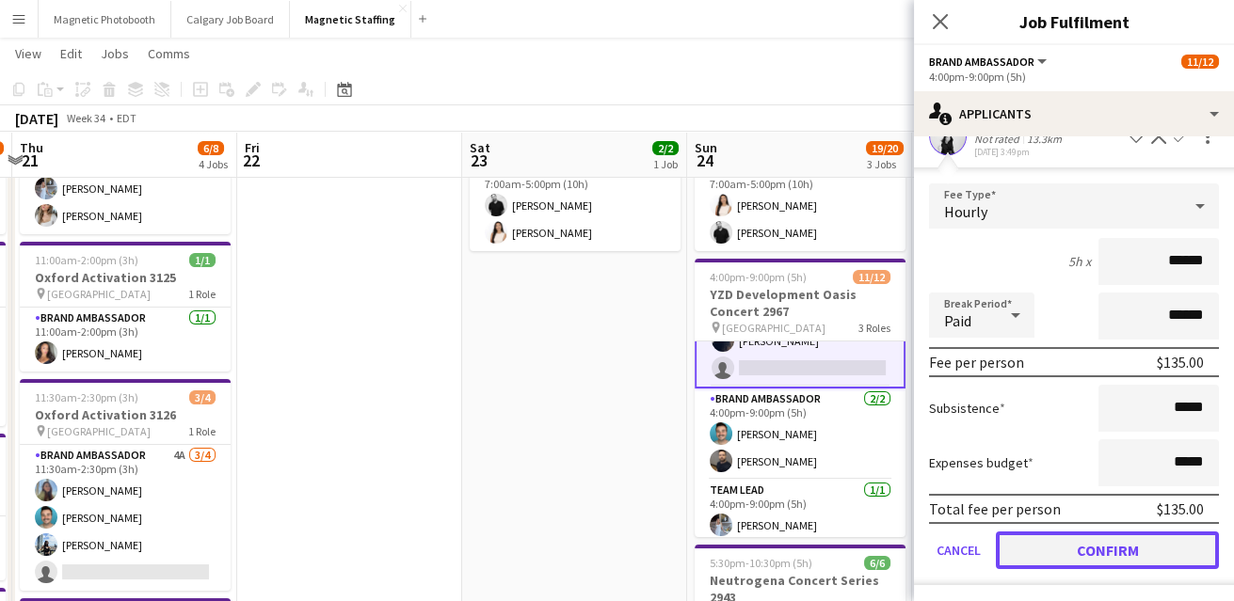
click at [1098, 553] on button "Confirm" at bounding box center [1107, 551] width 223 height 38
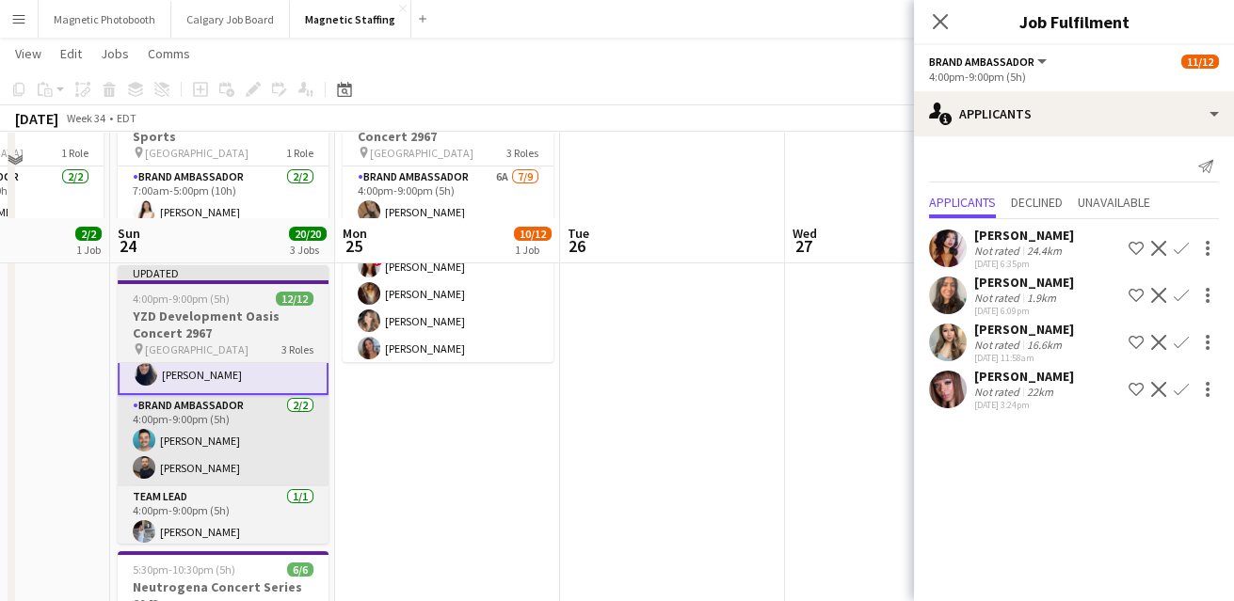
scroll to position [0, 0]
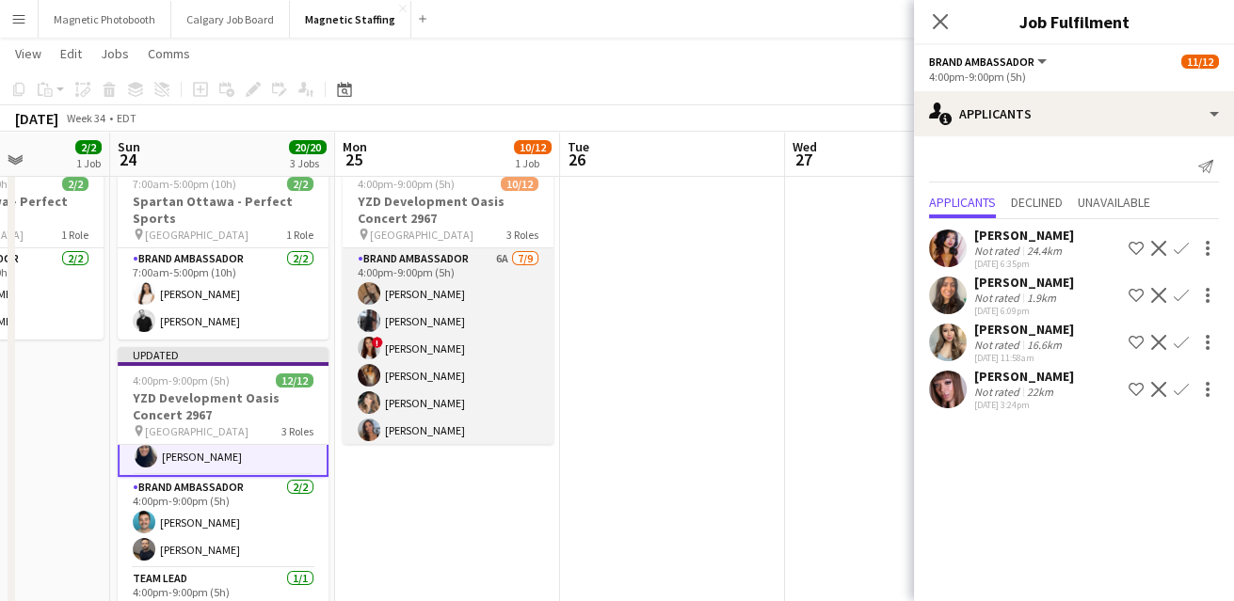
click at [506, 361] on app-card-role "Brand Ambassador 6A 7/9 4:00pm-9:00pm (5h) erica Musso Cameron Rodgers ! Luana …" at bounding box center [448, 389] width 211 height 282
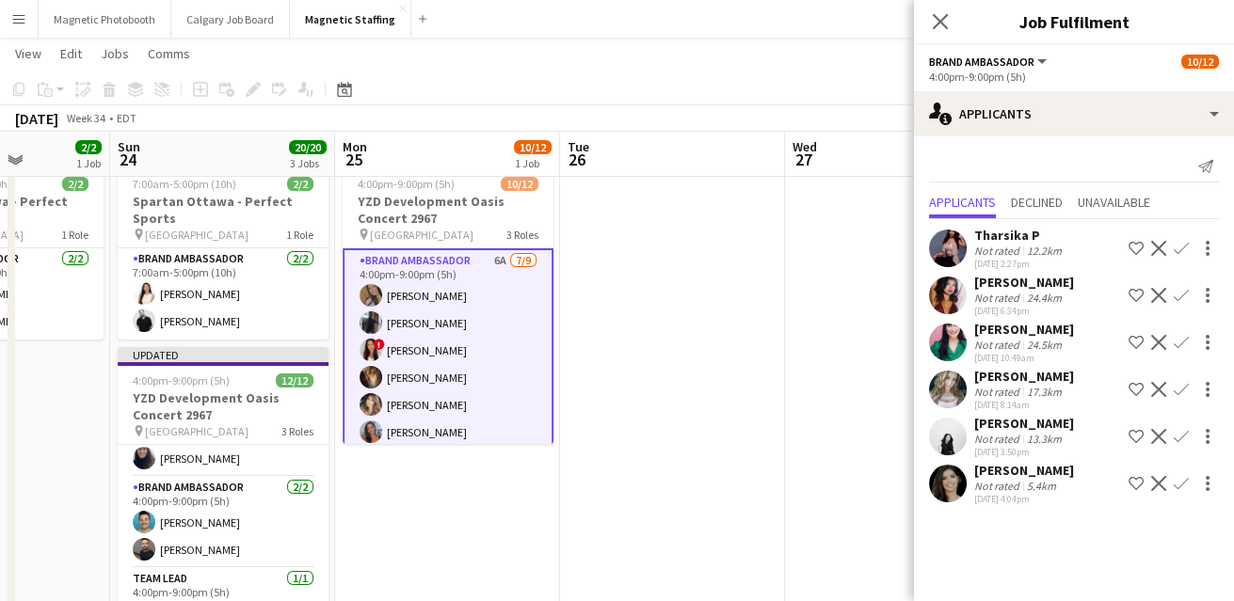
click at [1181, 436] on app-icon "Confirm" at bounding box center [1181, 436] width 15 height 15
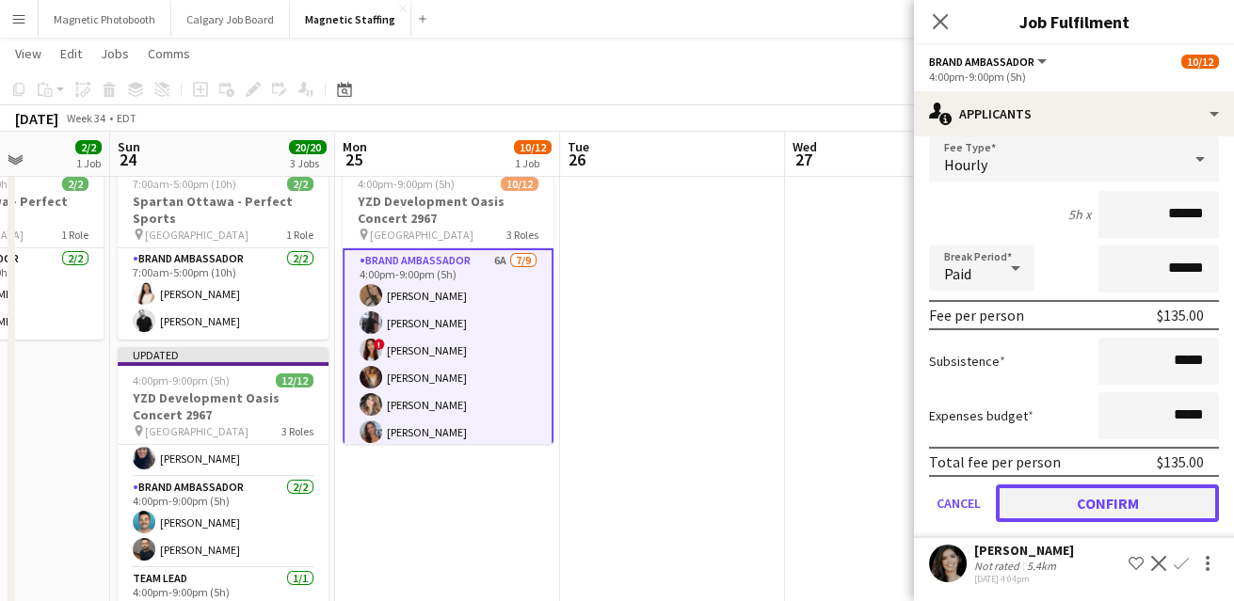
click at [1124, 501] on button "Confirm" at bounding box center [1107, 504] width 223 height 38
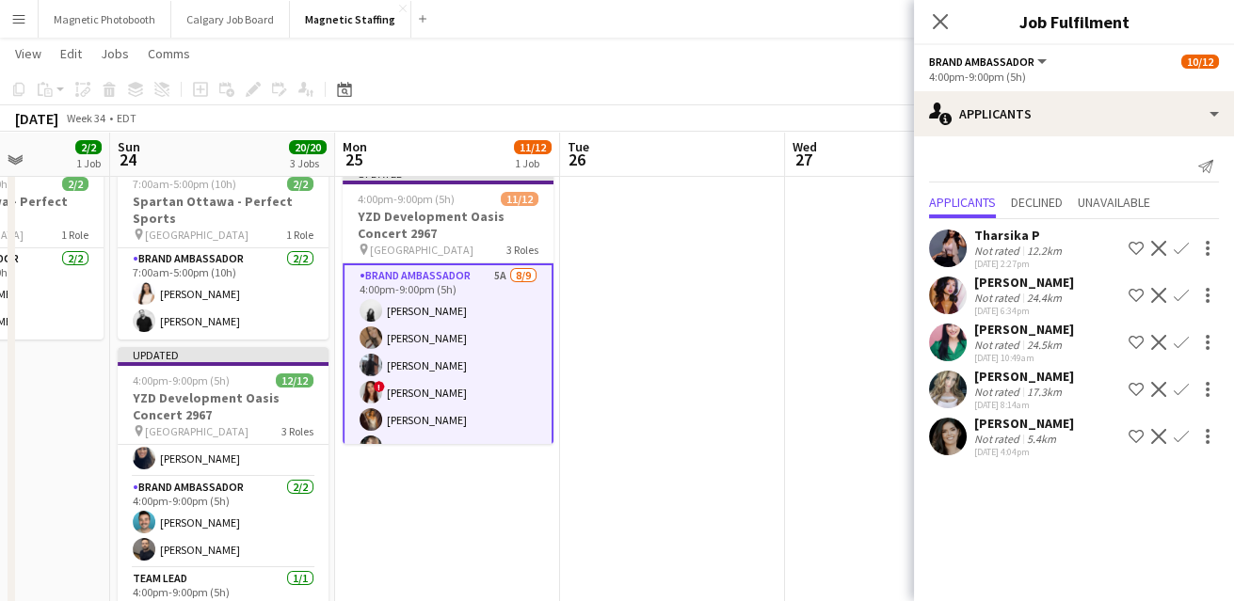
click at [1181, 436] on app-icon "Confirm" at bounding box center [1181, 436] width 15 height 15
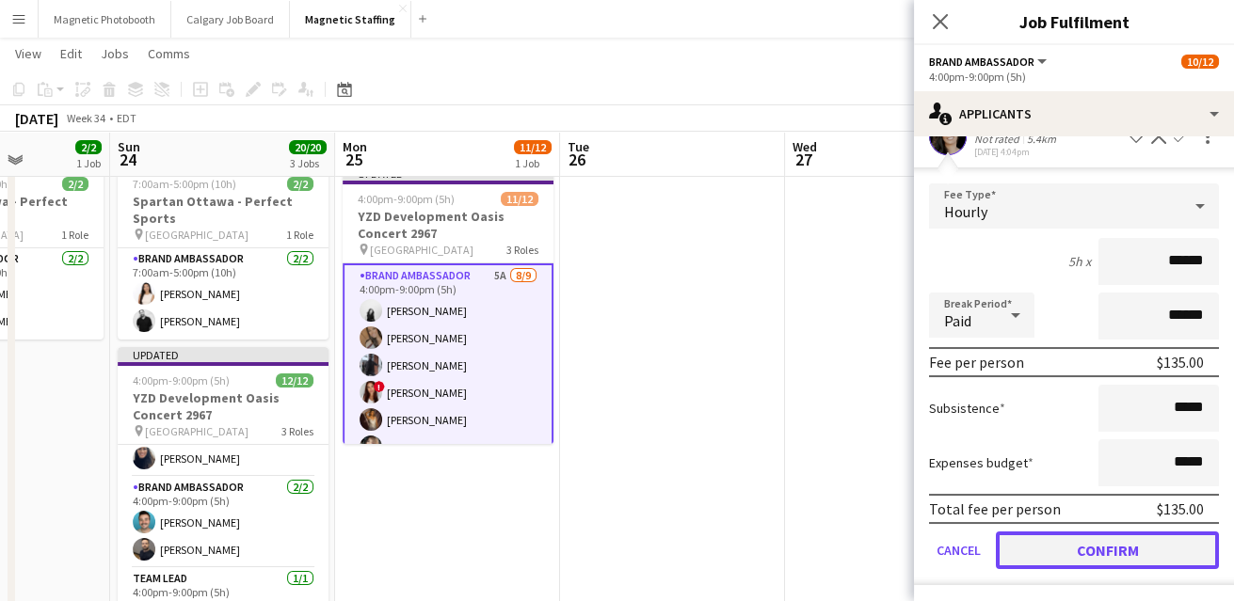
click at [1105, 543] on button "Confirm" at bounding box center [1107, 551] width 223 height 38
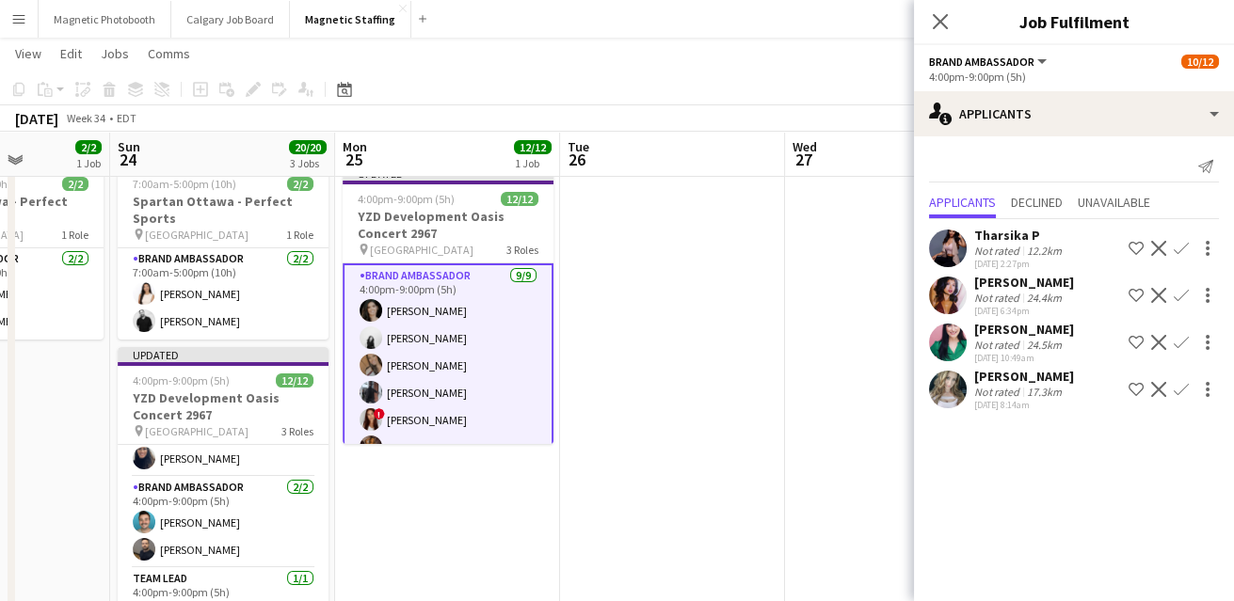
click at [759, 416] on app-date-cell at bounding box center [672, 594] width 225 height 873
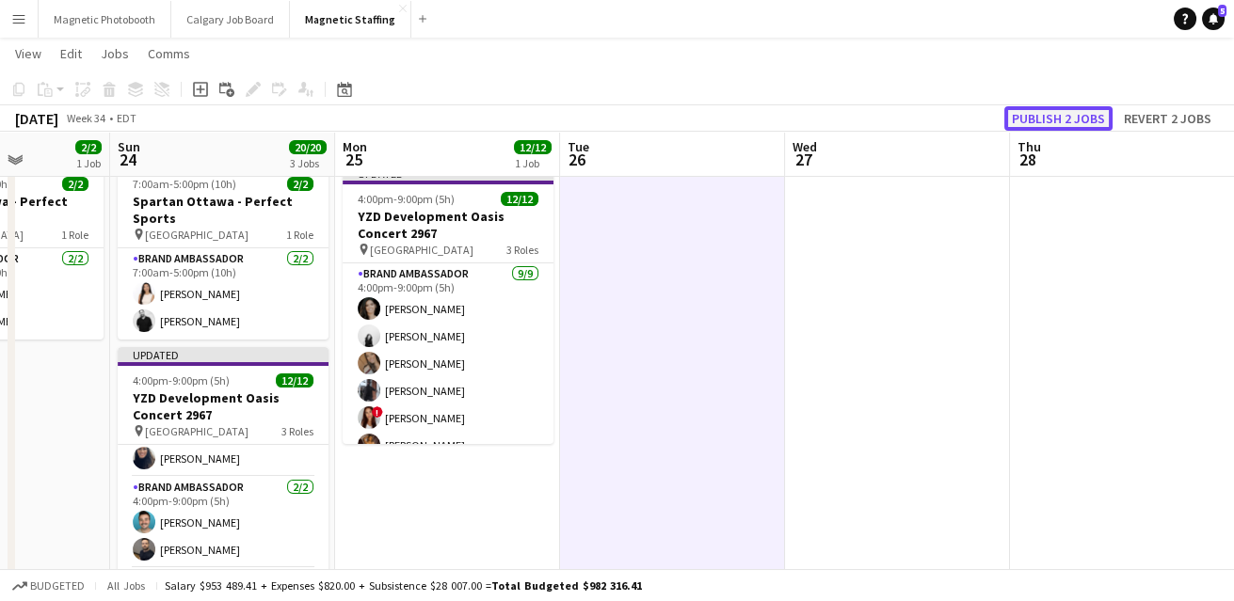
click at [1071, 127] on button "Publish 2 jobs" at bounding box center [1058, 118] width 108 height 24
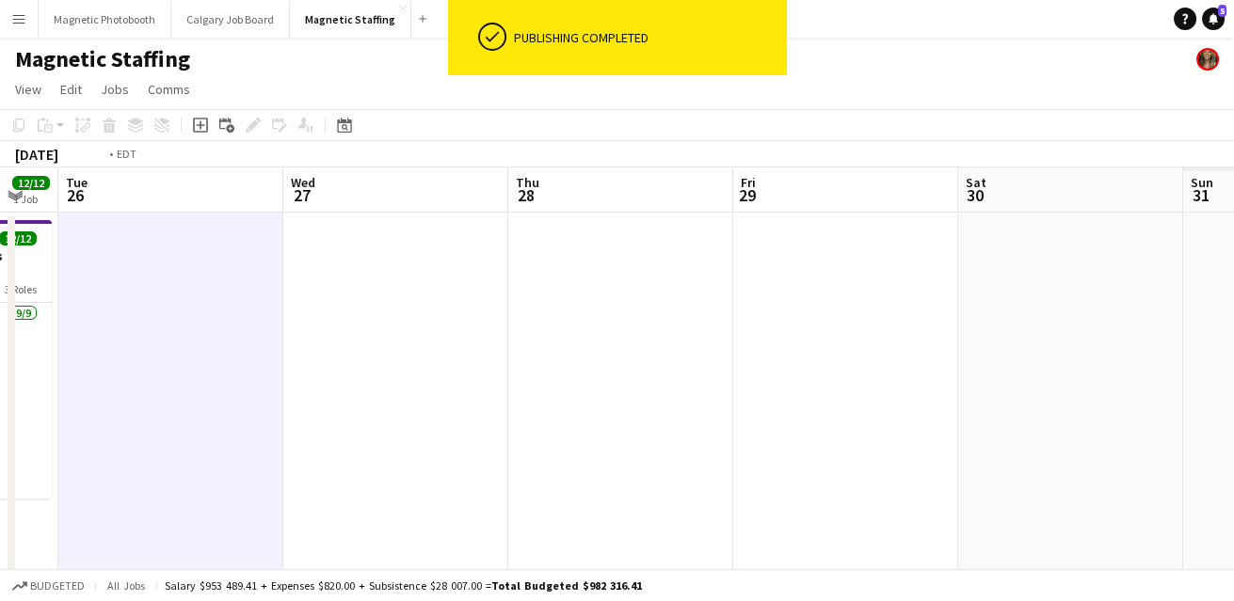
drag, startPoint x: 473, startPoint y: 419, endPoint x: 34, endPoint y: 536, distance: 455.0
click at [0, 557] on html "ok-circled Publishing completed Menu Boards Boards Boards All jobs Status Workf…" at bounding box center [617, 602] width 1234 height 1205
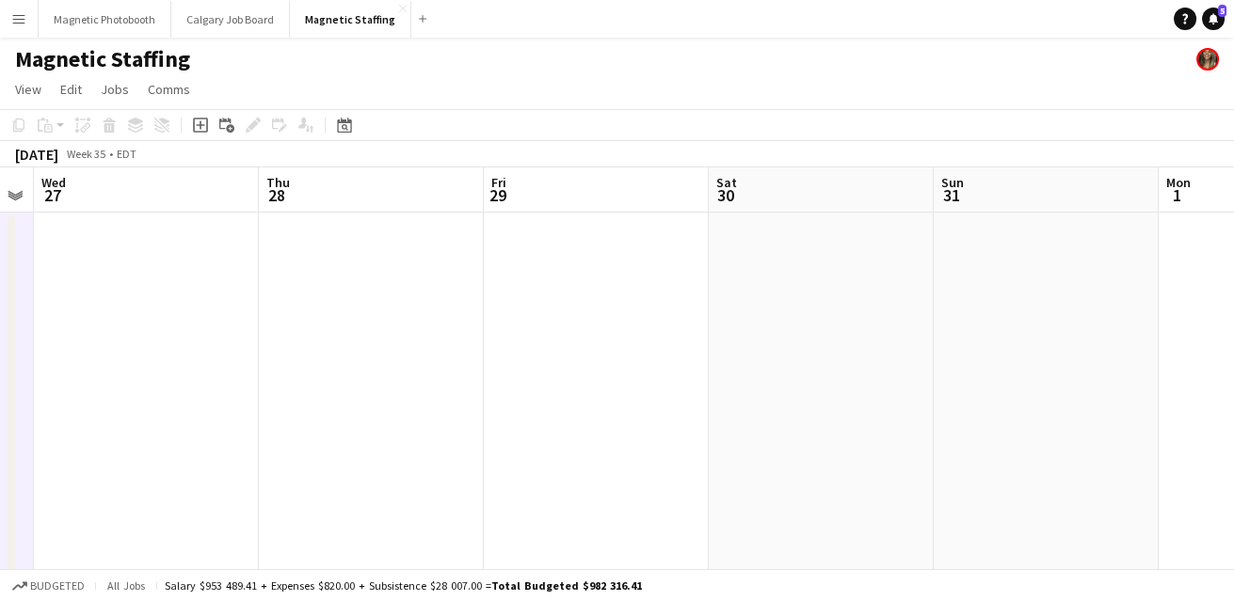
drag, startPoint x: 440, startPoint y: 487, endPoint x: 65, endPoint y: 541, distance: 379.5
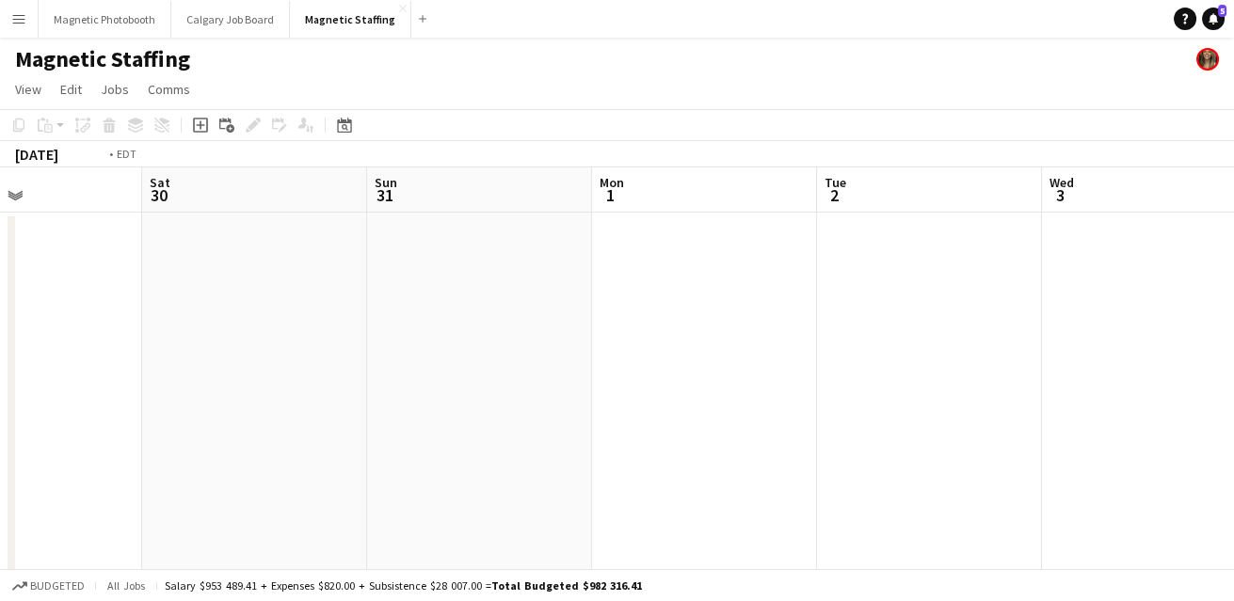
drag, startPoint x: 827, startPoint y: 382, endPoint x: 231, endPoint y: 408, distance: 597.2
